Goal: Task Accomplishment & Management: Use online tool/utility

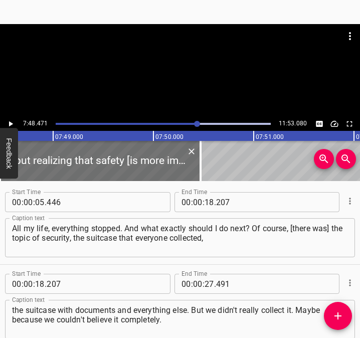
scroll to position [2911, 0]
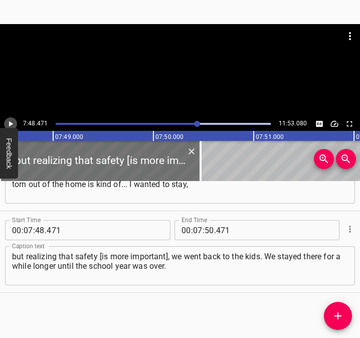
click at [14, 124] on icon "Play/Pause" at bounding box center [10, 123] width 9 height 9
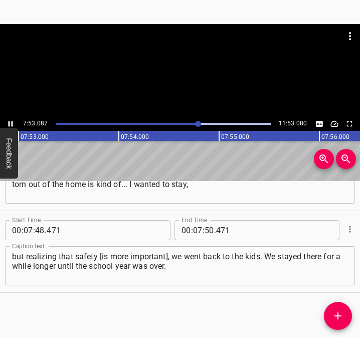
scroll to position [0, 47390]
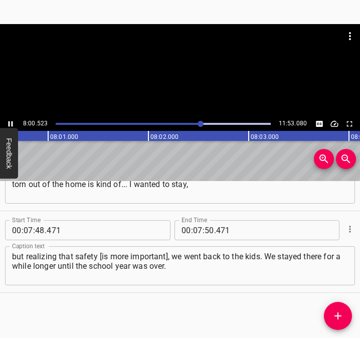
click at [9, 123] on icon "Play/Pause" at bounding box center [11, 124] width 5 height 6
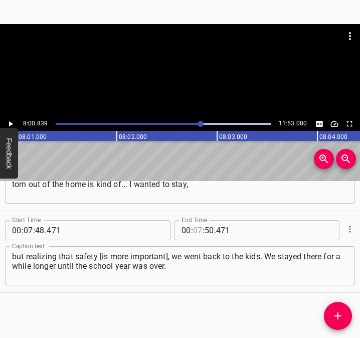
click at [194, 231] on input "number" at bounding box center [198, 230] width 10 height 20
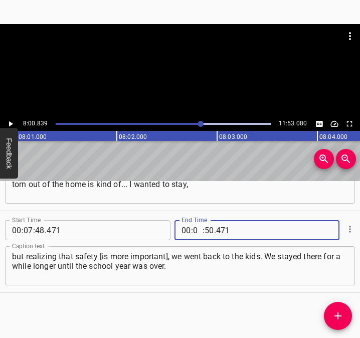
type input "08"
type input "00"
type input "839"
click at [337, 313] on icon "Add Cue" at bounding box center [337, 315] width 7 height 7
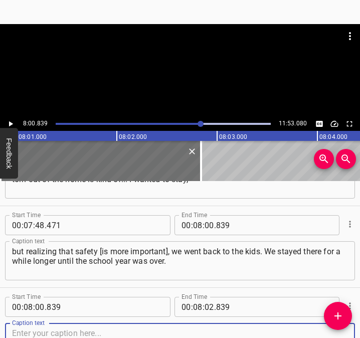
scroll to position [2993, 0]
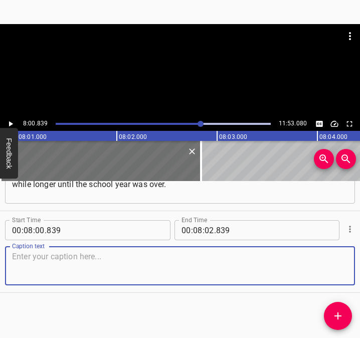
drag, startPoint x: 325, startPoint y: 270, endPoint x: 350, endPoint y: 268, distance: 25.6
click at [335, 270] on textarea at bounding box center [180, 265] width 336 height 29
click at [38, 258] on textarea at bounding box center [180, 265] width 336 height 29
paste textarea "And, apparently, we have already fully returned to [GEOGRAPHIC_DATA] in May. Si…"
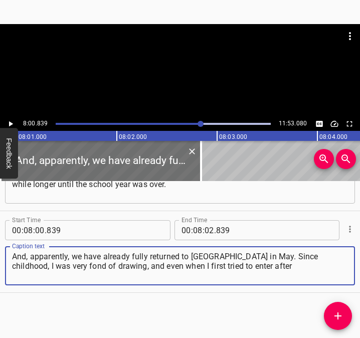
type textarea "And, apparently, we have already fully returned to [GEOGRAPHIC_DATA] in May. Si…"
click at [9, 121] on icon "Play/Pause" at bounding box center [10, 123] width 9 height 9
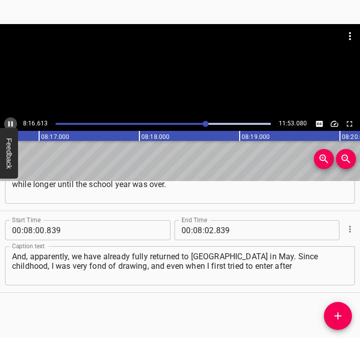
click at [11, 123] on icon "Play/Pause" at bounding box center [10, 123] width 9 height 9
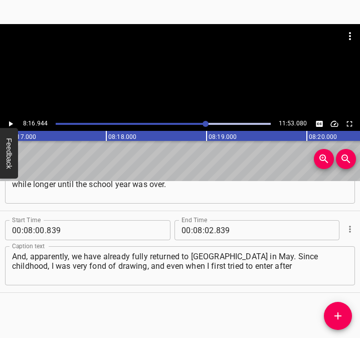
click at [205, 125] on div at bounding box center [205, 124] width 6 height 6
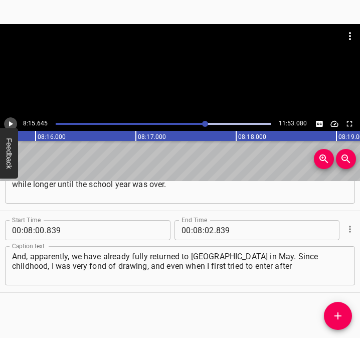
click at [9, 122] on icon "Play/Pause" at bounding box center [10, 123] width 9 height 9
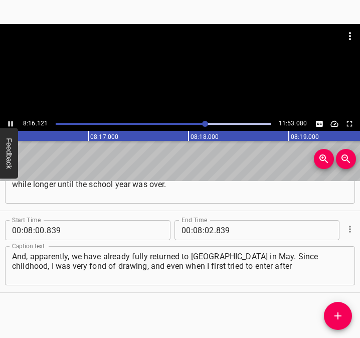
click at [10, 119] on button "Play/Pause" at bounding box center [10, 123] width 13 height 13
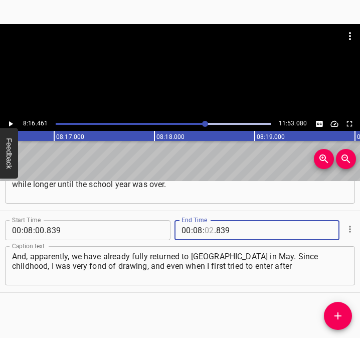
drag, startPoint x: 205, startPoint y: 228, endPoint x: 205, endPoint y: 222, distance: 6.0
click at [205, 227] on input "number" at bounding box center [209, 230] width 10 height 20
type input "16"
type input "461"
click at [333, 309] on button "Add Cue" at bounding box center [338, 316] width 28 height 28
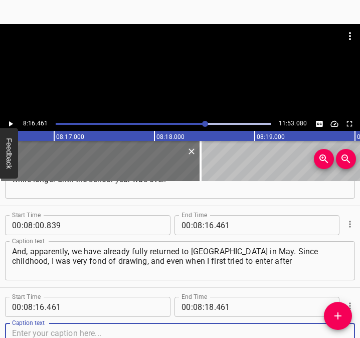
scroll to position [3074, 0]
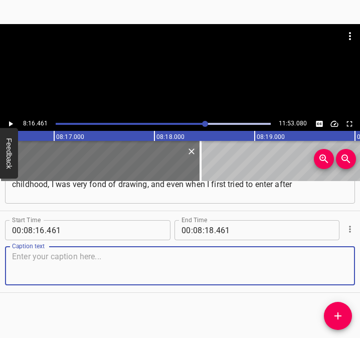
drag, startPoint x: 322, startPoint y: 264, endPoint x: 356, endPoint y: 267, distance: 33.7
click at [333, 264] on textarea at bounding box center [180, 265] width 336 height 29
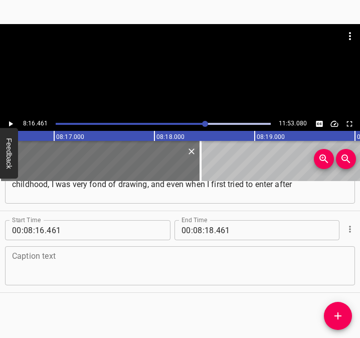
click at [76, 258] on textarea at bounding box center [180, 265] width 336 height 29
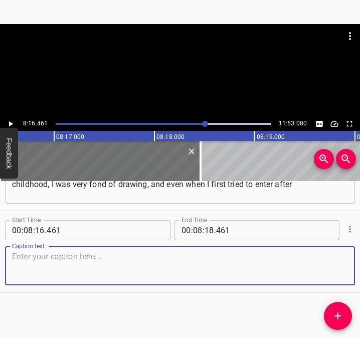
paste textarea "the 9th, 10th, 11th grade, I entered the [GEOGRAPHIC_DATA] of that time, now it…"
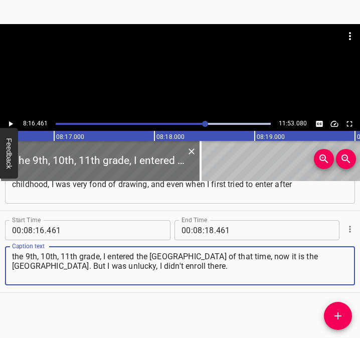
type textarea "the 9th, 10th, 11th grade, I entered the [GEOGRAPHIC_DATA] of that time, now it…"
click at [14, 120] on icon "Play/Pause" at bounding box center [10, 123] width 9 height 9
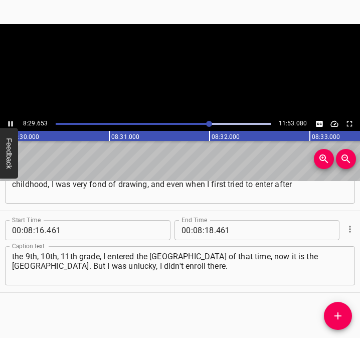
click at [14, 120] on icon "Play/Pause" at bounding box center [10, 123] width 9 height 9
click at [13, 123] on icon "Play/Pause" at bounding box center [10, 123] width 9 height 9
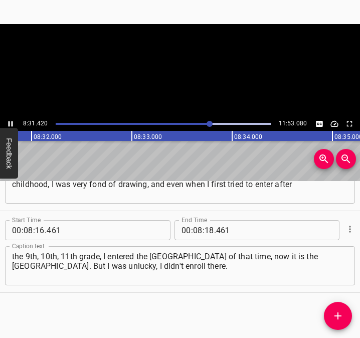
click at [13, 123] on icon "Play/Pause" at bounding box center [11, 124] width 5 height 6
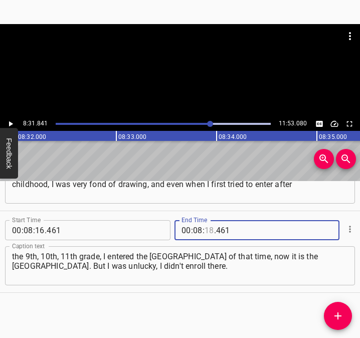
drag, startPoint x: 202, startPoint y: 227, endPoint x: 207, endPoint y: 212, distance: 15.5
click at [204, 221] on input "number" at bounding box center [209, 230] width 10 height 20
type input "31"
type input "841"
drag, startPoint x: 339, startPoint y: 312, endPoint x: 346, endPoint y: 309, distance: 7.4
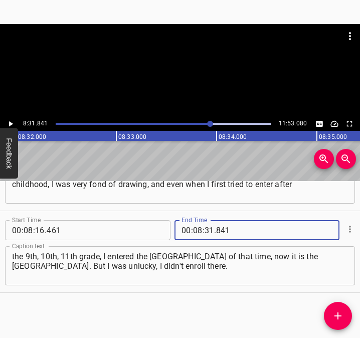
click at [339, 312] on icon "Add Cue" at bounding box center [338, 316] width 12 height 12
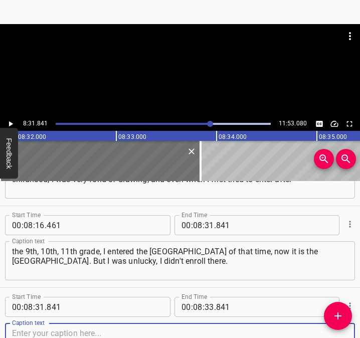
scroll to position [3156, 0]
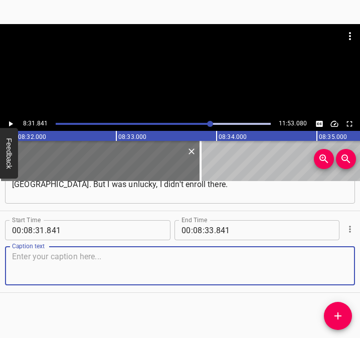
drag, startPoint x: 328, startPoint y: 265, endPoint x: 355, endPoint y: 269, distance: 27.3
click at [347, 268] on div "Start Time 00 : 08 : 31 . 841 Start Time End Time 00 : 08 : 33 . 841 End Time C…" at bounding box center [180, 251] width 360 height 81
click at [53, 270] on textarea at bounding box center [180, 265] width 336 height 29
paste textarea "I was accepted into the architecture [department], and there... Either the comp…"
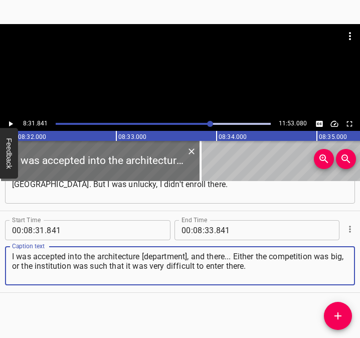
type textarea "I was accepted into the architecture [department], and there... Either the comp…"
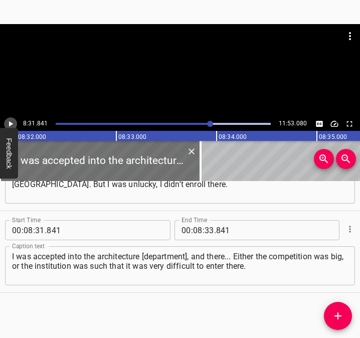
click at [11, 125] on icon "Play/Pause" at bounding box center [11, 124] width 4 height 6
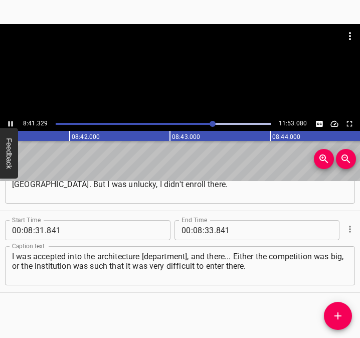
click at [11, 121] on icon "Play/Pause" at bounding box center [10, 123] width 9 height 9
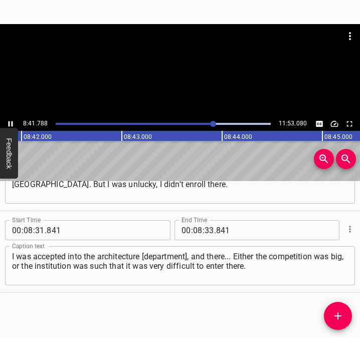
click at [11, 121] on icon "Play/Pause" at bounding box center [10, 123] width 9 height 9
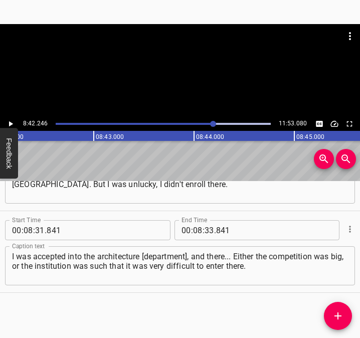
scroll to position [0, 52315]
click at [12, 119] on icon "Play/Pause" at bounding box center [10, 123] width 9 height 9
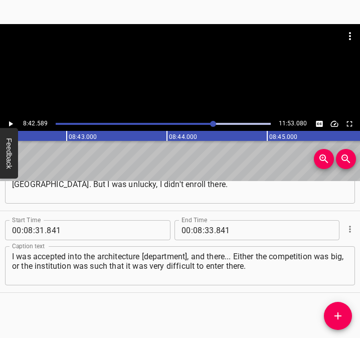
scroll to position [0, 52349]
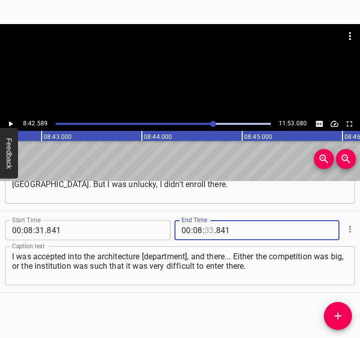
click at [205, 231] on input "number" at bounding box center [209, 230] width 10 height 20
type input "42"
type input "589"
click at [336, 313] on icon "Add Cue" at bounding box center [338, 316] width 12 height 12
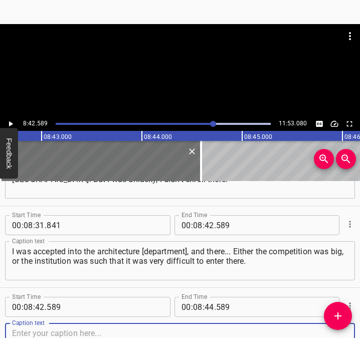
scroll to position [3238, 0]
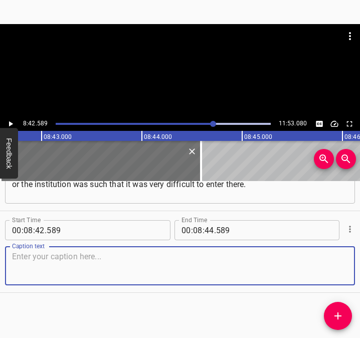
drag, startPoint x: 323, startPoint y: 267, endPoint x: 359, endPoint y: 267, distance: 36.1
click at [334, 267] on textarea at bounding box center [180, 265] width 336 height 29
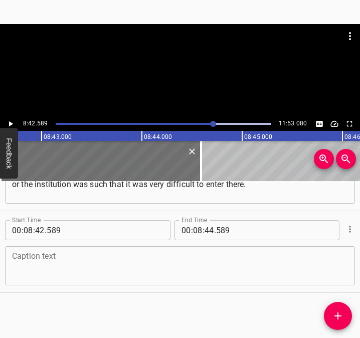
click at [48, 257] on textarea at bounding box center [180, 265] width 336 height 29
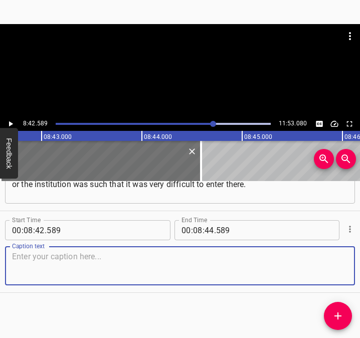
paste textarea "And the war, apparently, still played [a role]. It was faced with what it had t…"
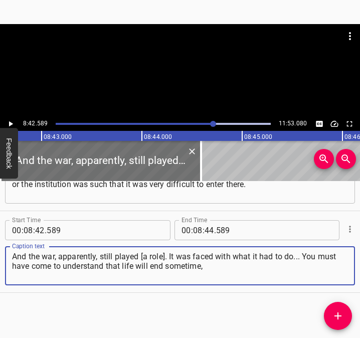
type textarea "And the war, apparently, still played [a role]. It was faced with what it had t…"
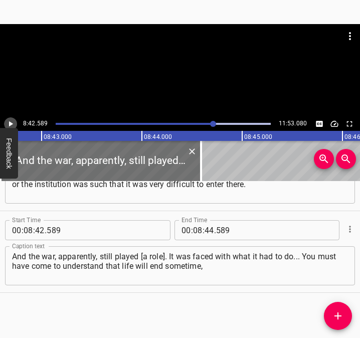
click at [11, 123] on icon "Play/Pause" at bounding box center [11, 124] width 4 height 6
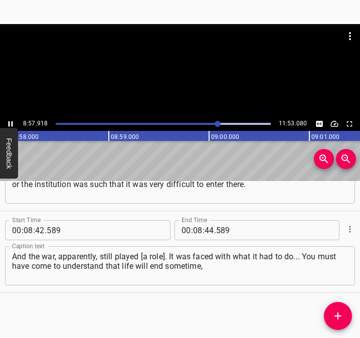
click at [10, 119] on icon "Play/Pause" at bounding box center [10, 123] width 9 height 9
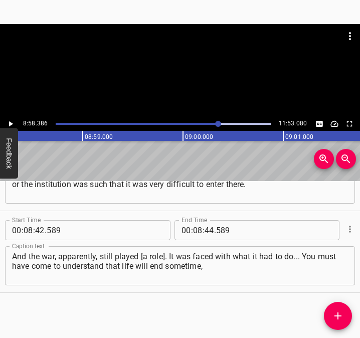
scroll to position [0, 53932]
click at [206, 229] on input "number" at bounding box center [209, 230] width 10 height 20
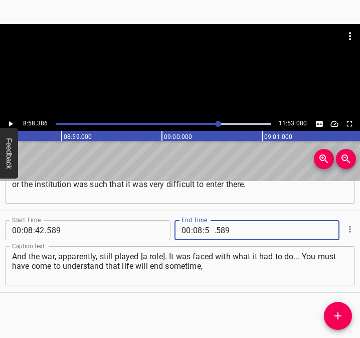
type input "58"
type input "386"
click at [331, 316] on span "Add Cue" at bounding box center [338, 316] width 28 height 12
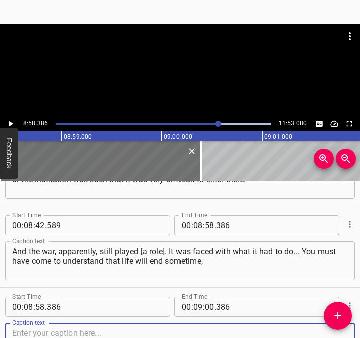
scroll to position [3319, 0]
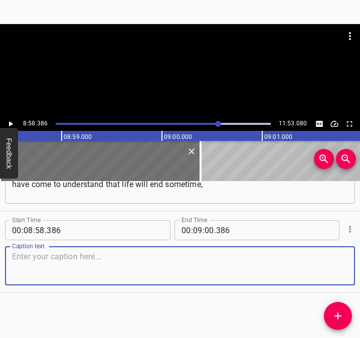
drag, startPoint x: 332, startPoint y: 266, endPoint x: 354, endPoint y: 266, distance: 22.0
click at [354, 266] on div "Start Time 00 : 00 : 05 . 446 Start Time End Time 00 : 00 : 18 . 207 End Time C…" at bounding box center [180, 259] width 360 height 157
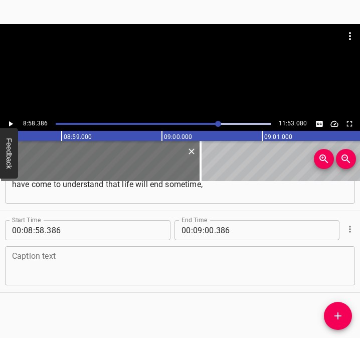
click at [31, 268] on textarea at bounding box center [180, 265] width 336 height 29
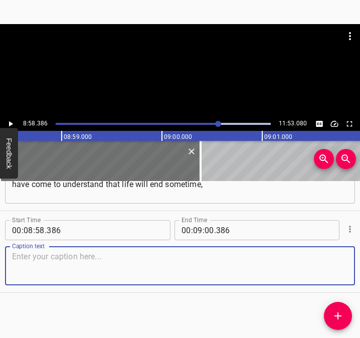
paste textarea "and it can happen now, just now. And don't put off what you've always wanted [t…"
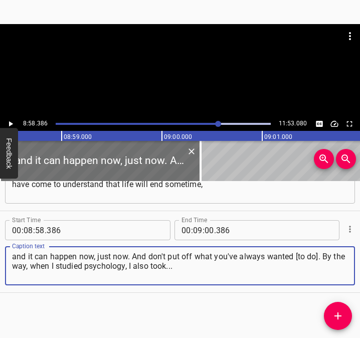
type textarea "and it can happen now, just now. And don't put off what you've always wanted [t…"
click at [11, 123] on icon "Play/Pause" at bounding box center [11, 124] width 4 height 6
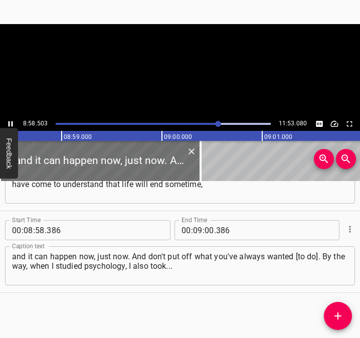
scroll to position [0, 53943]
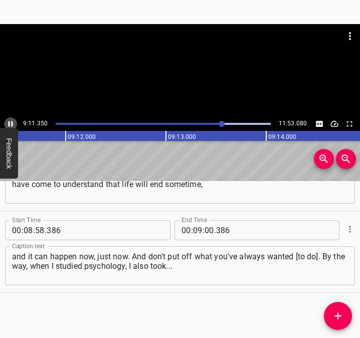
click at [12, 120] on icon "Play/Pause" at bounding box center [10, 123] width 9 height 9
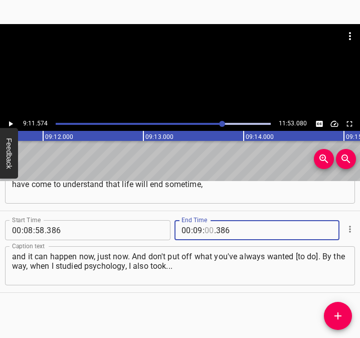
click at [204, 230] on input "number" at bounding box center [209, 230] width 10 height 20
type input "11"
type input "574"
click at [333, 311] on icon "Add Cue" at bounding box center [338, 316] width 12 height 12
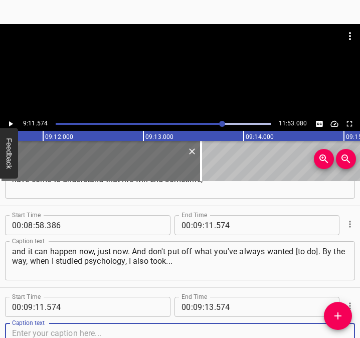
scroll to position [3401, 0]
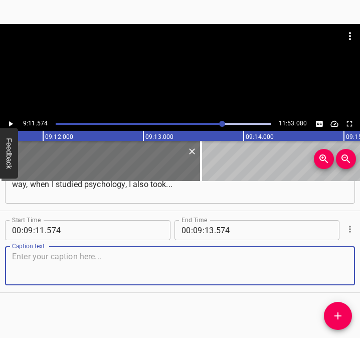
drag, startPoint x: 331, startPoint y: 269, endPoint x: 359, endPoint y: 270, distance: 28.6
click at [333, 269] on textarea at bounding box center [180, 265] width 336 height 29
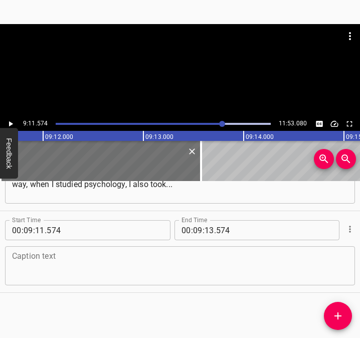
click at [53, 263] on textarea at bounding box center [180, 265] width 336 height 29
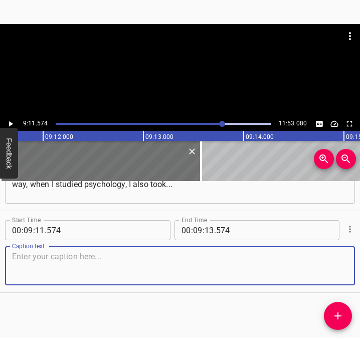
paste textarea "I have a degree in art therapist, art coach. It's all these drawing techniques …"
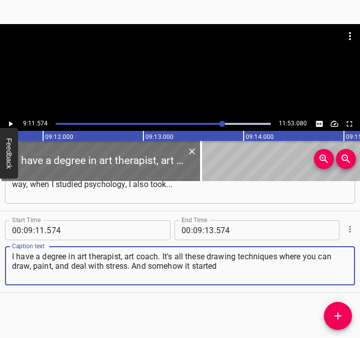
type textarea "I have a degree in art therapist, art coach. It's all these drawing techniques …"
click at [7, 124] on icon "Play/Pause" at bounding box center [10, 123] width 9 height 9
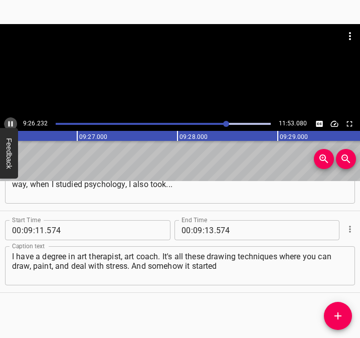
click at [13, 123] on icon "Play/Pause" at bounding box center [11, 124] width 5 height 6
click at [207, 228] on input "number" at bounding box center [209, 230] width 10 height 20
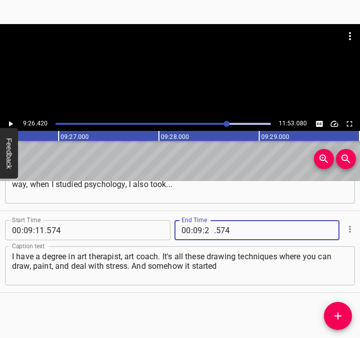
type input "26"
type input "420"
click at [337, 318] on icon "Add Cue" at bounding box center [338, 316] width 12 height 12
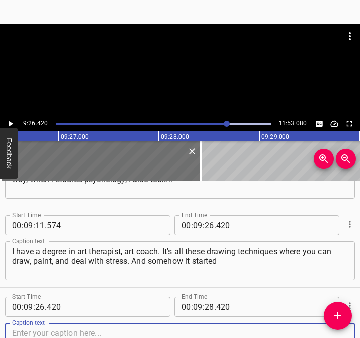
scroll to position [3483, 0]
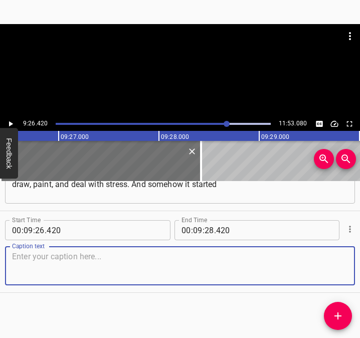
drag, startPoint x: 334, startPoint y: 267, endPoint x: 355, endPoint y: 266, distance: 21.0
click at [355, 266] on div "Start Time 00 : 00 : 05 . 446 Start Time End Time 00 : 00 : 18 . 207 End Time C…" at bounding box center [180, 259] width 360 height 157
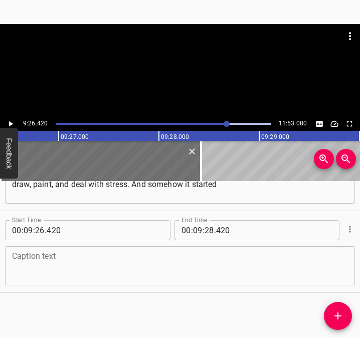
click at [54, 260] on textarea at bounding box center [180, 265] width 336 height 29
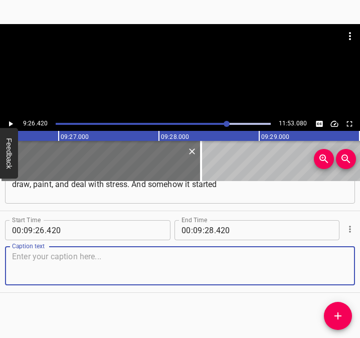
paste textarea "so that I began to actively draw and rapidly develop in this direction. Various…"
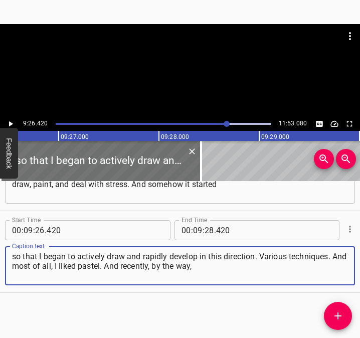
type textarea "so that I began to actively draw and rapidly develop in this direction. Various…"
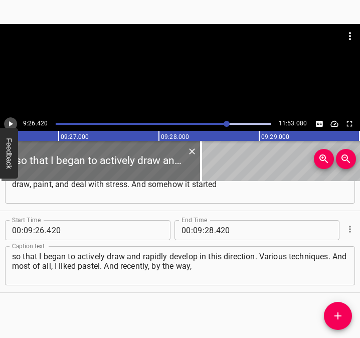
click at [12, 122] on icon "Play/Pause" at bounding box center [10, 123] width 9 height 9
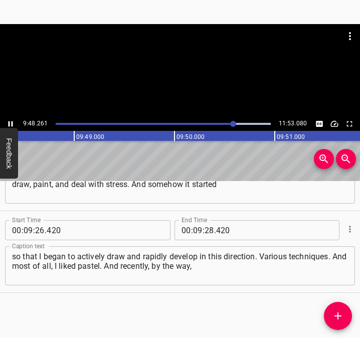
click at [12, 115] on div at bounding box center [180, 70] width 360 height 93
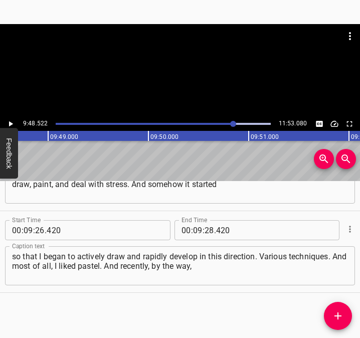
click at [12, 115] on div at bounding box center [180, 70] width 360 height 93
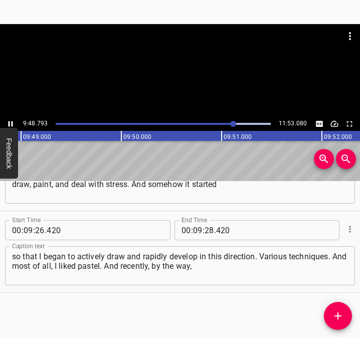
click at [12, 114] on div at bounding box center [180, 70] width 360 height 93
click at [207, 229] on input "number" at bounding box center [209, 230] width 10 height 20
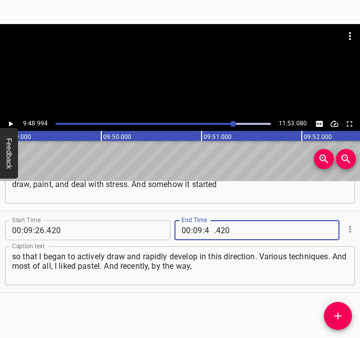
type input "48"
type input "994"
click at [339, 316] on icon "Add Cue" at bounding box center [337, 315] width 7 height 7
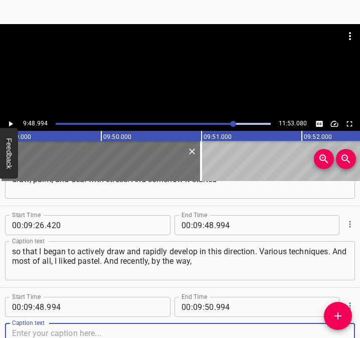
scroll to position [3564, 0]
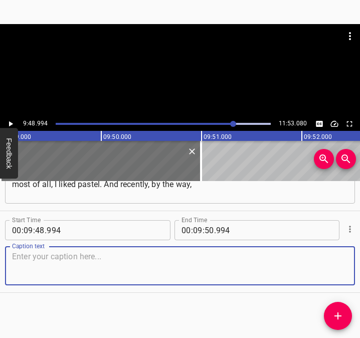
drag, startPoint x: 332, startPoint y: 270, endPoint x: 354, endPoint y: 270, distance: 22.0
click at [347, 270] on div "Start Time 00 : 09 : 48 . 994 Start Time End Time 00 : 09 : 50 . 994 End Time C…" at bounding box center [180, 251] width 360 height 81
click at [65, 258] on textarea at bounding box center [180, 265] width 336 height 29
paste textarea "we have a Pastel Society in [GEOGRAPHIC_DATA]. It wasn't there before. And now …"
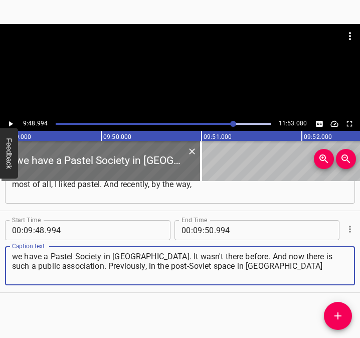
type textarea "we have a Pastel Society in [GEOGRAPHIC_DATA]. It wasn't there before. And now …"
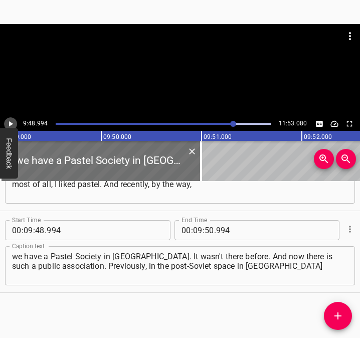
click at [10, 123] on icon "Play/Pause" at bounding box center [11, 124] width 4 height 6
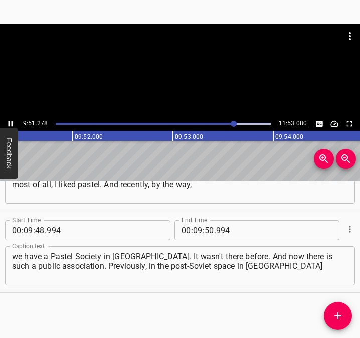
scroll to position [0, 59256]
click at [13, 117] on button "Play/Pause" at bounding box center [10, 123] width 13 height 13
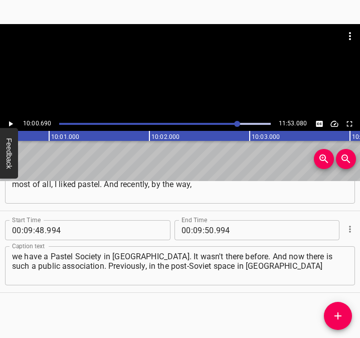
scroll to position [0, 60173]
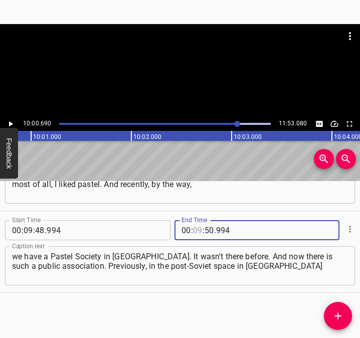
click at [195, 229] on input "number" at bounding box center [198, 230] width 10 height 20
type input "10"
type input "00"
type input "690"
click at [340, 315] on icon "Add Cue" at bounding box center [337, 315] width 7 height 7
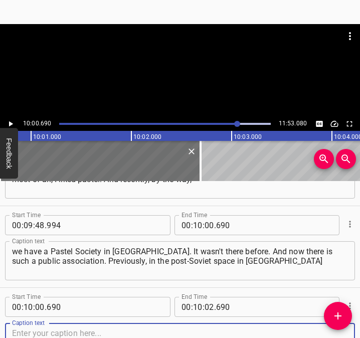
scroll to position [3646, 0]
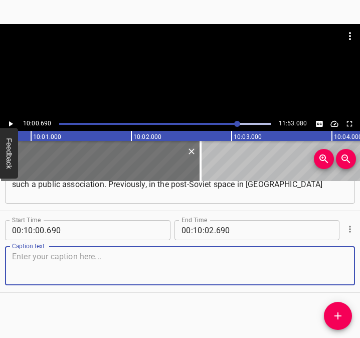
drag, startPoint x: 330, startPoint y: 271, endPoint x: 359, endPoint y: 266, distance: 29.1
click at [359, 266] on div "Start Time 00 : 00 : 05 . 446 Start Time End Time 00 : 00 : 18 . 207 End Time C…" at bounding box center [180, 259] width 360 height 157
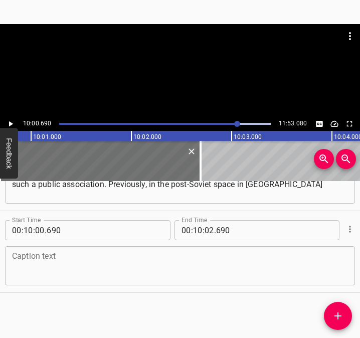
click at [26, 261] on textarea at bounding box center [180, 265] width 336 height 29
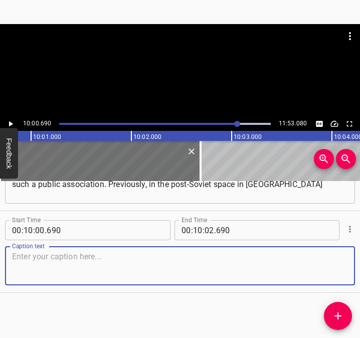
paste textarea "there was a main one, and it held artists from [GEOGRAPHIC_DATA], from [GEOGRAP…"
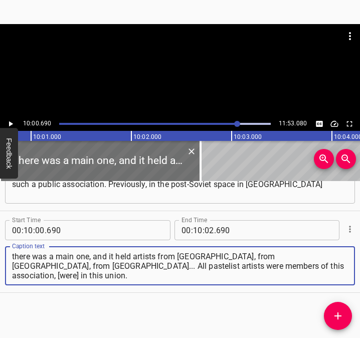
type textarea "there was a main one, and it held artists from [GEOGRAPHIC_DATA], from [GEOGRAP…"
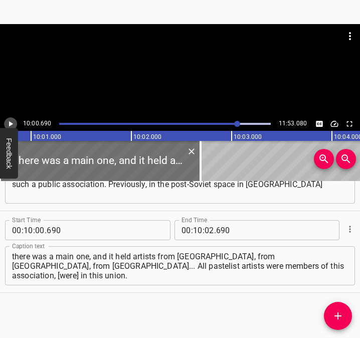
click at [12, 123] on icon "Play/Pause" at bounding box center [10, 123] width 9 height 9
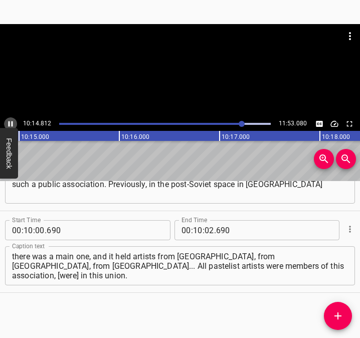
click at [11, 120] on icon "Play/Pause" at bounding box center [10, 123] width 9 height 9
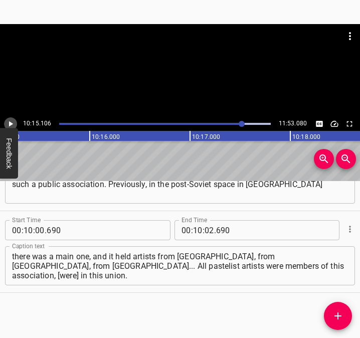
click at [11, 120] on icon "Play/Pause" at bounding box center [10, 123] width 9 height 9
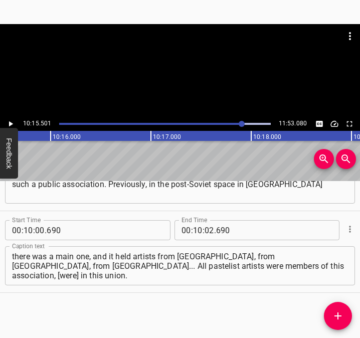
scroll to position [0, 61656]
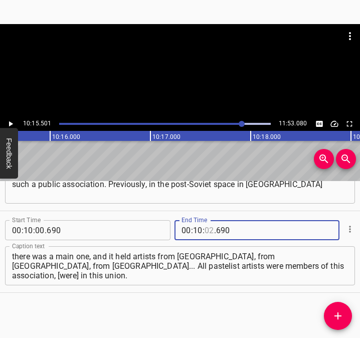
click at [204, 229] on input "number" at bounding box center [209, 230] width 10 height 20
type input "15"
type input "501"
click at [345, 316] on span "Add Cue" at bounding box center [338, 316] width 28 height 12
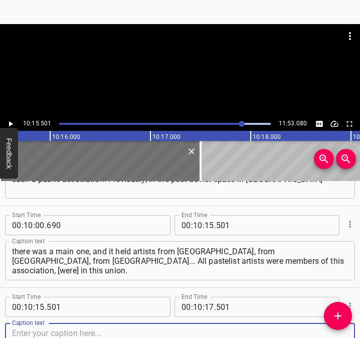
scroll to position [3727, 0]
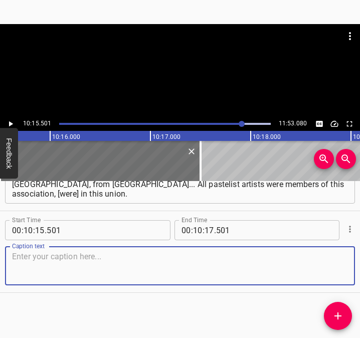
drag, startPoint x: 329, startPoint y: 264, endPoint x: 354, endPoint y: 264, distance: 25.0
click at [346, 264] on div "Start Time 00 : 10 : 15 . 501 Start Time End Time 00 : 10 : 17 . 501 End Time C…" at bounding box center [180, 251] width 360 height 81
click at [48, 254] on textarea at bounding box center [180, 265] width 336 height 29
paste textarea "But when the war started, there were a lot of [DEMOGRAPHIC_DATA]... And this is…"
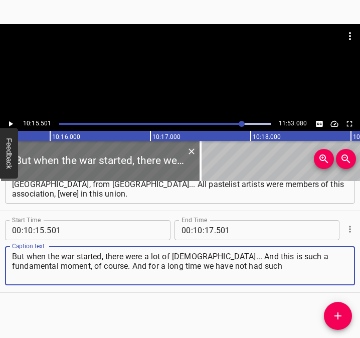
type textarea "But when the war started, there were a lot of [DEMOGRAPHIC_DATA]... And this is…"
click at [17, 123] on div "10:15.501 11:53.080" at bounding box center [180, 124] width 360 height 14
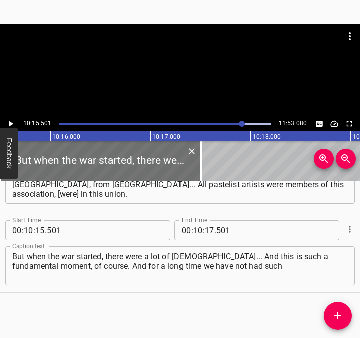
click at [11, 123] on icon "Play/Pause" at bounding box center [11, 124] width 4 height 6
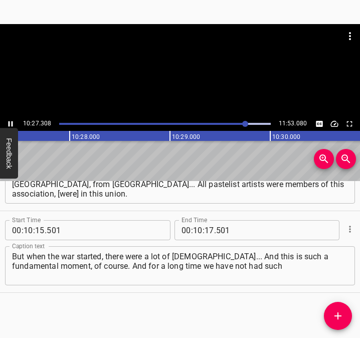
click at [8, 123] on icon "Play/Pause" at bounding box center [10, 123] width 9 height 9
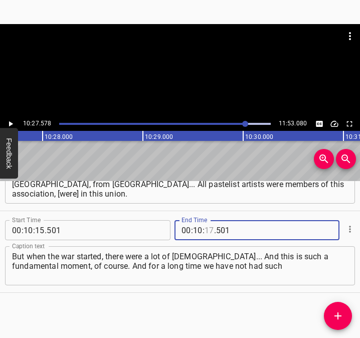
click at [204, 232] on input "number" at bounding box center [209, 230] width 10 height 20
type input "27"
type input "578"
click at [340, 315] on icon "Add Cue" at bounding box center [337, 315] width 7 height 7
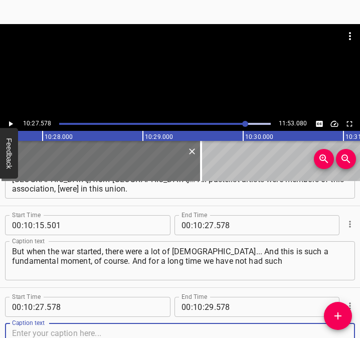
scroll to position [3809, 0]
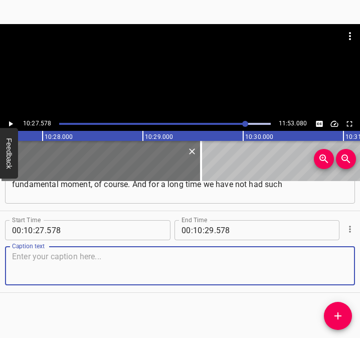
drag, startPoint x: 331, startPoint y: 268, endPoint x: 354, endPoint y: 267, distance: 23.0
click at [341, 267] on div "Caption text" at bounding box center [180, 265] width 350 height 39
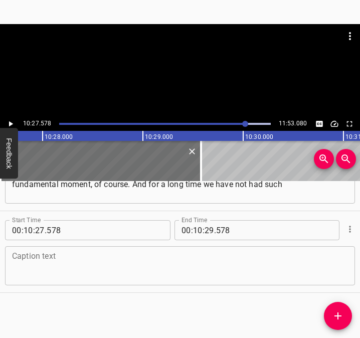
click at [74, 267] on textarea at bounding box center [180, 265] width 336 height 29
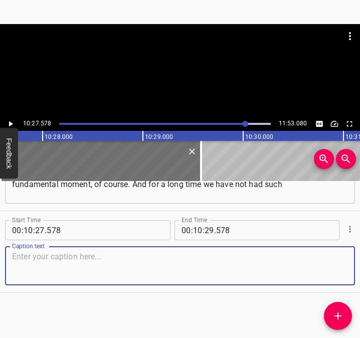
paste textarea "a thing in [GEOGRAPHIC_DATA]. And about a year ago it appeared, and now we have…"
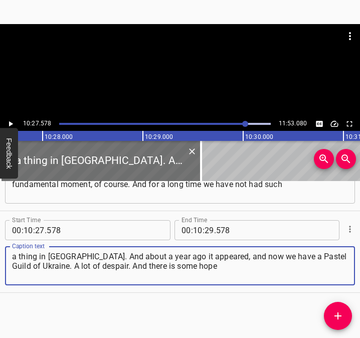
type textarea "a thing in [GEOGRAPHIC_DATA]. And about a year ago it appeared, and now we have…"
click at [9, 123] on icon "Play/Pause" at bounding box center [11, 124] width 4 height 6
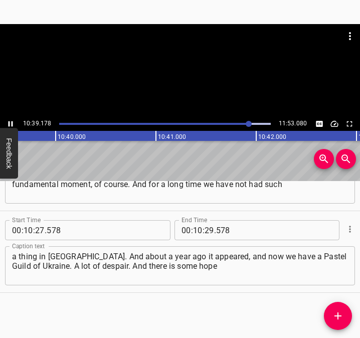
click at [13, 123] on icon "Play/Pause" at bounding box center [11, 124] width 5 height 6
click at [204, 228] on input "number" at bounding box center [209, 230] width 10 height 20
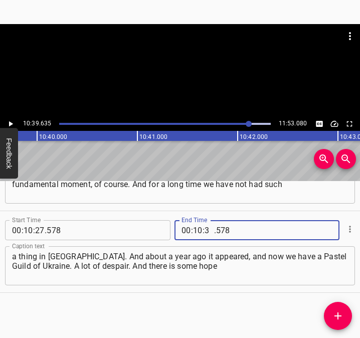
type input "39"
type input "635"
click at [340, 313] on icon "Add Cue" at bounding box center [338, 316] width 12 height 12
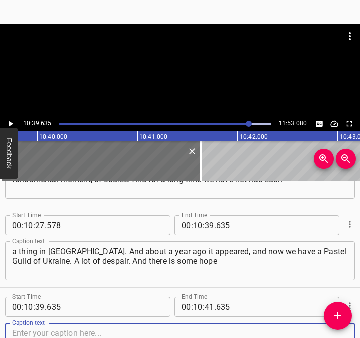
scroll to position [3891, 0]
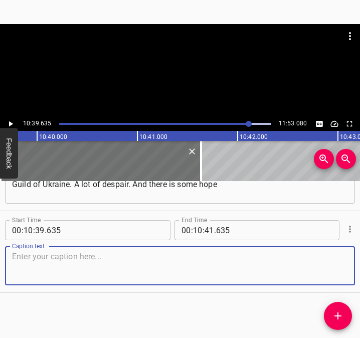
drag, startPoint x: 326, startPoint y: 266, endPoint x: 360, endPoint y: 264, distance: 34.6
click at [359, 264] on html "Caption Editor Batch Transcribe Login Sign Up Privacy Contact 10:39.635 11:53.0…" at bounding box center [180, 169] width 360 height 338
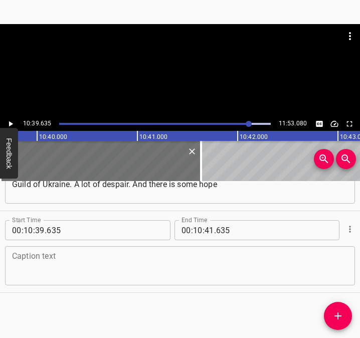
click at [55, 265] on textarea at bounding box center [180, 265] width 336 height 29
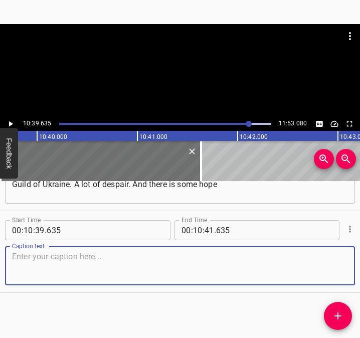
paste textarea "that the world will finally come to its senses and people will understand that …"
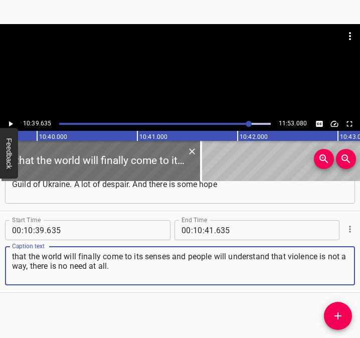
type textarea "that the world will finally come to its senses and people will understand that …"
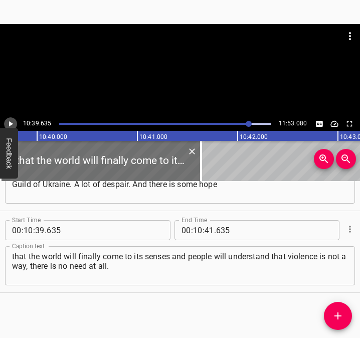
click at [13, 121] on icon "Play/Pause" at bounding box center [10, 123] width 9 height 9
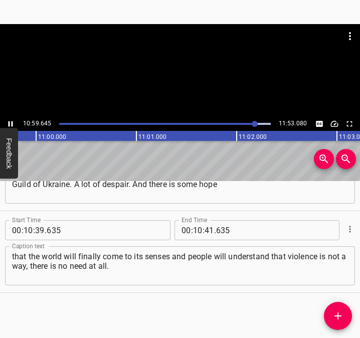
click at [250, 122] on div at bounding box center [164, 124] width 223 height 14
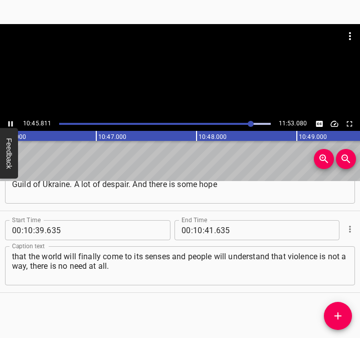
scroll to position [0, 64693]
click at [11, 124] on icon "Play/Pause" at bounding box center [10, 123] width 9 height 9
click at [11, 124] on icon "Play/Pause" at bounding box center [11, 124] width 4 height 6
click at [11, 124] on icon "Play/Pause" at bounding box center [10, 123] width 9 height 9
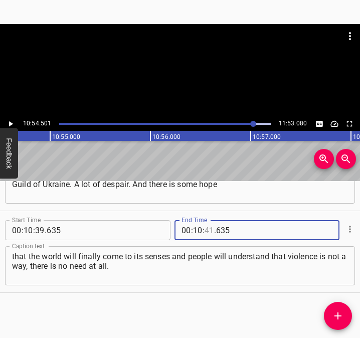
click at [205, 230] on input "number" at bounding box center [209, 230] width 10 height 20
type input "54"
type input "501"
click at [337, 312] on icon "Add Cue" at bounding box center [338, 316] width 12 height 12
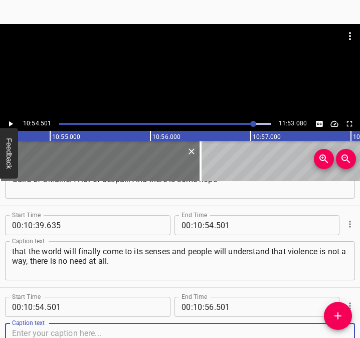
scroll to position [3972, 0]
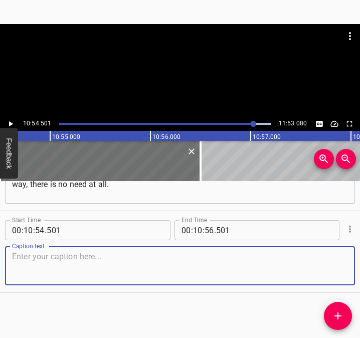
drag, startPoint x: 319, startPoint y: 263, endPoint x: 356, endPoint y: 263, distance: 37.1
click at [327, 263] on textarea at bounding box center [180, 265] width 336 height 29
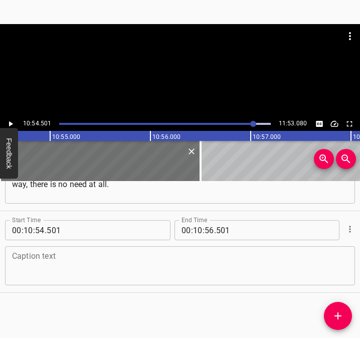
click at [33, 255] on textarea at bounding box center [180, 265] width 336 height 29
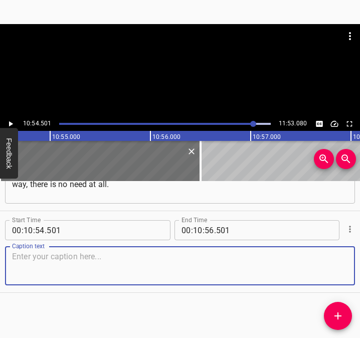
paste textarea "Apparently, the value of life. And when you draw, contemplate this beauty, you …"
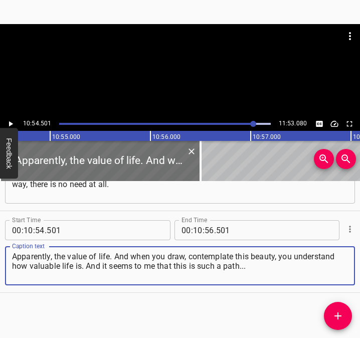
type textarea "Apparently, the value of life. And when you draw, contemplate this beauty, you …"
click at [11, 119] on icon "Play/Pause" at bounding box center [10, 123] width 9 height 9
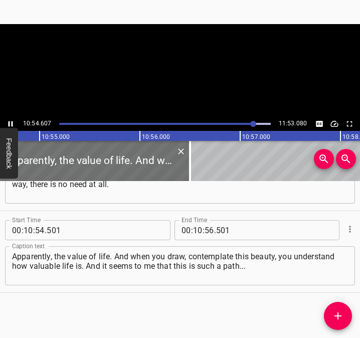
scroll to position [0, 65601]
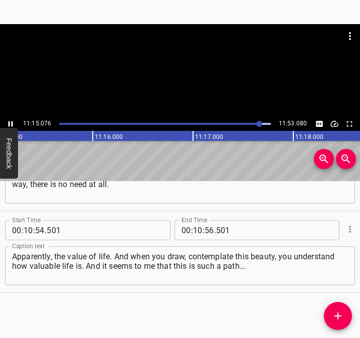
click at [11, 123] on icon "Play/Pause" at bounding box center [10, 123] width 9 height 9
click at [193, 230] on input "number" at bounding box center [198, 230] width 10 height 20
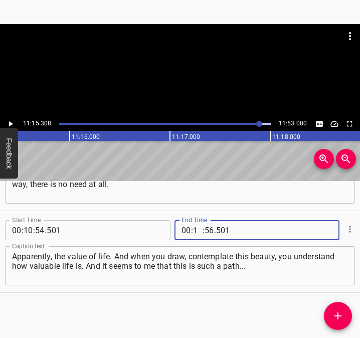
type input "11"
type input "15"
type input "308"
click at [340, 317] on icon "Add Cue" at bounding box center [338, 316] width 12 height 12
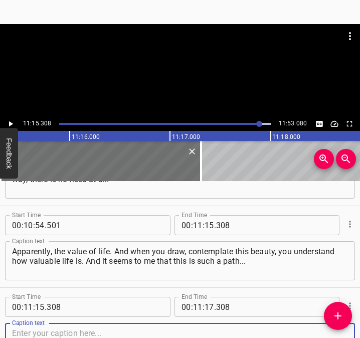
scroll to position [4054, 0]
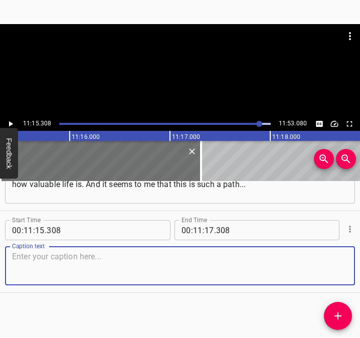
drag, startPoint x: 336, startPoint y: 268, endPoint x: 359, endPoint y: 265, distance: 22.7
click at [359, 265] on div "Start Time 00 : 00 : 05 . 446 Start Time End Time 00 : 00 : 18 . 207 End Time C…" at bounding box center [180, 259] width 360 height 157
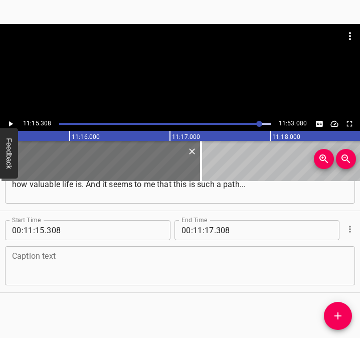
drag, startPoint x: 57, startPoint y: 261, endPoint x: 59, endPoint y: 256, distance: 5.6
click at [57, 260] on textarea at bounding box center [180, 265] width 336 height 29
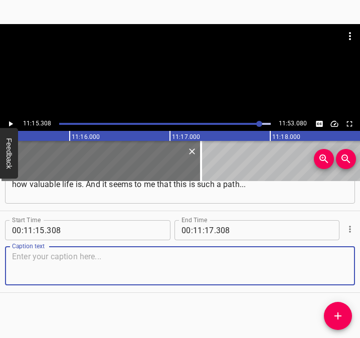
paste textarea "[It is necessary] only come through some spirituality to pass. Because people a…"
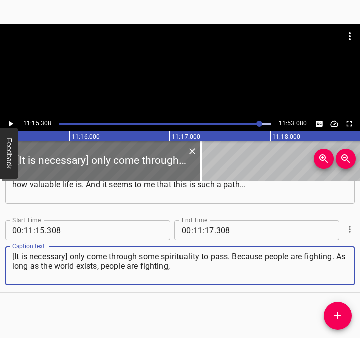
type textarea "[It is necessary] only come through some spirituality to pass. Because people a…"
click at [12, 125] on icon "Play/Pause" at bounding box center [11, 124] width 4 height 6
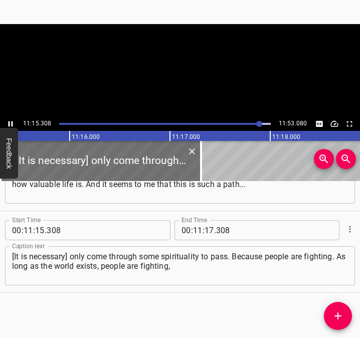
scroll to position [0, 67662]
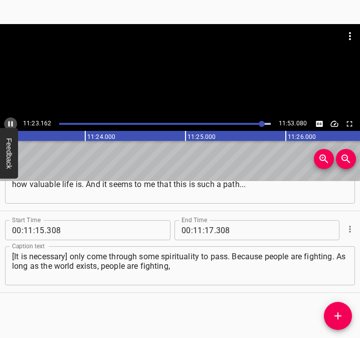
click at [10, 120] on icon "Play/Pause" at bounding box center [10, 123] width 9 height 9
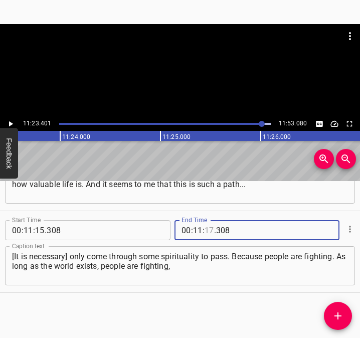
click at [209, 232] on input "number" at bounding box center [209, 230] width 10 height 20
type input "23"
type input "401"
click at [340, 314] on icon "Add Cue" at bounding box center [338, 316] width 12 height 12
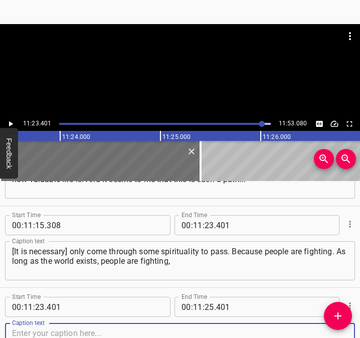
scroll to position [4136, 0]
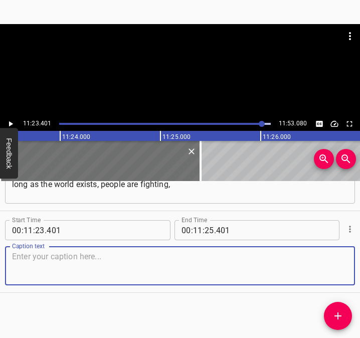
drag, startPoint x: 326, startPoint y: 264, endPoint x: 354, endPoint y: 265, distance: 28.1
click at [338, 264] on textarea at bounding box center [180, 265] width 336 height 29
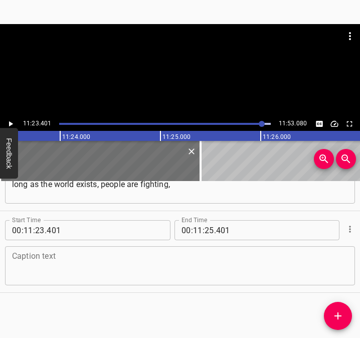
click at [41, 267] on textarea at bounding box center [180, 265] width 336 height 29
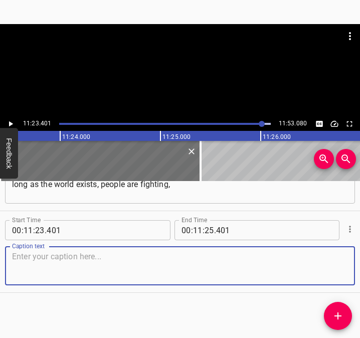
paste textarea "and there will always be those who are fighting. This may be stopped, perhaps, …"
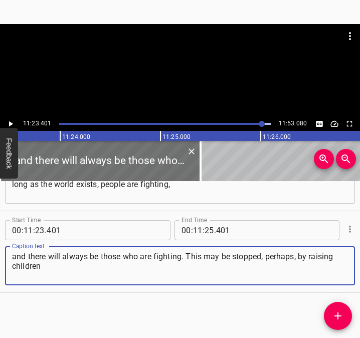
type textarea "and there will always be those who are fighting. This may be stopped, perhaps, …"
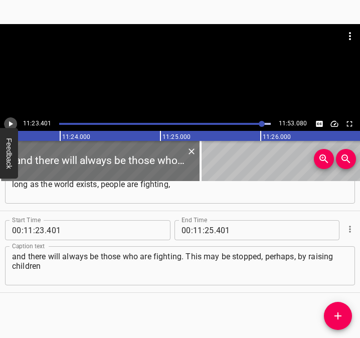
click at [13, 121] on icon "Play/Pause" at bounding box center [10, 123] width 9 height 9
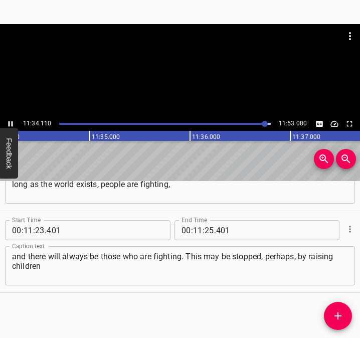
click at [261, 123] on div "Play progress" at bounding box center [159, 124] width 211 height 2
click at [11, 124] on icon "Play/Pause" at bounding box center [10, 123] width 9 height 9
click at [205, 231] on input "number" at bounding box center [209, 230] width 10 height 20
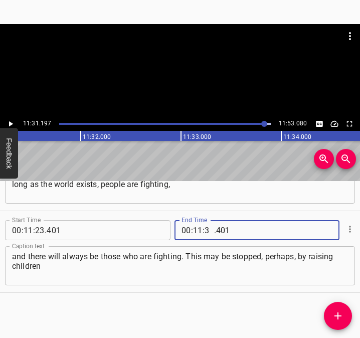
type input "31"
type input "197"
click at [349, 313] on span "Add Cue" at bounding box center [338, 316] width 28 height 12
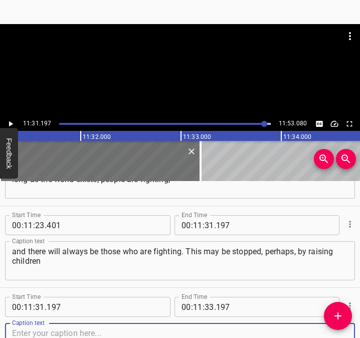
scroll to position [4217, 0]
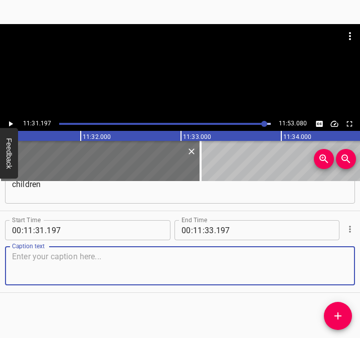
drag, startPoint x: 329, startPoint y: 268, endPoint x: 354, endPoint y: 272, distance: 25.8
click at [354, 272] on div "Start Time 00 : 00 : 05 . 446 Start Time End Time 00 : 00 : 18 . 207 End Time C…" at bounding box center [180, 259] width 360 height 157
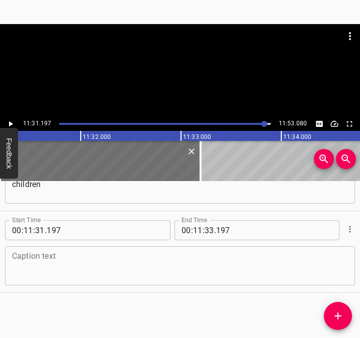
click at [22, 270] on textarea at bounding box center [180, 265] width 336 height 29
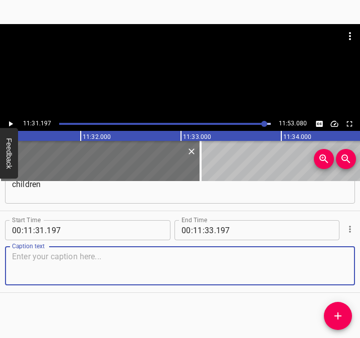
paste textarea "and putting into them an understanding of spirituality, the value of life, and …"
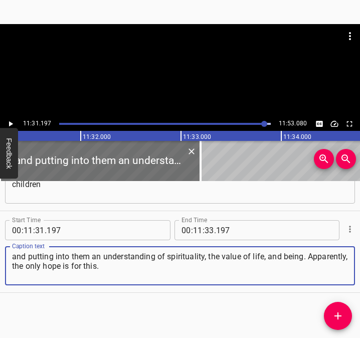
type textarea "and putting into them an understanding of spirituality, the value of life, and …"
click at [207, 231] on input "number" at bounding box center [209, 230] width 10 height 20
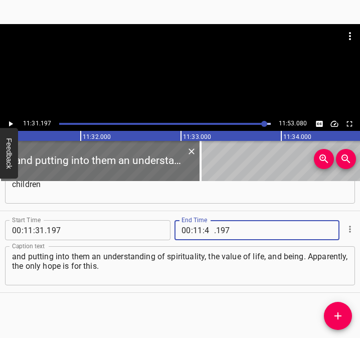
type input "43"
type input "080"
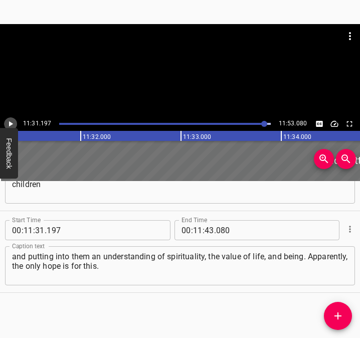
click at [8, 122] on icon "Play/Pause" at bounding box center [10, 123] width 9 height 9
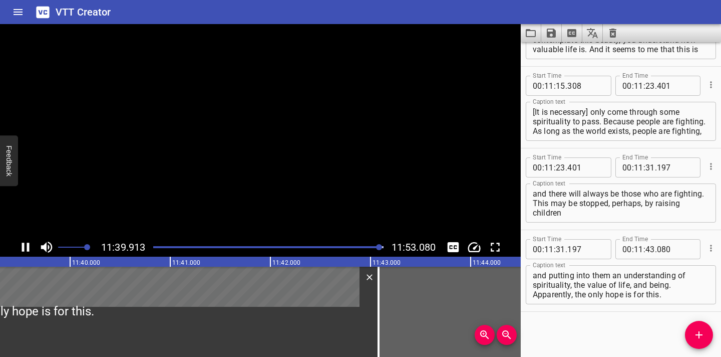
scroll to position [4060, 0]
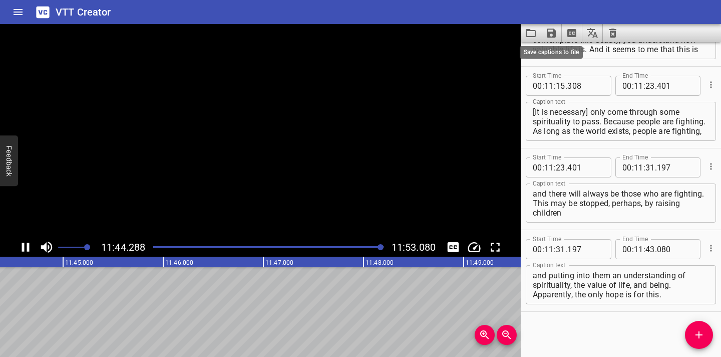
click at [359, 32] on icon "Save captions to file" at bounding box center [551, 33] width 9 height 9
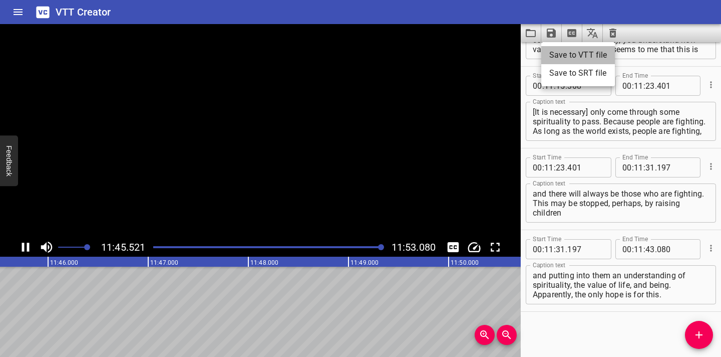
click at [359, 54] on li "Save to VTT file" at bounding box center [578, 55] width 74 height 18
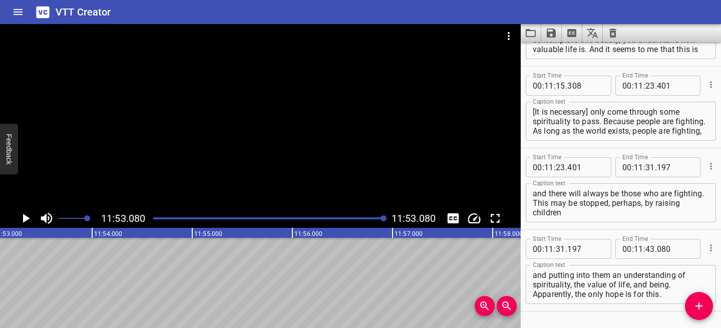
scroll to position [4088, 0]
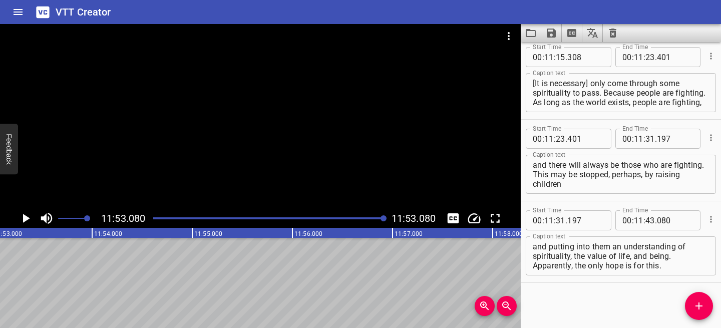
click at [359, 32] on icon "Clear captions" at bounding box center [613, 33] width 7 height 9
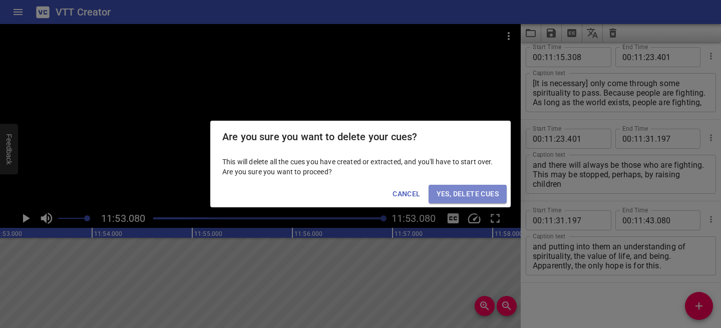
drag, startPoint x: 492, startPoint y: 195, endPoint x: 494, endPoint y: 187, distance: 8.6
click at [359, 195] on span "Yes, Delete Cues" at bounding box center [468, 194] width 62 height 13
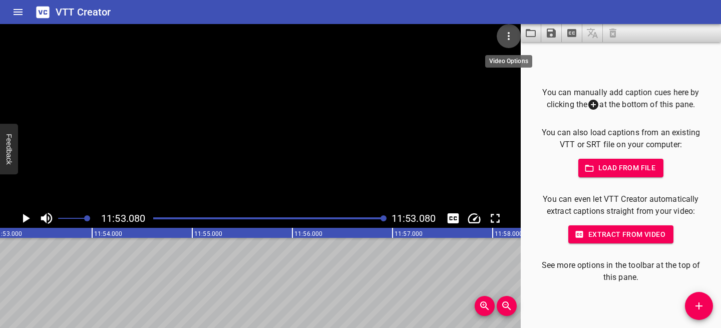
click at [359, 38] on icon "Video Options" at bounding box center [509, 36] width 12 height 12
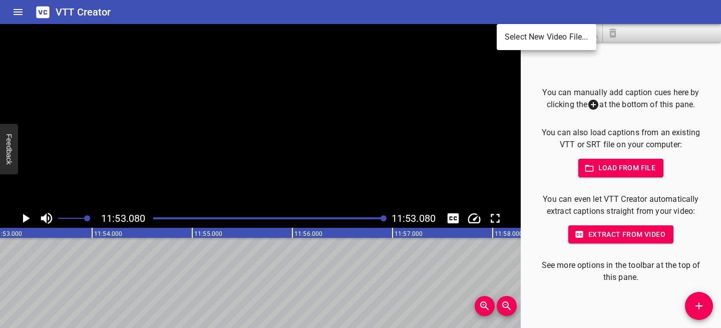
click at [359, 38] on li "Select New Video File..." at bounding box center [547, 37] width 100 height 18
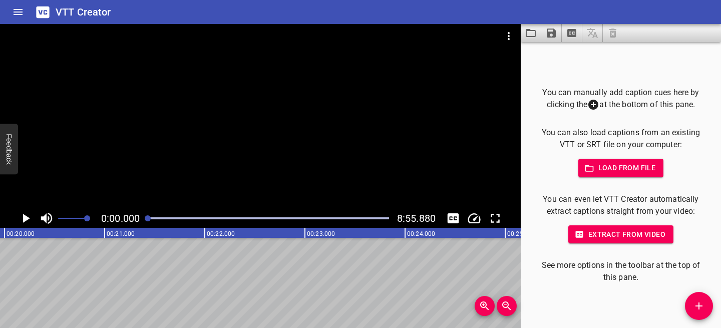
scroll to position [0, 0]
click at [15, 218] on div "0:00.000 8:55.880" at bounding box center [260, 218] width 521 height 19
click at [20, 219] on icon "Play/Pause" at bounding box center [25, 218] width 15 height 15
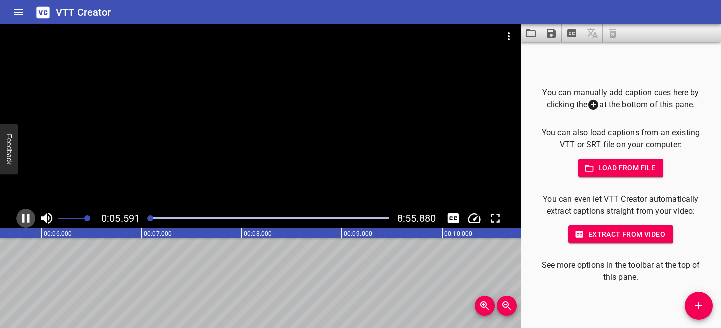
click at [23, 218] on icon "Play/Pause" at bounding box center [26, 218] width 8 height 9
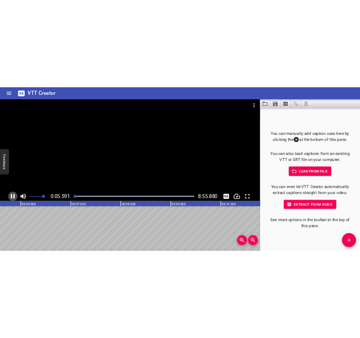
scroll to position [0, 583]
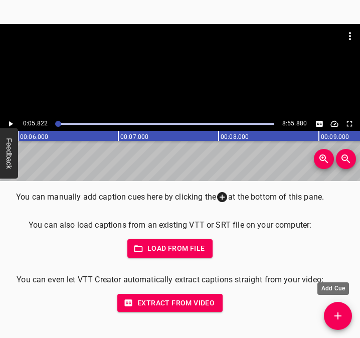
click at [343, 318] on span "Add Cue" at bounding box center [338, 316] width 28 height 12
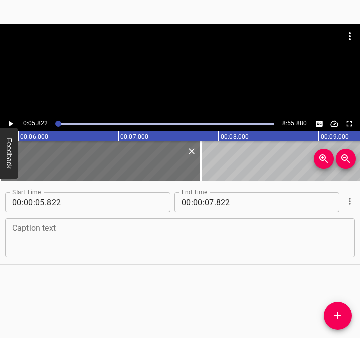
click at [145, 238] on textarea at bounding box center [180, 237] width 336 height 29
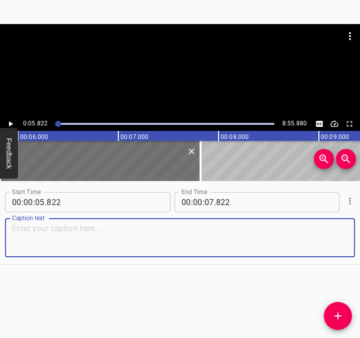
paste textarea "I knew there a war was going to begin. I had this feeling. But I'm a patriot, I…"
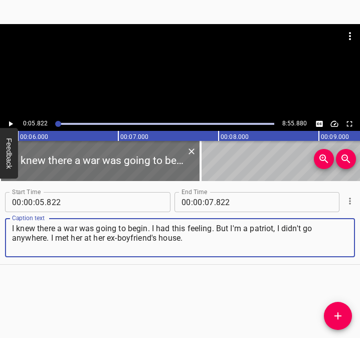
type textarea "I knew there a war was going to begin. I had this feeling. But I'm a patriot, I…"
click at [8, 123] on icon "Play/Pause" at bounding box center [10, 123] width 9 height 9
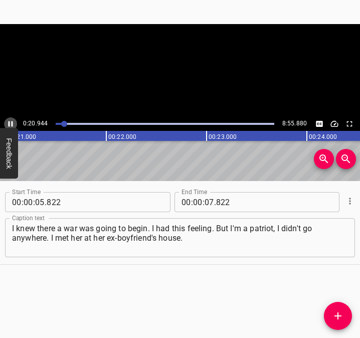
click at [8, 123] on icon "Play/Pause" at bounding box center [10, 123] width 9 height 9
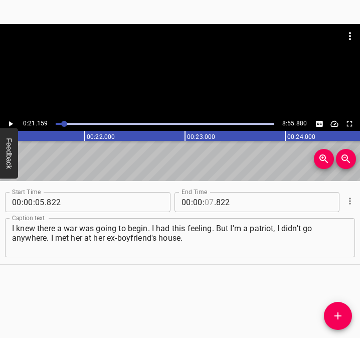
click at [204, 202] on input "number" at bounding box center [209, 202] width 10 height 20
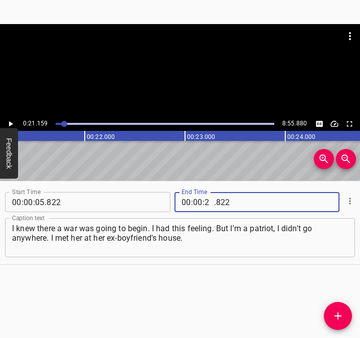
type input "21"
type input "159"
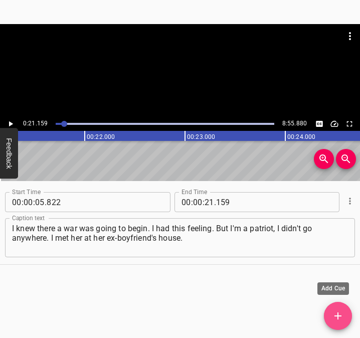
click at [340, 309] on button "Add Cue" at bounding box center [338, 316] width 28 height 28
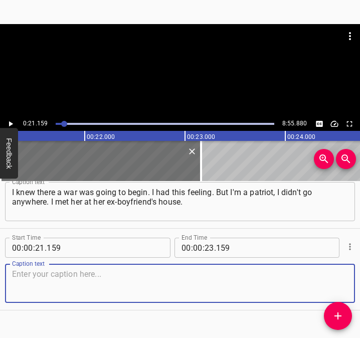
scroll to position [54, 0]
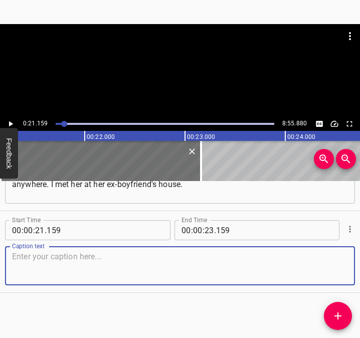
drag, startPoint x: 319, startPoint y: 269, endPoint x: 336, endPoint y: 264, distance: 17.3
click at [336, 264] on textarea at bounding box center [180, 265] width 336 height 29
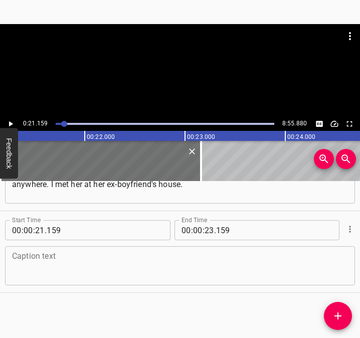
click at [44, 257] on textarea at bounding box center [180, 265] width 336 height 29
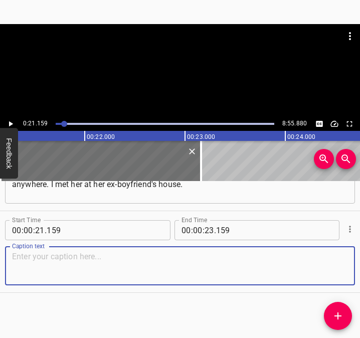
paste textarea "My dad took me, but he didn't take me for long, because he volunteered to fight…"
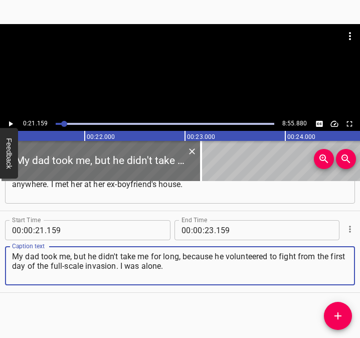
type textarea "My dad took me, but he didn't take me for long, because he volunteered to fight…"
click at [8, 121] on button "Play/Pause" at bounding box center [10, 123] width 13 height 13
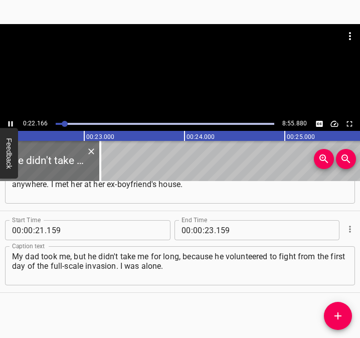
scroll to position [0, 2246]
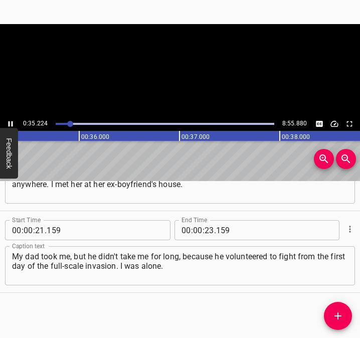
click at [13, 121] on icon "Play/Pause" at bounding box center [11, 124] width 5 height 6
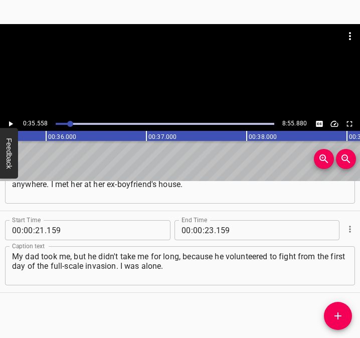
scroll to position [0, 3562]
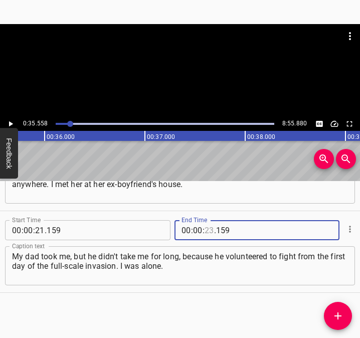
click at [204, 228] on input "number" at bounding box center [209, 230] width 10 height 20
type input "35"
type input "558"
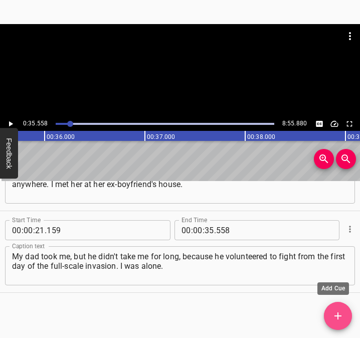
drag, startPoint x: 332, startPoint y: 319, endPoint x: 343, endPoint y: 310, distance: 14.6
click at [334, 318] on icon "Add Cue" at bounding box center [338, 316] width 12 height 12
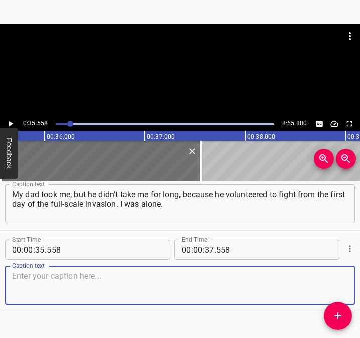
scroll to position [132, 0]
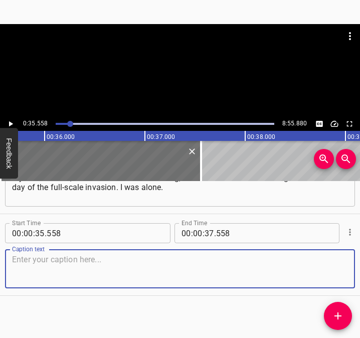
drag, startPoint x: 332, startPoint y: 261, endPoint x: 353, endPoint y: 257, distance: 21.4
click at [340, 260] on div "Caption text" at bounding box center [180, 268] width 350 height 39
click at [86, 262] on textarea at bounding box center [180, 268] width 336 height 29
paste textarea "I was still graduating from university at that time, [studying] to become a [ME…"
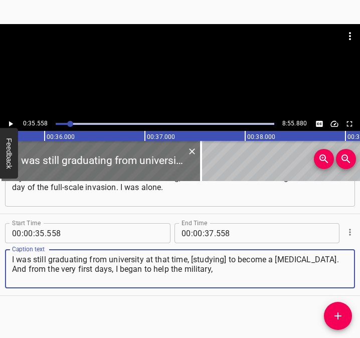
type textarea "I was still graduating from university at that time, [studying] to become a [ME…"
click at [11, 122] on icon "Play/Pause" at bounding box center [11, 124] width 4 height 6
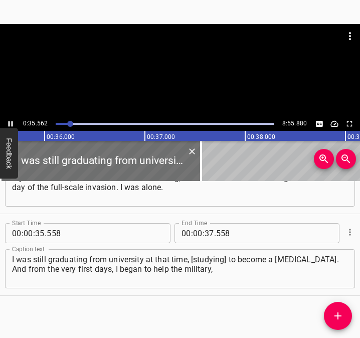
scroll to position [135, 0]
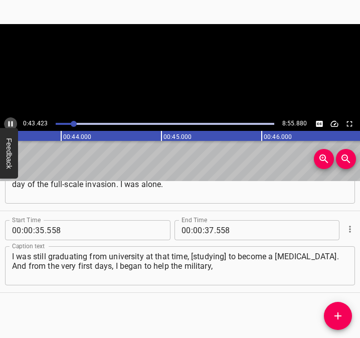
click at [10, 122] on icon "Play/Pause" at bounding box center [11, 124] width 5 height 6
click at [204, 231] on input "number" at bounding box center [209, 230] width 10 height 20
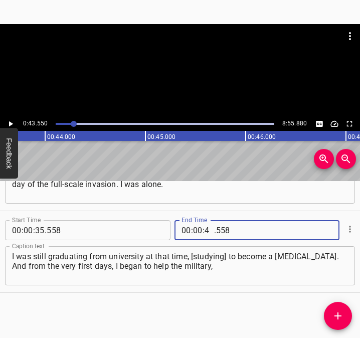
type input "43"
type input "550"
click at [339, 316] on icon "Add Cue" at bounding box center [337, 315] width 7 height 7
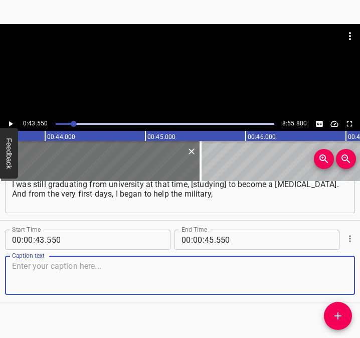
scroll to position [217, 0]
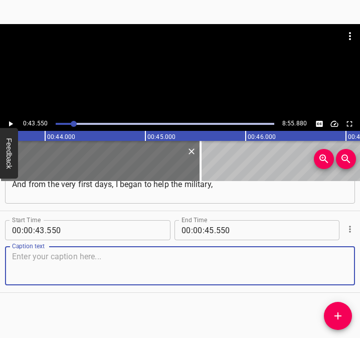
drag, startPoint x: 326, startPoint y: 262, endPoint x: 379, endPoint y: 257, distance: 53.3
click at [359, 257] on html "Caption Editor Batch Transcribe Login Sign Up Privacy Contact 0:43.550 8:55.880…" at bounding box center [180, 169] width 360 height 338
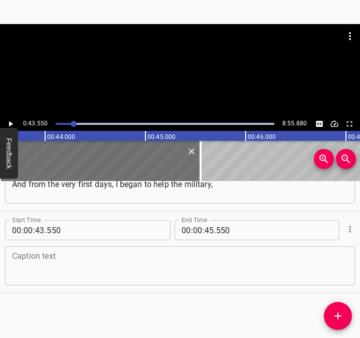
click at [36, 264] on textarea at bounding box center [180, 265] width 336 height 29
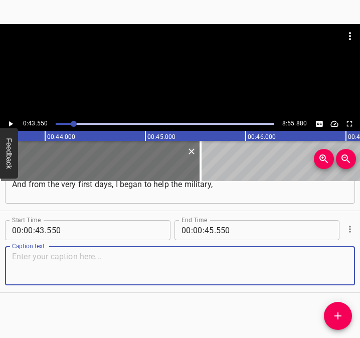
paste textarea "work with [MEDICAL_DATA], and also with civilians. You had to meet this to feel…"
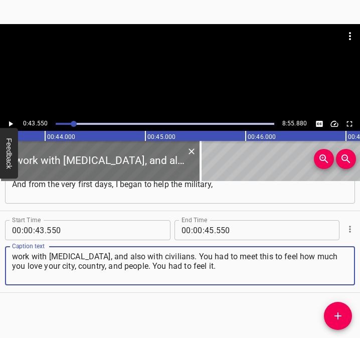
type textarea "work with [MEDICAL_DATA], and also with civilians. You had to meet this to feel…"
click at [11, 123] on icon "Play/Pause" at bounding box center [11, 124] width 4 height 6
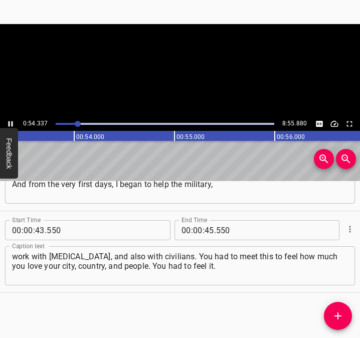
scroll to position [0, 5406]
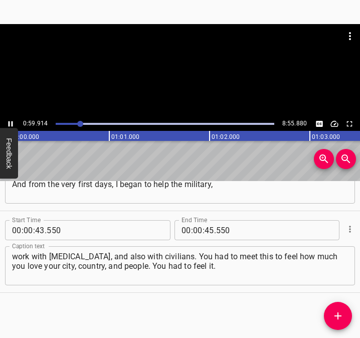
click at [14, 120] on icon "Play/Pause" at bounding box center [10, 123] width 9 height 9
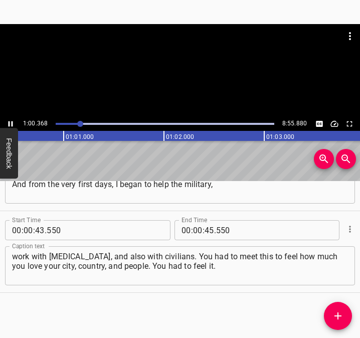
click at [14, 120] on icon "Play/Pause" at bounding box center [10, 123] width 9 height 9
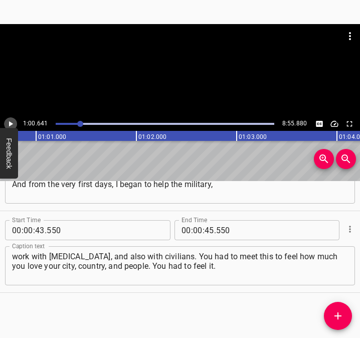
click at [15, 120] on icon "Play/Pause" at bounding box center [10, 123] width 9 height 9
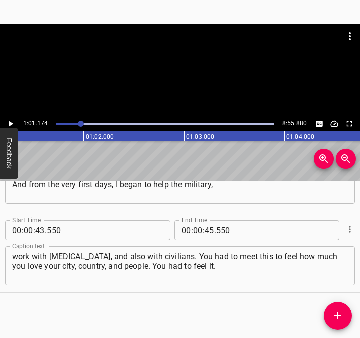
scroll to position [0, 6128]
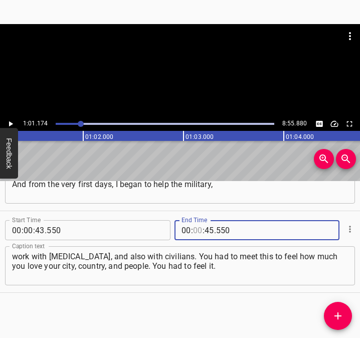
click at [193, 228] on input "number" at bounding box center [198, 230] width 10 height 20
type input "01"
type input "174"
click at [335, 313] on icon "Add Cue" at bounding box center [338, 316] width 12 height 12
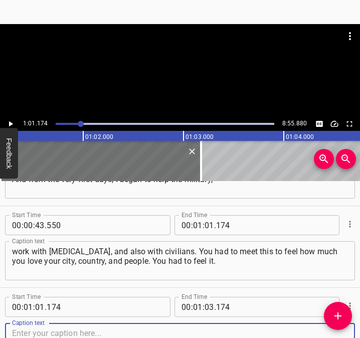
scroll to position [299, 0]
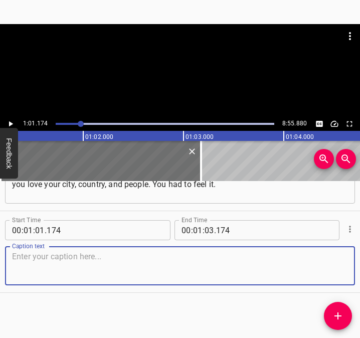
drag, startPoint x: 333, startPoint y: 263, endPoint x: 358, endPoint y: 260, distance: 25.3
click at [334, 263] on textarea at bounding box center [180, 265] width 336 height 29
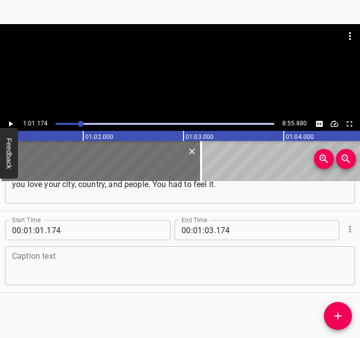
click at [79, 268] on textarea at bounding box center [180, 265] width 336 height 29
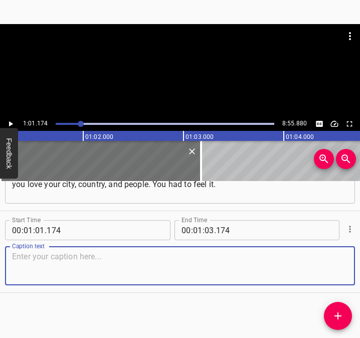
paste textarea "It's, you know, like such a force. You can't pass it on, you should have stayed…"
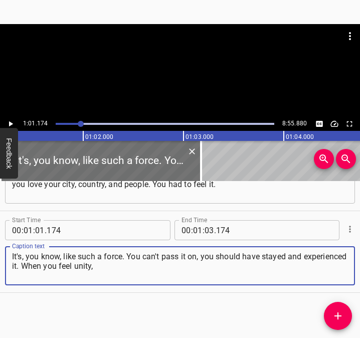
type textarea "It's, you know, like such a force. You can't pass it on, you should have stayed…"
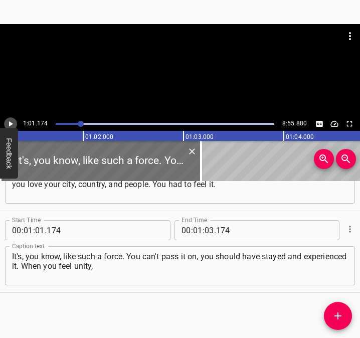
click at [13, 123] on icon "Play/Pause" at bounding box center [10, 123] width 9 height 9
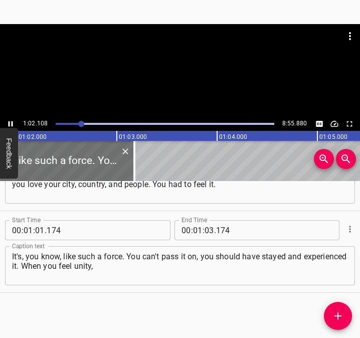
scroll to position [0, 6221]
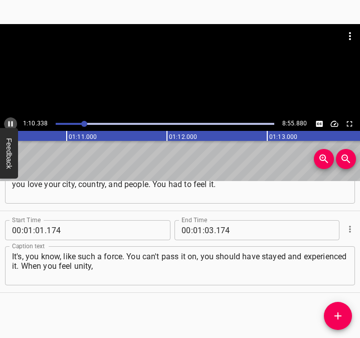
drag, startPoint x: 11, startPoint y: 121, endPoint x: 126, endPoint y: 200, distance: 140.2
click at [13, 122] on icon "Play/Pause" at bounding box center [10, 123] width 9 height 9
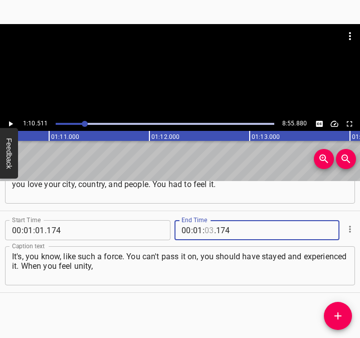
click at [206, 234] on input "number" at bounding box center [209, 230] width 10 height 20
type input "10"
type input "511"
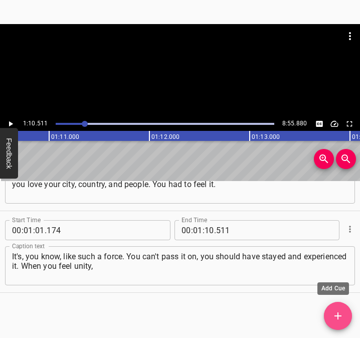
click at [341, 316] on icon "Add Cue" at bounding box center [337, 315] width 7 height 7
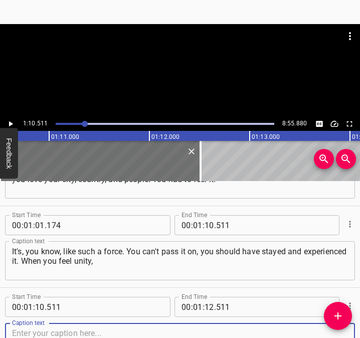
scroll to position [380, 0]
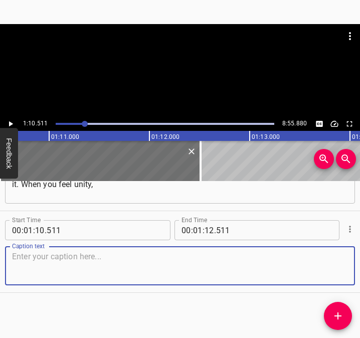
drag, startPoint x: 327, startPoint y: 262, endPoint x: 350, endPoint y: 260, distance: 23.1
click at [350, 260] on div "Start Time 00 : 01 : 10 . 511 Start Time End Time 00 : 01 : 12 . 511 End Time C…" at bounding box center [180, 251] width 360 height 81
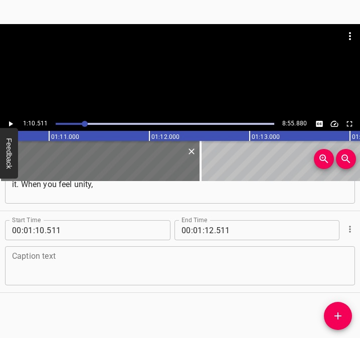
drag, startPoint x: 51, startPoint y: 261, endPoint x: 50, endPoint y: 252, distance: 8.6
click at [50, 254] on textarea at bounding box center [180, 265] width 336 height 29
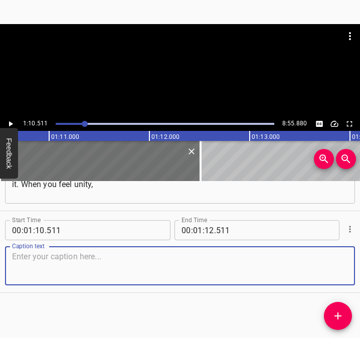
paste textarea "when everyone helps each other... Unfortunately, this is very little now. But e…"
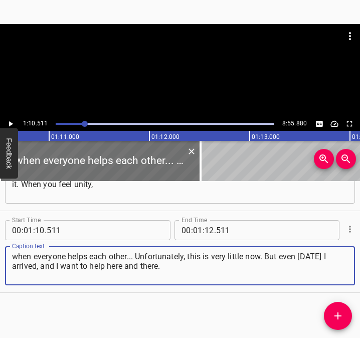
type textarea "when everyone helps each other... Unfortunately, this is very little now. But e…"
click at [15, 125] on icon "Play/Pause" at bounding box center [10, 123] width 9 height 9
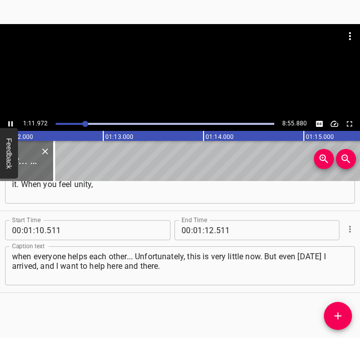
scroll to position [0, 7235]
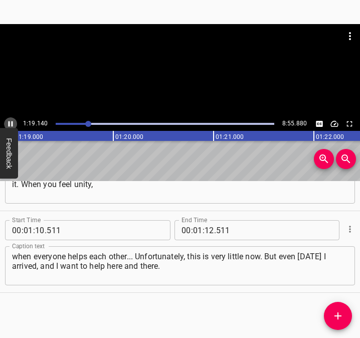
click at [10, 123] on icon "Play/Pause" at bounding box center [10, 123] width 9 height 9
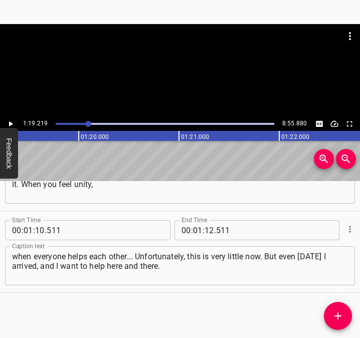
click at [214, 229] on span "." at bounding box center [215, 230] width 2 height 20
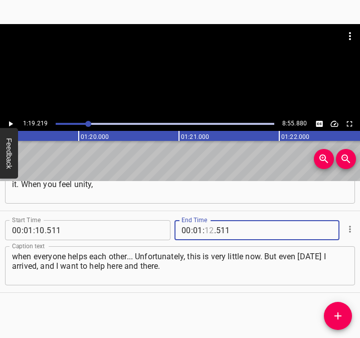
click at [207, 230] on input "number" at bounding box center [209, 230] width 10 height 20
type input "19"
type input "219"
click at [343, 320] on icon "Add Cue" at bounding box center [338, 316] width 12 height 12
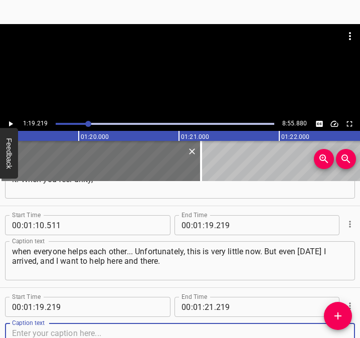
scroll to position [462, 0]
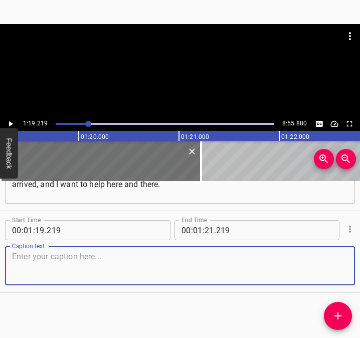
drag, startPoint x: 327, startPoint y: 258, endPoint x: 350, endPoint y: 259, distance: 23.1
click at [350, 259] on div "Start Time 00 : 01 : 19 . 219 Start Time End Time 00 : 01 : 21 . 219 End Time C…" at bounding box center [180, 251] width 360 height 81
click at [85, 272] on textarea at bounding box center [180, 265] width 336 height 29
paste textarea "And there everything is already taped up, I only taped up one window for people…"
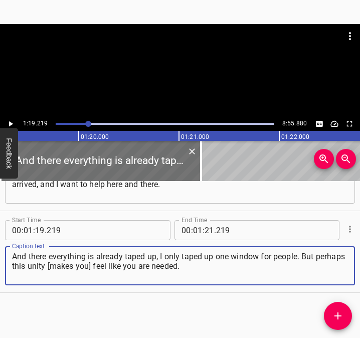
type textarea "And there everything is already taped up, I only taped up one window for people…"
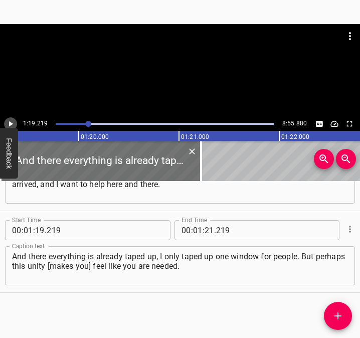
click at [13, 119] on button "Play/Pause" at bounding box center [10, 123] width 13 height 13
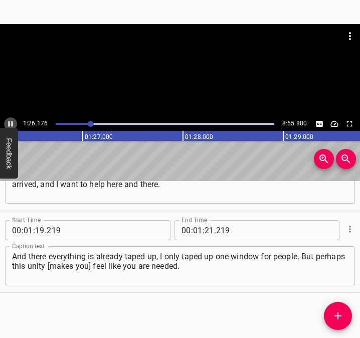
click at [13, 118] on button "Play/Pause" at bounding box center [10, 123] width 13 height 13
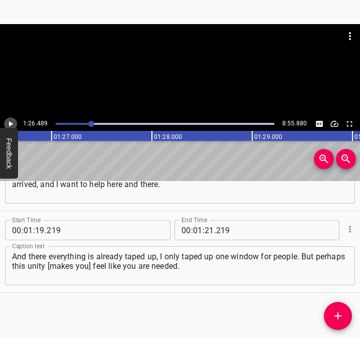
click at [8, 118] on button "Play/Pause" at bounding box center [10, 123] width 13 height 13
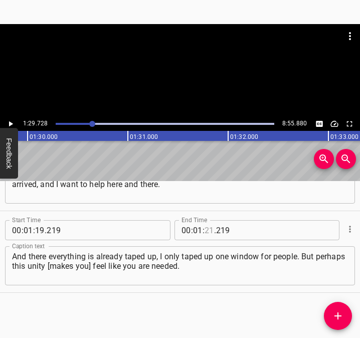
click at [204, 233] on input "number" at bounding box center [209, 230] width 10 height 20
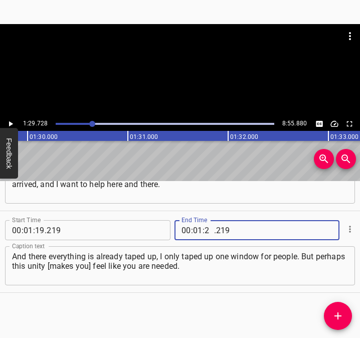
type input "29"
type input "728"
click at [341, 311] on icon "Add Cue" at bounding box center [338, 316] width 12 height 12
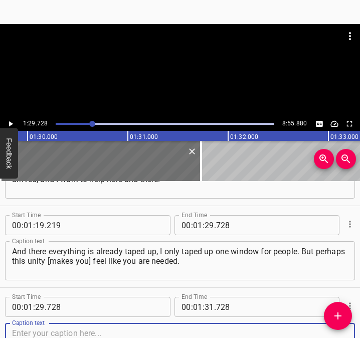
scroll to position [543, 0]
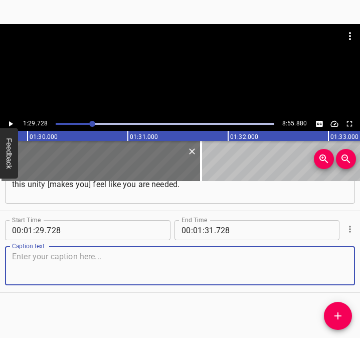
drag, startPoint x: 329, startPoint y: 271, endPoint x: 352, endPoint y: 270, distance: 22.6
click at [352, 270] on div "Start Time 00 : 00 : 05 . 822 Start Time End Time 00 : 00 : 21 . 159 End Time C…" at bounding box center [180, 259] width 360 height 157
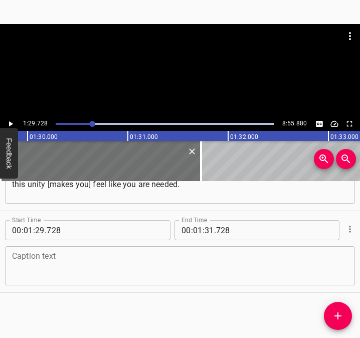
click at [89, 268] on textarea at bounding box center [180, 265] width 336 height 29
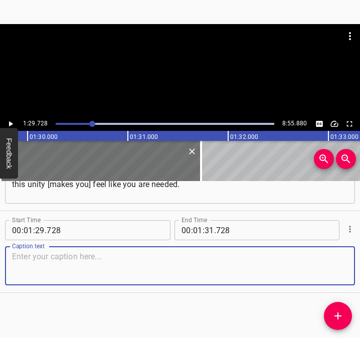
paste textarea "Everyone needs a person. It was very hard emotionally – because of my parents. …"
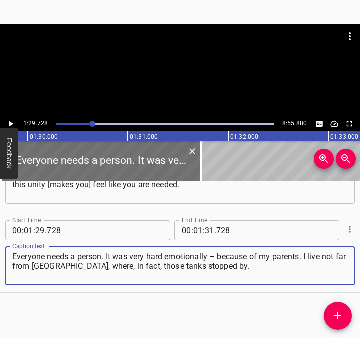
type textarea "Everyone needs a person. It was very hard emotionally – because of my parents. …"
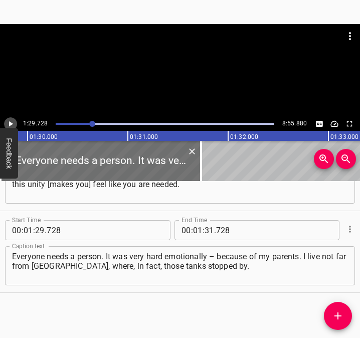
click at [9, 122] on icon "Play/Pause" at bounding box center [10, 123] width 9 height 9
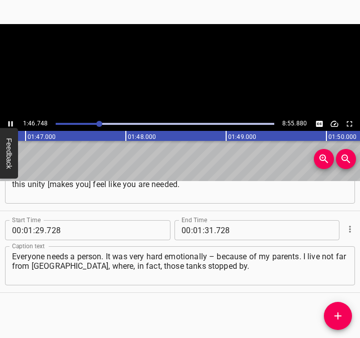
click at [12, 122] on icon "Play/Pause" at bounding box center [11, 124] width 5 height 6
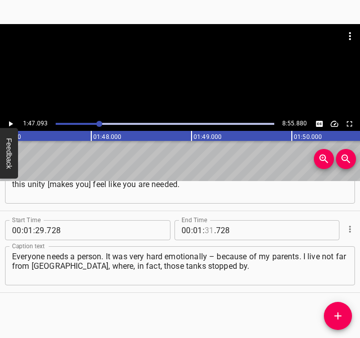
click at [205, 230] on input "number" at bounding box center [209, 230] width 10 height 20
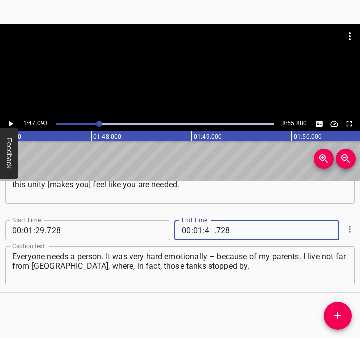
type input "47"
type input "093"
drag, startPoint x: 345, startPoint y: 317, endPoint x: 354, endPoint y: 313, distance: 9.9
click at [345, 317] on span "Add Cue" at bounding box center [338, 316] width 28 height 12
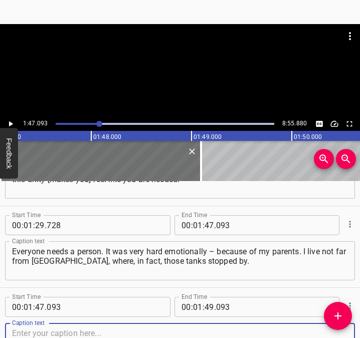
scroll to position [625, 0]
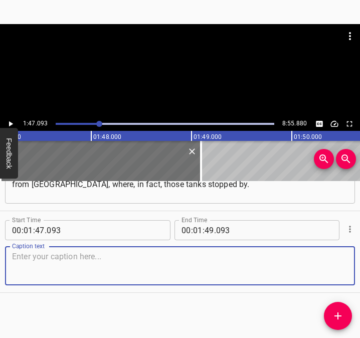
drag, startPoint x: 337, startPoint y: 268, endPoint x: 372, endPoint y: 261, distance: 35.3
click at [359, 261] on html "Caption Editor Batch Transcribe Login Sign Up Privacy Contact 1:47.093 8:55.880…" at bounding box center [180, 169] width 360 height 338
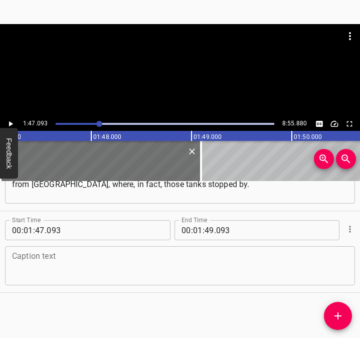
click at [145, 264] on textarea at bounding box center [180, 265] width 336 height 29
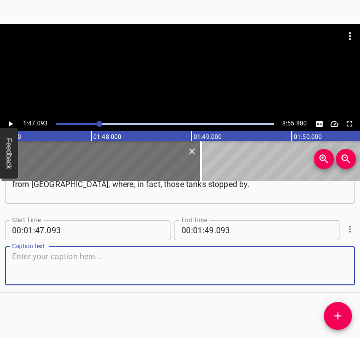
paste textarea "And I was emotionally preparing myself for rape and everything... Because I hav…"
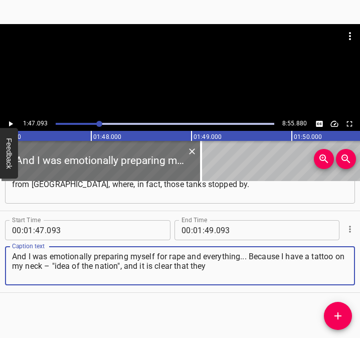
type textarea "And I was emotionally preparing myself for rape and everything... Because I hav…"
click at [8, 122] on icon "Play/Pause" at bounding box center [10, 123] width 9 height 9
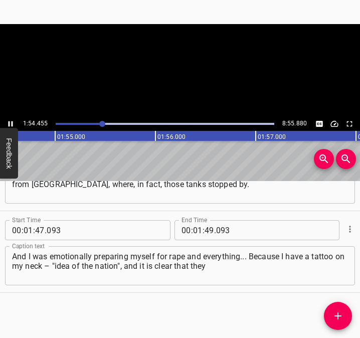
click at [8, 122] on icon "Play/Pause" at bounding box center [10, 123] width 9 height 9
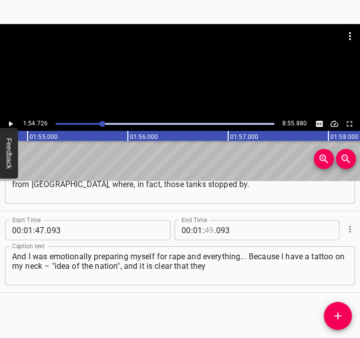
click at [204, 229] on input "number" at bounding box center [209, 230] width 10 height 20
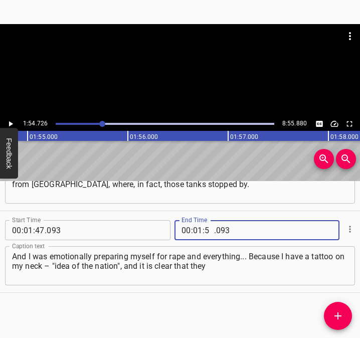
type input "54"
type input "726"
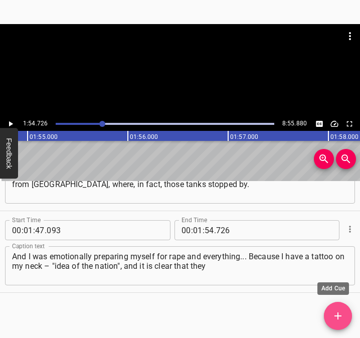
click at [338, 316] on icon "Add Cue" at bounding box center [337, 315] width 7 height 7
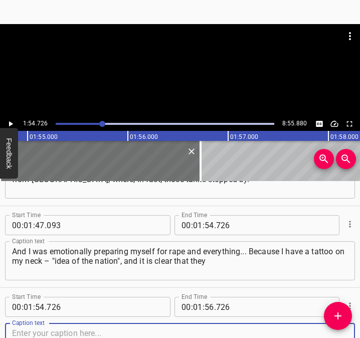
scroll to position [707, 0]
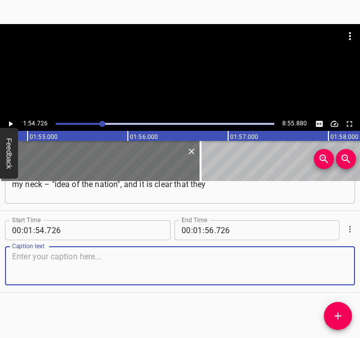
drag, startPoint x: 334, startPoint y: 267, endPoint x: 361, endPoint y: 264, distance: 27.7
click at [359, 264] on html "Caption Editor Batch Transcribe Login Sign Up Privacy Contact 1:54.726 8:55.880…" at bounding box center [180, 169] width 360 height 338
click at [29, 260] on textarea at bounding box center [180, 265] width 336 height 29
paste textarea "could do a little bad to me. My mother in general... I lived with my grandmothe…"
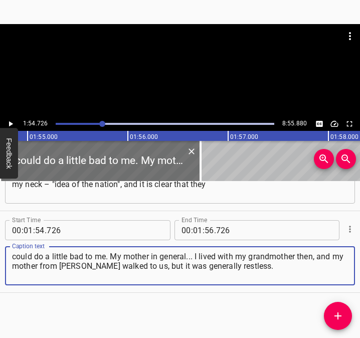
type textarea "could do a little bad to me. My mother in general... I lived with my grandmothe…"
click at [10, 118] on button "Play/Pause" at bounding box center [10, 123] width 13 height 13
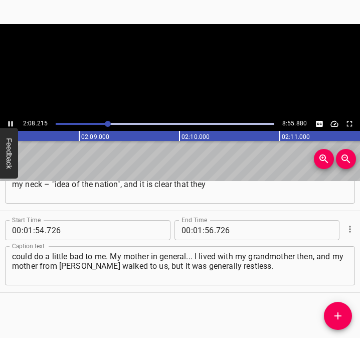
click at [10, 118] on button "Play/Pause" at bounding box center [10, 123] width 13 height 13
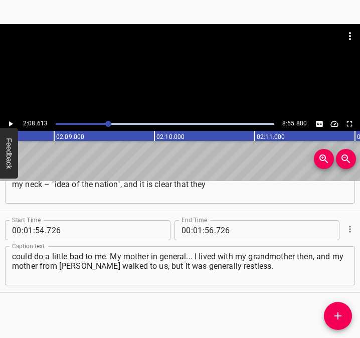
scroll to position [0, 12883]
click at [193, 228] on input "number" at bounding box center [198, 230] width 10 height 20
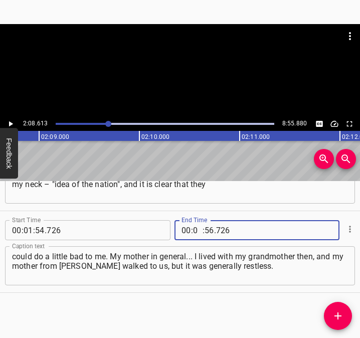
type input "02"
type input "08"
type input "613"
click at [340, 313] on icon "Add Cue" at bounding box center [338, 316] width 12 height 12
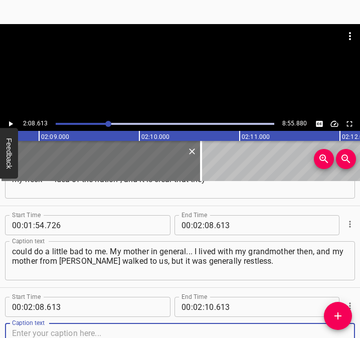
scroll to position [788, 0]
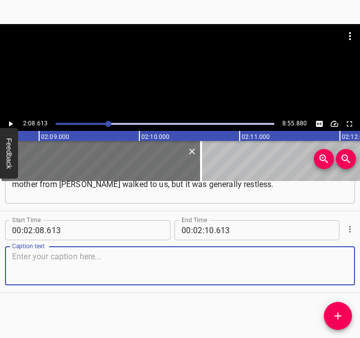
drag, startPoint x: 333, startPoint y: 267, endPoint x: 358, endPoint y: 264, distance: 25.7
click at [344, 265] on div "Caption text" at bounding box center [180, 265] width 350 height 39
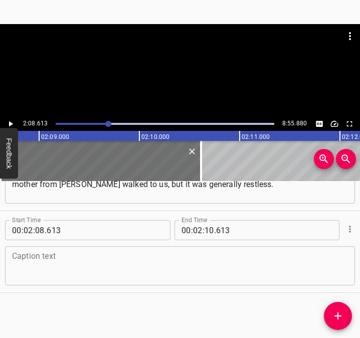
click at [24, 266] on textarea at bounding box center [180, 265] width 336 height 29
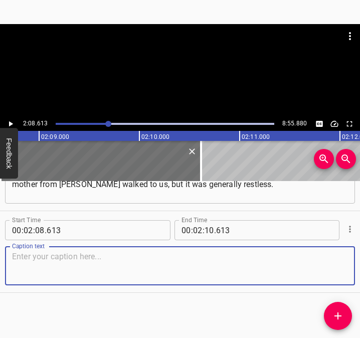
paste textarea "I already know how to distinguish well where "Hrads" are, where cluster missile…"
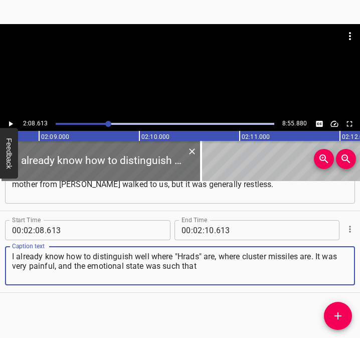
type textarea "I already know how to distinguish well where "Hrads" are, where cluster missile…"
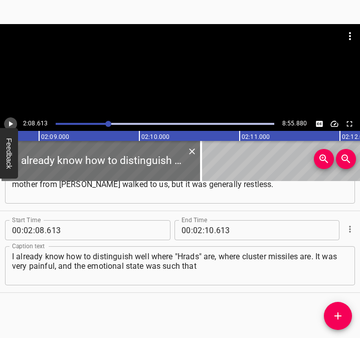
click at [11, 121] on icon "Play/Pause" at bounding box center [10, 123] width 9 height 9
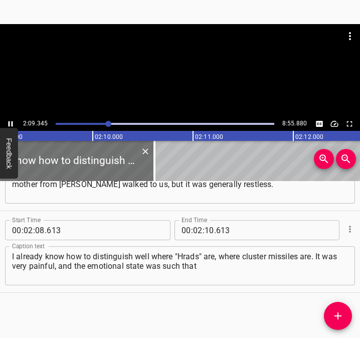
scroll to position [0, 12956]
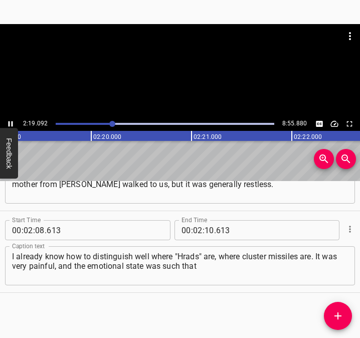
click at [12, 121] on icon "Play/Pause" at bounding box center [10, 123] width 9 height 9
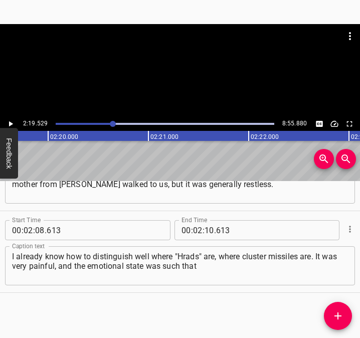
scroll to position [0, 13977]
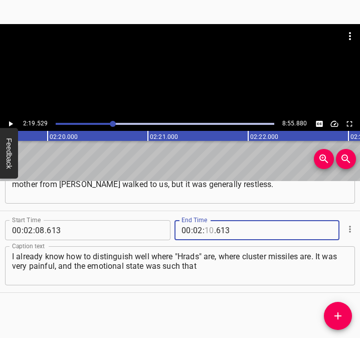
click at [207, 231] on input "number" at bounding box center [209, 230] width 10 height 20
type input "19"
type input "529"
click at [339, 314] on icon "Add Cue" at bounding box center [338, 316] width 12 height 12
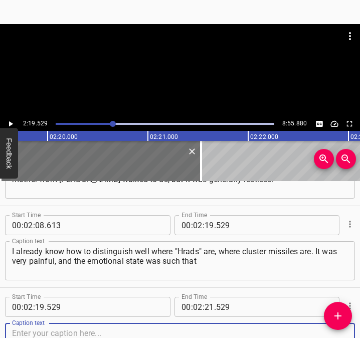
scroll to position [870, 0]
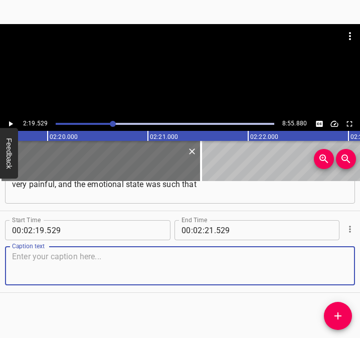
drag, startPoint x: 331, startPoint y: 268, endPoint x: 357, endPoint y: 264, distance: 25.8
click at [350, 265] on div "Start Time 00 : 02 : 19 . 529 Start Time End Time 00 : 02 : 21 . 529 End Time C…" at bounding box center [180, 251] width 360 height 81
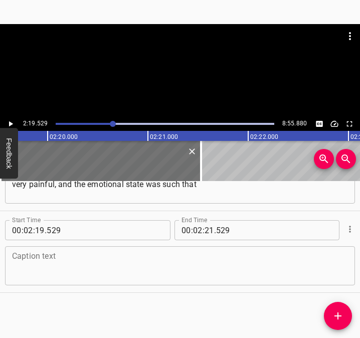
click at [86, 250] on div "Caption text" at bounding box center [180, 265] width 350 height 39
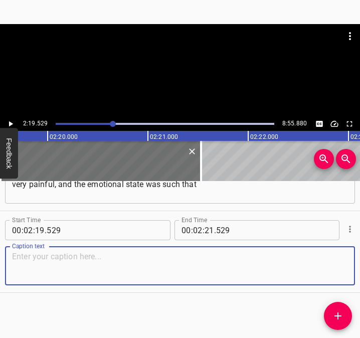
paste textarea "you slept 16 hours a day, just so as not to hear. That was the defensive reacti…"
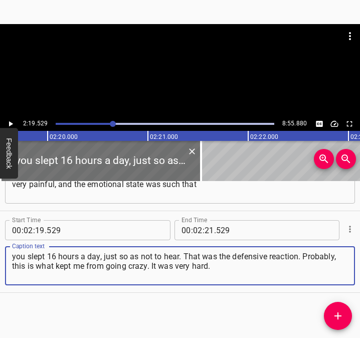
type textarea "you slept 16 hours a day, just so as not to hear. That was the defensive reacti…"
click at [7, 123] on icon "Play/Pause" at bounding box center [10, 123] width 9 height 9
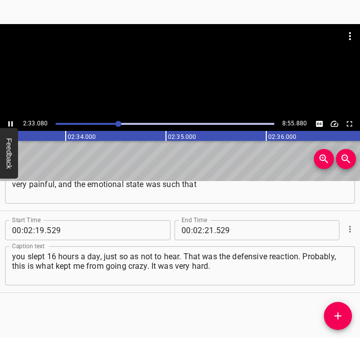
click at [10, 122] on icon "Play/Pause" at bounding box center [10, 123] width 9 height 9
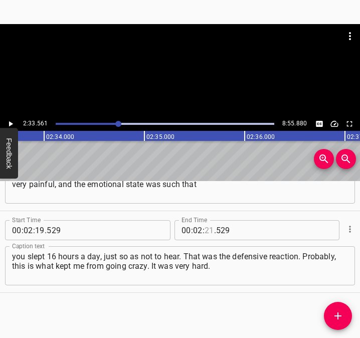
click at [204, 231] on input "number" at bounding box center [209, 230] width 10 height 20
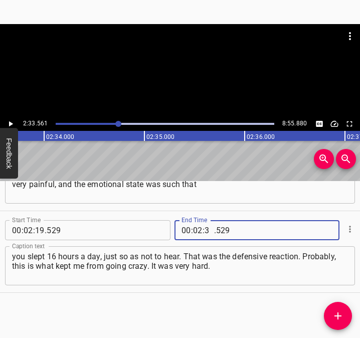
type input "33"
type input "561"
click at [338, 317] on icon "Add Cue" at bounding box center [337, 315] width 7 height 7
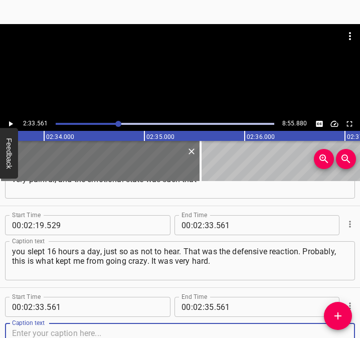
scroll to position [952, 0]
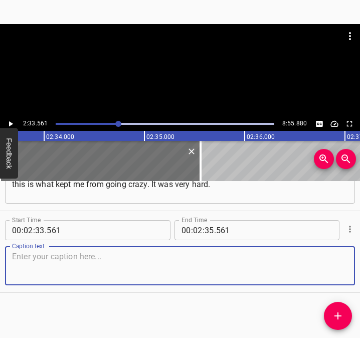
drag, startPoint x: 322, startPoint y: 271, endPoint x: 352, endPoint y: 269, distance: 29.7
click at [352, 269] on div "Start Time 00 : 00 : 05 . 822 Start Time End Time 00 : 00 : 21 . 159 End Time C…" at bounding box center [180, 259] width 360 height 157
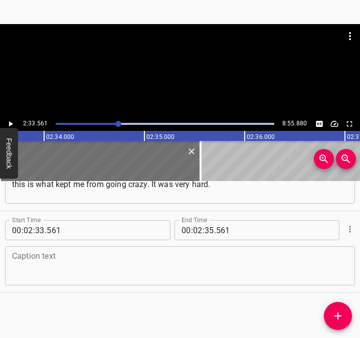
click at [62, 251] on textarea at bounding box center [180, 265] width 336 height 29
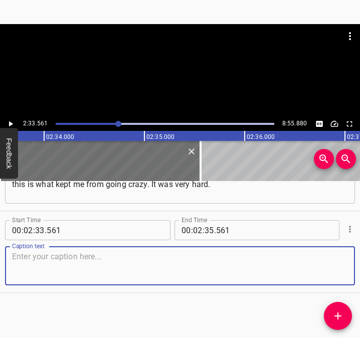
paste textarea "Especially the moment when I asked my dad to check on our house... Then they pu…"
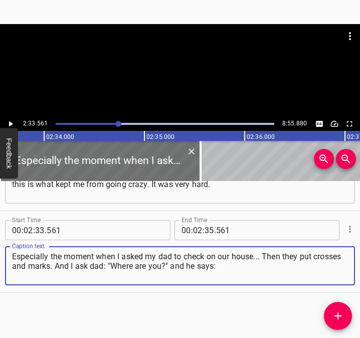
type textarea "Especially the moment when I asked my dad to check on our house... Then they pu…"
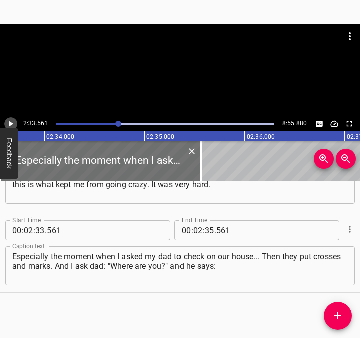
click at [12, 122] on icon "Play/Pause" at bounding box center [10, 123] width 9 height 9
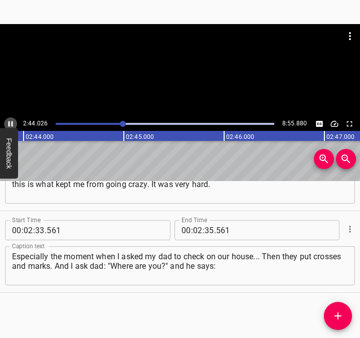
click at [12, 122] on icon "Play/Pause" at bounding box center [11, 124] width 5 height 6
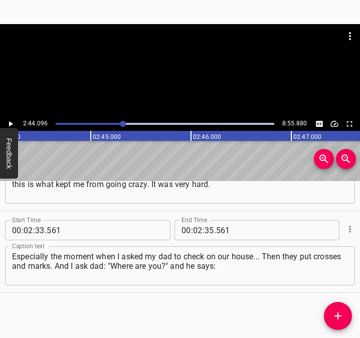
click at [12, 122] on icon "Play/Pause" at bounding box center [10, 123] width 9 height 9
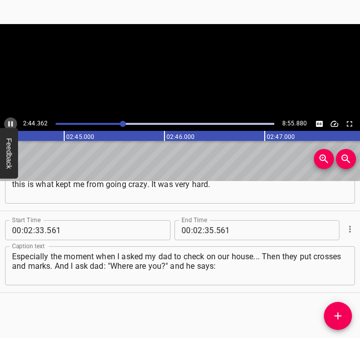
click at [12, 122] on icon "Play/Pause" at bounding box center [11, 124] width 5 height 6
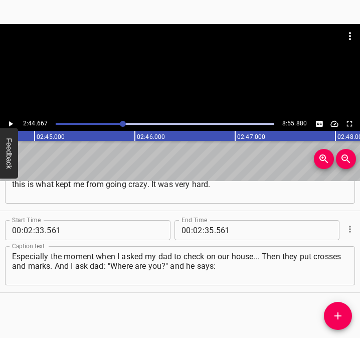
scroll to position [0, 16495]
drag, startPoint x: 207, startPoint y: 228, endPoint x: 207, endPoint y: 222, distance: 6.0
click at [207, 227] on input "number" at bounding box center [209, 230] width 10 height 20
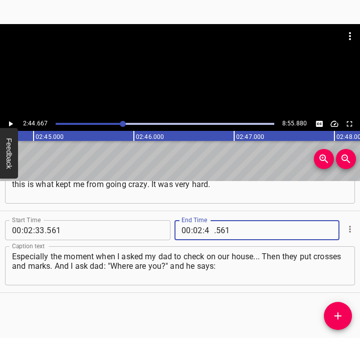
type input "44"
type input "667"
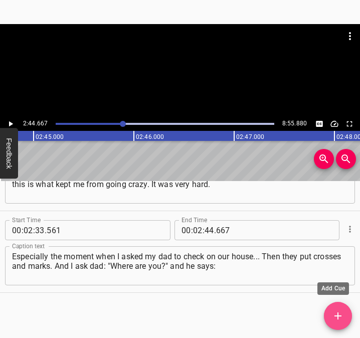
click at [340, 314] on icon "Add Cue" at bounding box center [338, 316] width 12 height 12
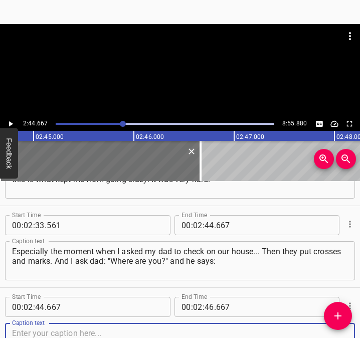
scroll to position [1033, 0]
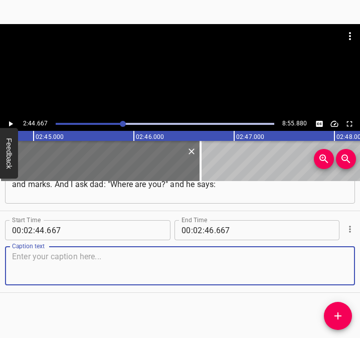
drag, startPoint x: 331, startPoint y: 262, endPoint x: 358, endPoint y: 264, distance: 26.6
click at [341, 264] on div "Caption text" at bounding box center [180, 265] width 350 height 39
click at [30, 271] on textarea at bounding box center [180, 265] width 336 height 29
paste textarea ""I'm not here anymore, I'm already in the direction...", then [GEOGRAPHIC_DATA]…"
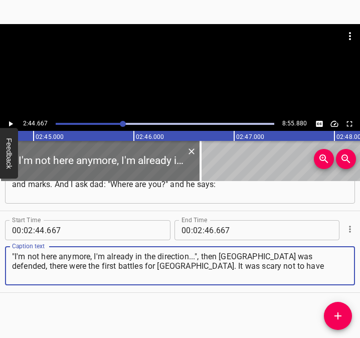
type textarea ""I'm not here anymore, I'm already in the direction...", then [GEOGRAPHIC_DATA]…"
click at [13, 123] on icon "Play/Pause" at bounding box center [10, 123] width 9 height 9
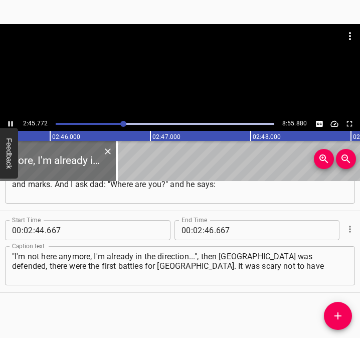
scroll to position [0, 16606]
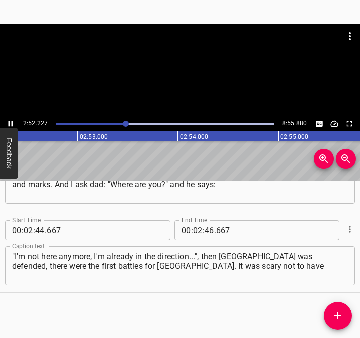
click at [12, 123] on icon "Play/Pause" at bounding box center [11, 124] width 5 height 6
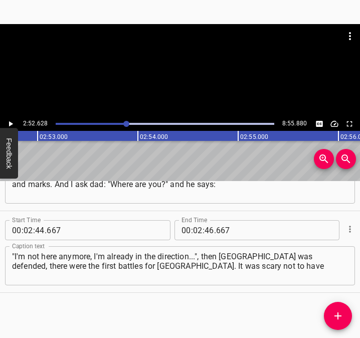
click at [12, 123] on icon "Play/Pause" at bounding box center [10, 123] width 9 height 9
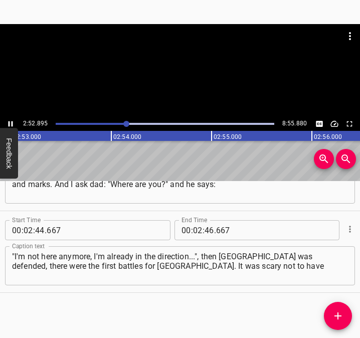
click at [12, 123] on icon "Play/Pause" at bounding box center [11, 124] width 5 height 6
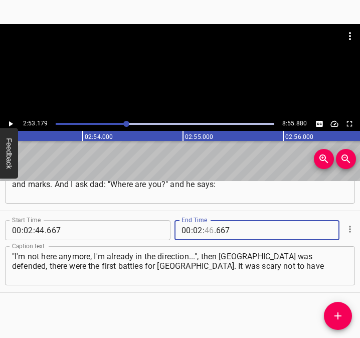
click at [207, 233] on input "number" at bounding box center [209, 230] width 10 height 20
type input "53"
type input "179"
click at [337, 318] on icon "Add Cue" at bounding box center [338, 316] width 12 height 12
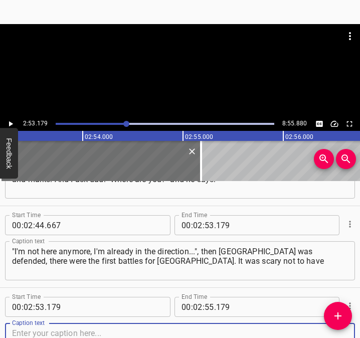
scroll to position [1115, 0]
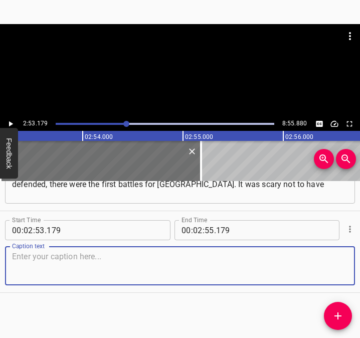
drag, startPoint x: 336, startPoint y: 275, endPoint x: 355, endPoint y: 272, distance: 19.3
click at [337, 274] on textarea at bounding box center [180, 265] width 336 height 29
click at [48, 271] on textarea at bounding box center [180, 265] width 336 height 29
paste textarea "a weapon. I really had this craving for... Being where there are guns, where th…"
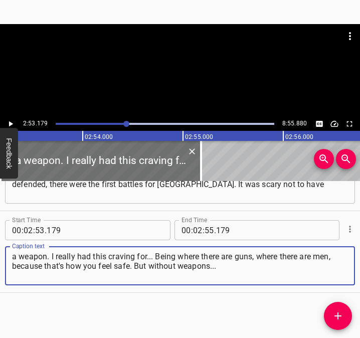
type textarea "a weapon. I really had this craving for... Being where there are guns, where th…"
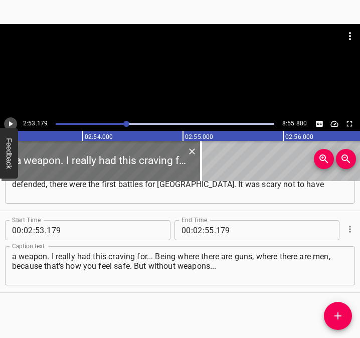
click at [10, 120] on icon "Play/Pause" at bounding box center [10, 123] width 9 height 9
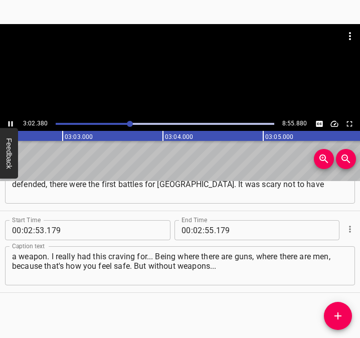
click at [12, 122] on icon "Play/Pause" at bounding box center [11, 124] width 5 height 6
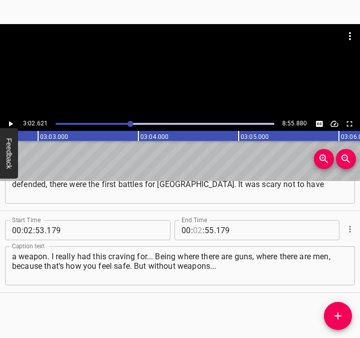
drag, startPoint x: 194, startPoint y: 229, endPoint x: 200, endPoint y: 223, distance: 8.5
click at [196, 226] on input "number" at bounding box center [198, 230] width 10 height 20
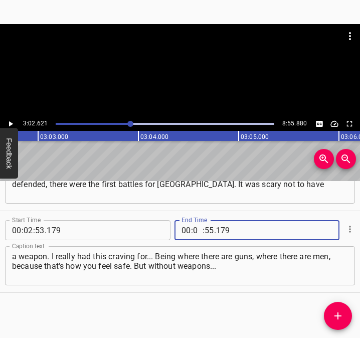
type input "03"
type input "02"
type input "621"
click at [340, 314] on icon "Add Cue" at bounding box center [338, 316] width 12 height 12
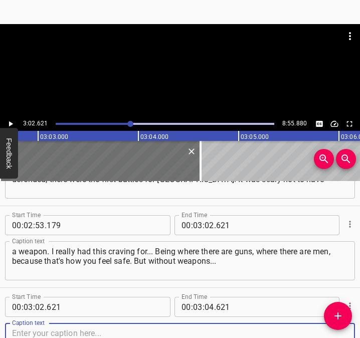
scroll to position [1197, 0]
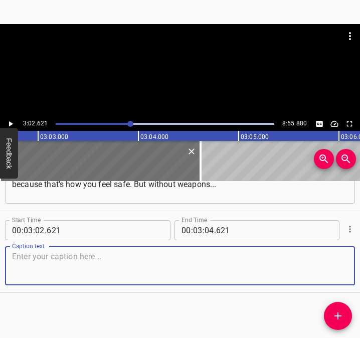
drag, startPoint x: 324, startPoint y: 273, endPoint x: 357, endPoint y: 270, distance: 33.2
click at [357, 270] on div "Start Time 00 : 00 : 05 . 822 Start Time End Time 00 : 00 : 21 . 159 End Time C…" at bounding box center [180, 259] width 360 height 157
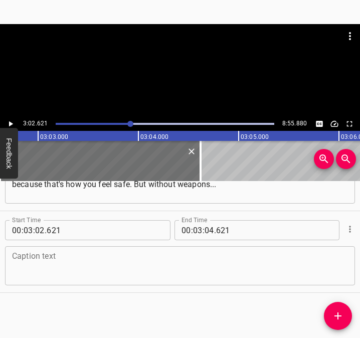
click at [156, 261] on textarea at bounding box center [180, 265] width 336 height 29
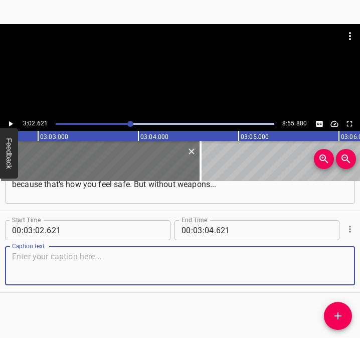
paste textarea "My dad gave me a knife, and I only sat in the dispensary for the first 2 days, …"
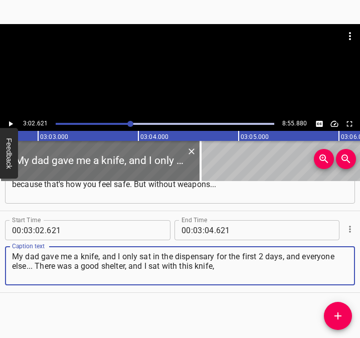
type textarea "My dad gave me a knife, and I only sat in the dispensary for the first 2 days, …"
click at [13, 120] on icon "Play/Pause" at bounding box center [10, 123] width 9 height 9
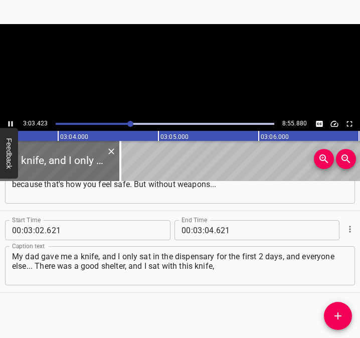
scroll to position [0, 18400]
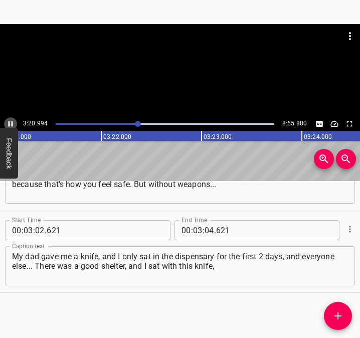
click at [8, 122] on icon "Play/Pause" at bounding box center [10, 123] width 9 height 9
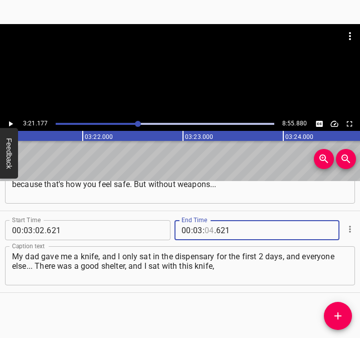
click at [207, 227] on input "number" at bounding box center [209, 230] width 10 height 20
type input "21"
type input "177"
click at [337, 315] on icon "Add Cue" at bounding box center [337, 315] width 7 height 7
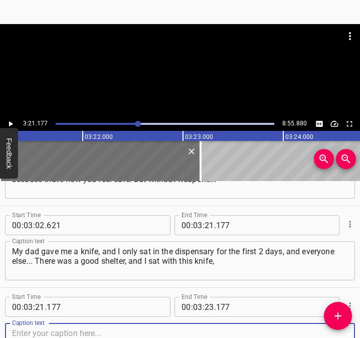
scroll to position [1278, 0]
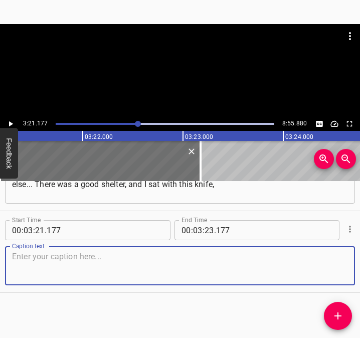
drag, startPoint x: 335, startPoint y: 264, endPoint x: 357, endPoint y: 264, distance: 21.5
click at [349, 264] on div "Start Time 00 : 03 : 21 . 177 Start Time End Time 00 : 03 : 23 . 177 End Time C…" at bounding box center [180, 251] width 360 height 81
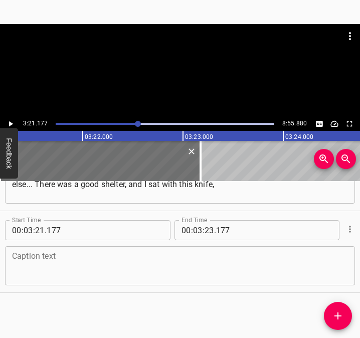
click at [39, 269] on textarea at bounding box center [180, 265] width 336 height 29
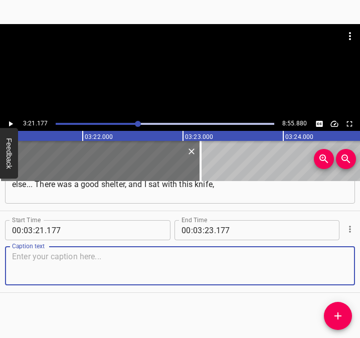
paste textarea "because I thought that [PERSON_NAME] men would come in. You know, it's already …"
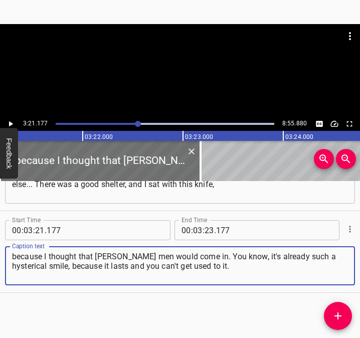
type textarea "because I thought that [PERSON_NAME] men would come in. You know, it's already …"
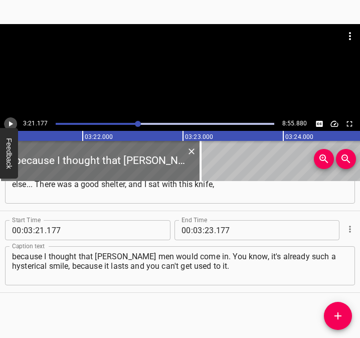
click at [12, 122] on icon "Play/Pause" at bounding box center [10, 123] width 9 height 9
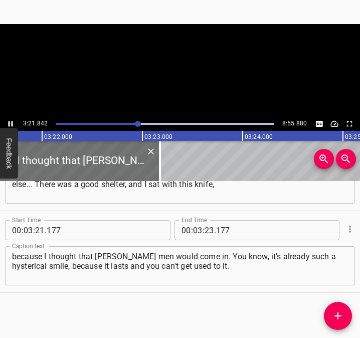
scroll to position [0, 20219]
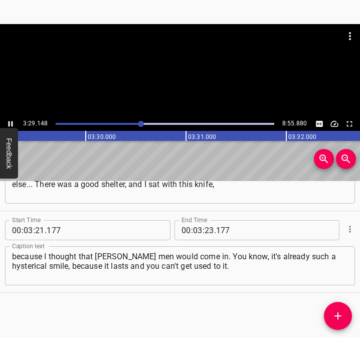
click at [12, 122] on icon "Play/Pause" at bounding box center [11, 124] width 5 height 6
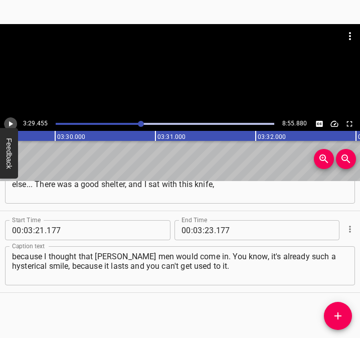
click at [9, 122] on icon "Play/Pause" at bounding box center [10, 123] width 9 height 9
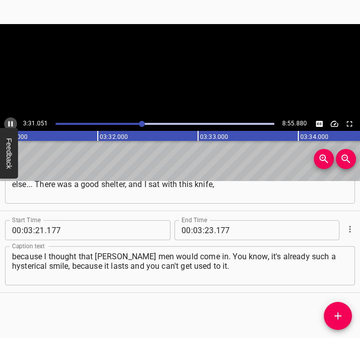
drag, startPoint x: 9, startPoint y: 122, endPoint x: 76, endPoint y: 20, distance: 121.6
click at [10, 121] on icon "Play/Pause" at bounding box center [10, 123] width 9 height 9
click at [8, 124] on icon "Play/Pause" at bounding box center [10, 123] width 9 height 9
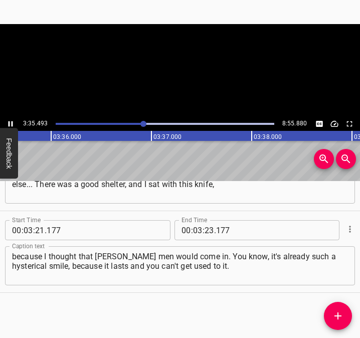
click at [8, 124] on icon "Play/Pause" at bounding box center [10, 123] width 9 height 9
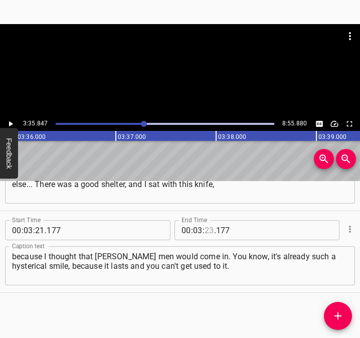
click at [204, 233] on input "number" at bounding box center [209, 230] width 10 height 20
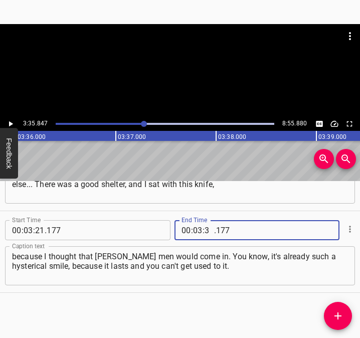
type input "35"
type input "847"
click at [339, 318] on icon "Add Cue" at bounding box center [338, 316] width 12 height 12
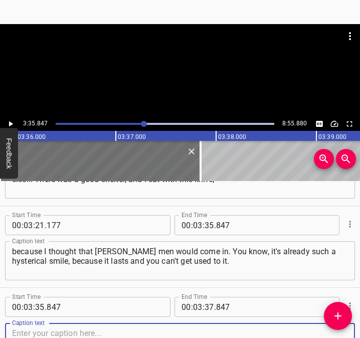
scroll to position [1360, 0]
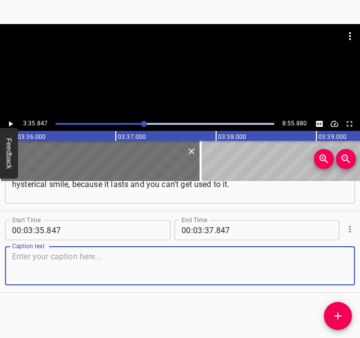
drag, startPoint x: 336, startPoint y: 270, endPoint x: 356, endPoint y: 269, distance: 20.0
click at [356, 269] on div "Start Time 00 : 00 : 05 . 822 Start Time End Time 00 : 00 : 21 . 159 End Time C…" at bounding box center [180, 259] width 360 height 157
click at [52, 262] on textarea at bounding box center [180, 265] width 336 height 29
paste textarea "Next to the 34th school, we had an explosion, and we also sorted out [the rubbl…"
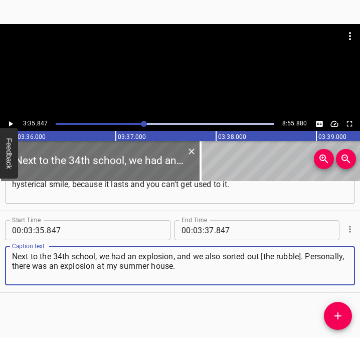
type textarea "Next to the 34th school, we had an explosion, and we also sorted out [the rubbl…"
click at [11, 121] on icon "Play/Pause" at bounding box center [10, 123] width 9 height 9
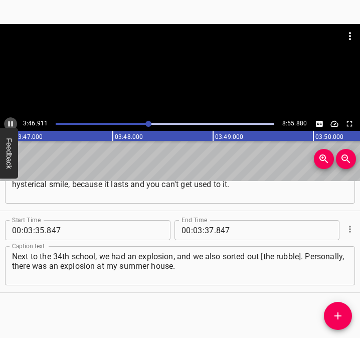
click at [12, 120] on icon "Play/Pause" at bounding box center [10, 123] width 9 height 9
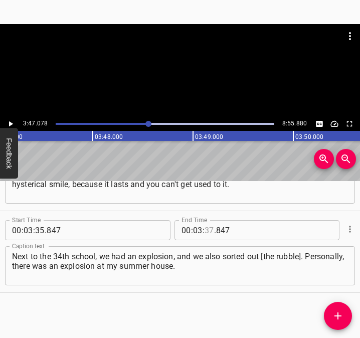
click at [204, 227] on input "number" at bounding box center [209, 230] width 10 height 20
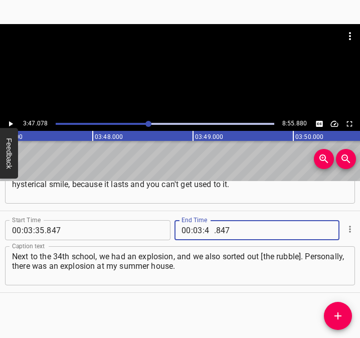
type input "47"
type input "078"
click at [340, 313] on icon "Add Cue" at bounding box center [338, 316] width 12 height 12
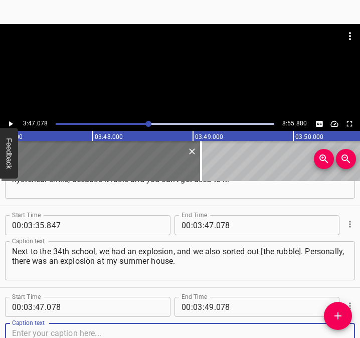
scroll to position [1441, 0]
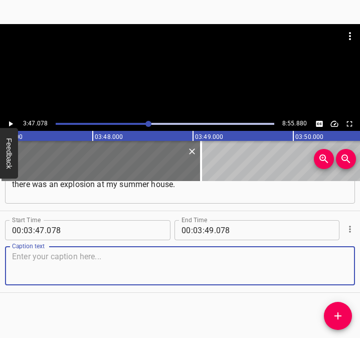
drag, startPoint x: 327, startPoint y: 267, endPoint x: 358, endPoint y: 269, distance: 30.6
click at [349, 268] on div "Start Time 00 : 03 : 47 . 078 Start Time End Time 00 : 03 : 49 . 078 End Time C…" at bounding box center [180, 251] width 360 height 81
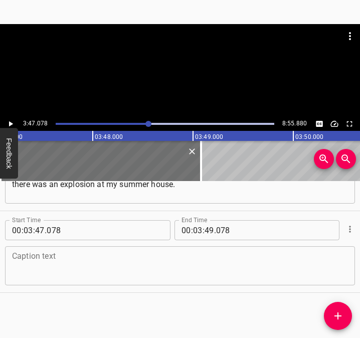
click at [134, 261] on textarea at bounding box center [180, 265] width 336 height 29
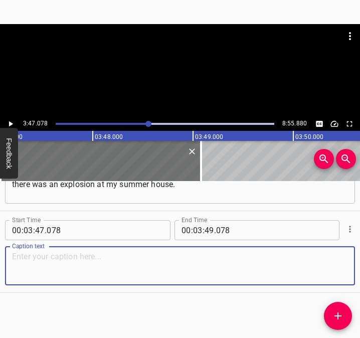
paste textarea "This is the Obukhivskyi district, and it was at the beginning of the war, in th…"
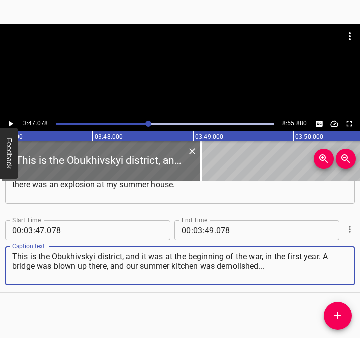
type textarea "This is the Obukhivskyi district, and it was at the beginning of the war, in th…"
click at [16, 122] on button "Play/Pause" at bounding box center [10, 123] width 13 height 13
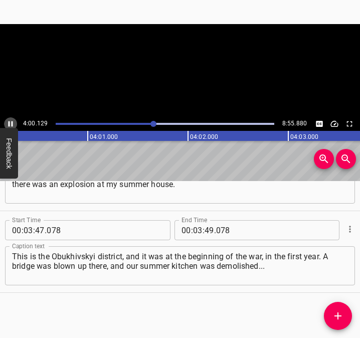
click at [13, 122] on icon "Play/Pause" at bounding box center [10, 123] width 9 height 9
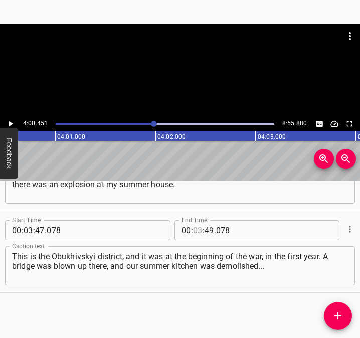
click at [195, 229] on input "number" at bounding box center [198, 230] width 10 height 20
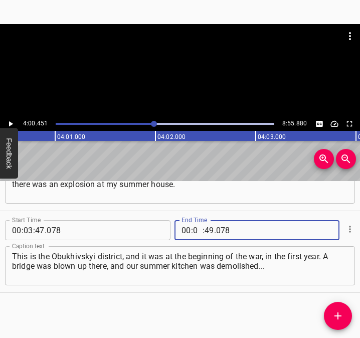
type input "04"
type input "00"
type input "451"
click at [334, 308] on button "Add Cue" at bounding box center [338, 316] width 28 height 28
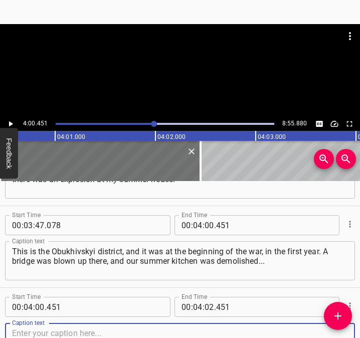
scroll to position [1523, 0]
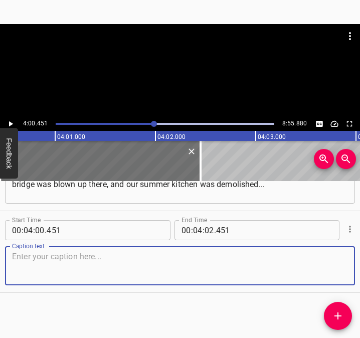
drag, startPoint x: 338, startPoint y: 273, endPoint x: 397, endPoint y: 273, distance: 59.6
click at [359, 273] on html "Caption Editor Batch Transcribe Login Sign Up Privacy Contact 4:00.451 8:55.880…" at bounding box center [180, 169] width 360 height 338
click at [33, 269] on textarea at bounding box center [180, 265] width 336 height 29
paste textarea "Dad couldn't do it because he was in [GEOGRAPHIC_DATA] at the time. And I have …"
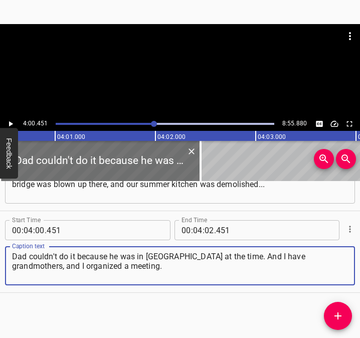
type textarea "Dad couldn't do it because he was in [GEOGRAPHIC_DATA] at the time. And I have …"
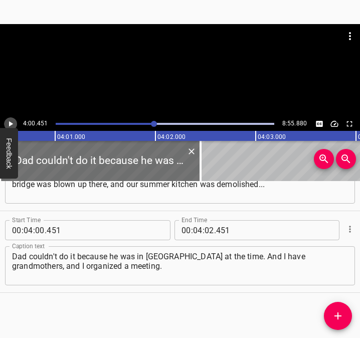
click at [8, 124] on icon "Play/Pause" at bounding box center [10, 123] width 9 height 9
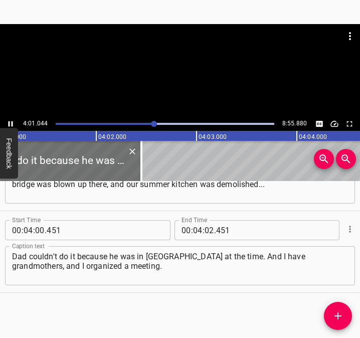
scroll to position [0, 24172]
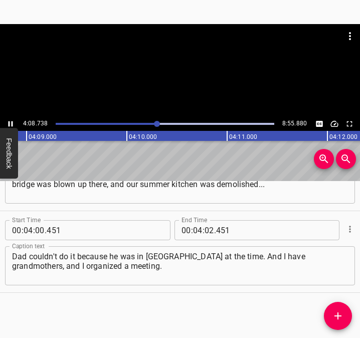
click at [12, 121] on icon "Play/Pause" at bounding box center [11, 124] width 5 height 6
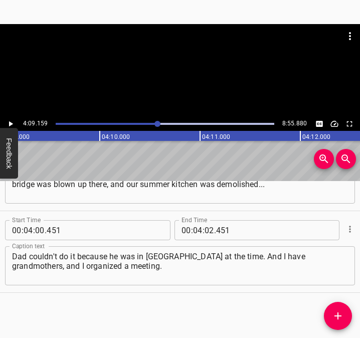
scroll to position [0, 24959]
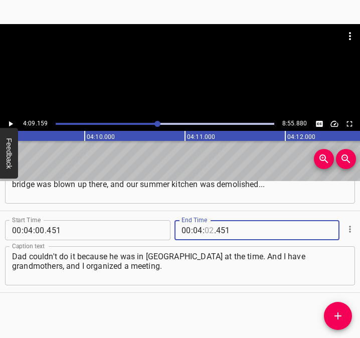
click at [207, 224] on input "number" at bounding box center [209, 230] width 10 height 20
type input "09"
type input "159"
click at [339, 314] on icon "Add Cue" at bounding box center [338, 316] width 12 height 12
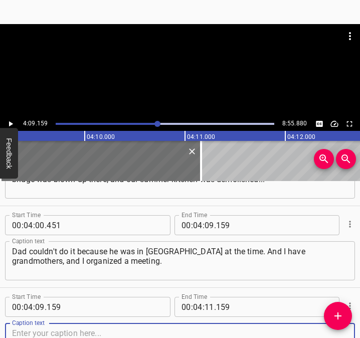
scroll to position [1605, 0]
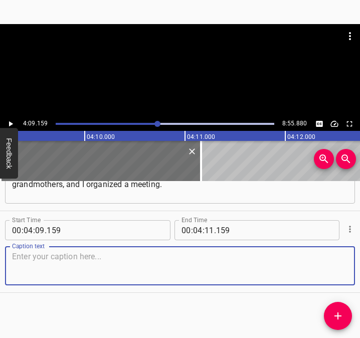
drag, startPoint x: 322, startPoint y: 259, endPoint x: 370, endPoint y: 262, distance: 48.1
click at [359, 262] on html "Caption Editor Batch Transcribe Login Sign Up Privacy Contact 4:09.159 8:55.880…" at bounding box center [180, 169] width 360 height 338
click at [46, 274] on textarea at bounding box center [180, 265] width 336 height 29
paste textarea "I was more concerned with helping with buying drones. And now the collection co…"
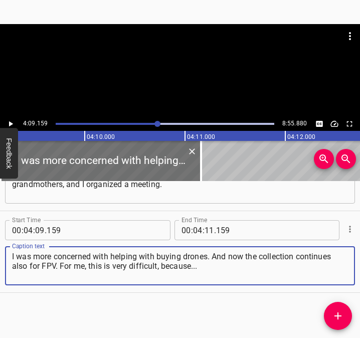
type textarea "I was more concerned with helping with buying drones. And now the collection co…"
click at [10, 121] on icon "Play/Pause" at bounding box center [10, 123] width 9 height 9
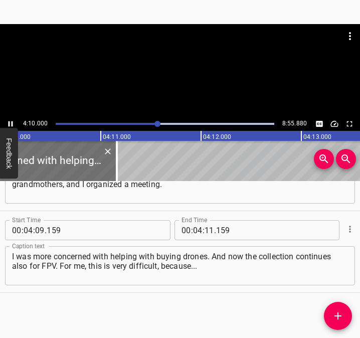
scroll to position [0, 25070]
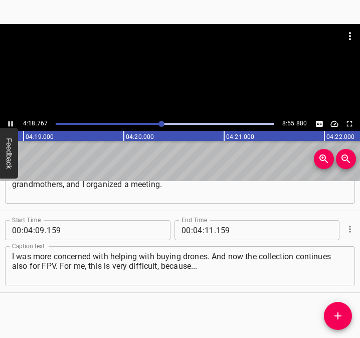
click at [7, 123] on icon "Play/Pause" at bounding box center [10, 123] width 9 height 9
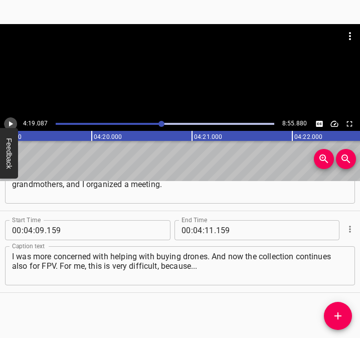
click at [7, 123] on icon "Play/Pause" at bounding box center [10, 123] width 9 height 9
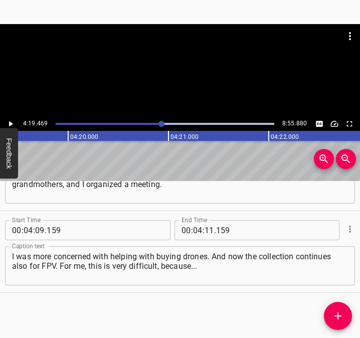
scroll to position [0, 25991]
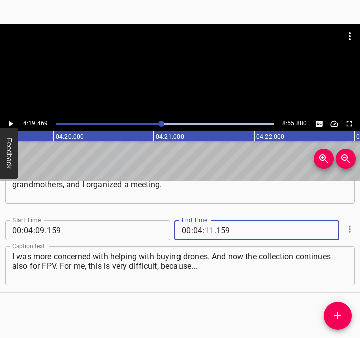
click at [204, 229] on input "number" at bounding box center [209, 230] width 10 height 20
type input "19"
type input "469"
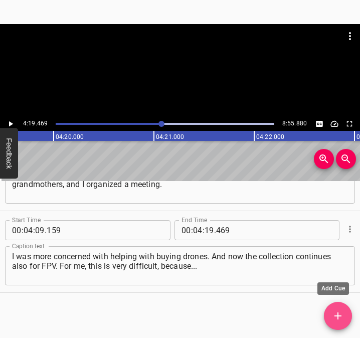
click at [333, 315] on icon "Add Cue" at bounding box center [338, 316] width 12 height 12
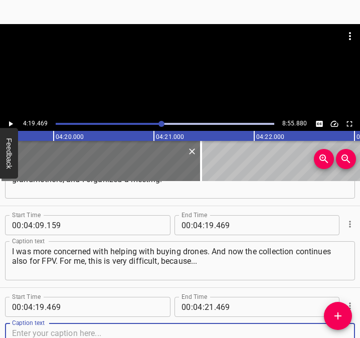
scroll to position [1686, 0]
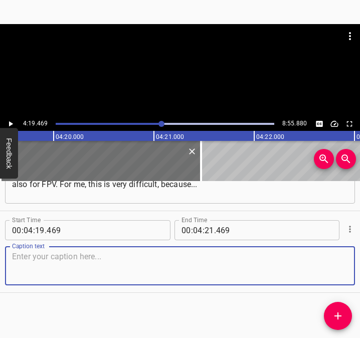
drag, startPoint x: 329, startPoint y: 267, endPoint x: 357, endPoint y: 265, distance: 27.7
click at [333, 267] on textarea at bounding box center [180, 265] width 336 height 29
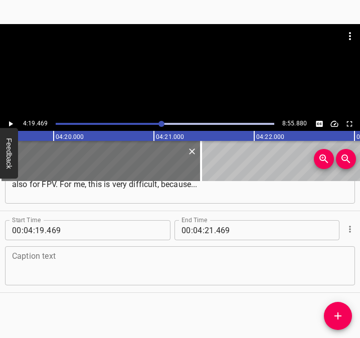
click at [43, 260] on textarea at bounding box center [180, 265] width 336 height 29
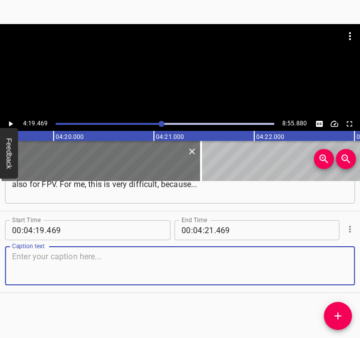
paste textarea "It's hard to understand that you can't close the collection now for 50 thousand…"
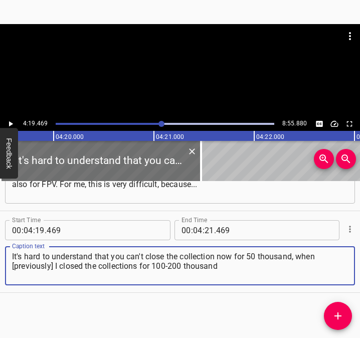
type textarea "It's hard to understand that you can't close the collection now for 50 thousand…"
click at [11, 123] on icon "Play/Pause" at bounding box center [11, 124] width 4 height 6
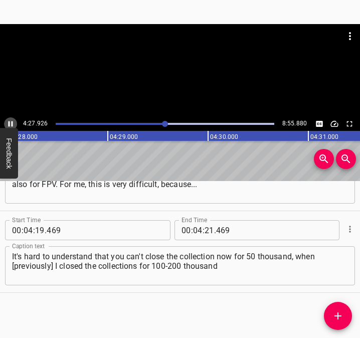
click at [8, 120] on icon "Play/Pause" at bounding box center [10, 123] width 9 height 9
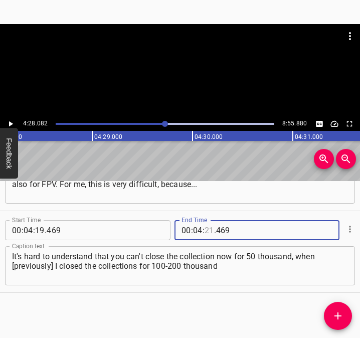
click at [206, 227] on input "number" at bounding box center [209, 230] width 10 height 20
type input "28"
type input "082"
drag, startPoint x: 338, startPoint y: 318, endPoint x: 359, endPoint y: 320, distance: 21.6
click at [339, 318] on icon "Add Cue" at bounding box center [338, 316] width 12 height 12
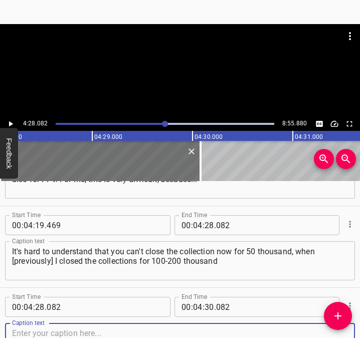
scroll to position [1768, 0]
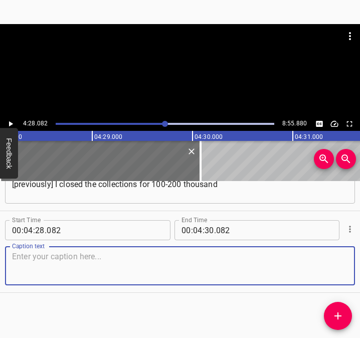
drag, startPoint x: 335, startPoint y: 266, endPoint x: 365, endPoint y: 258, distance: 31.1
click at [359, 258] on html "Caption Editor Batch Transcribe Login Sign Up Privacy Contact 4:28.082 8:55.880…" at bounding box center [180, 169] width 360 height 338
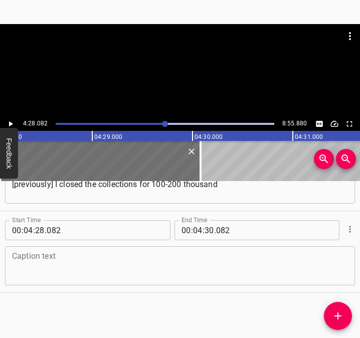
click at [39, 251] on textarea at bounding box center [180, 265] width 336 height 29
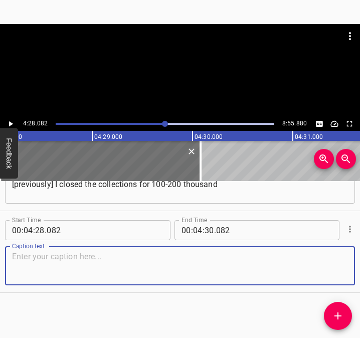
paste textarea "[DATE]. And now my collection lasts for the third month, we can't close 50 thou…"
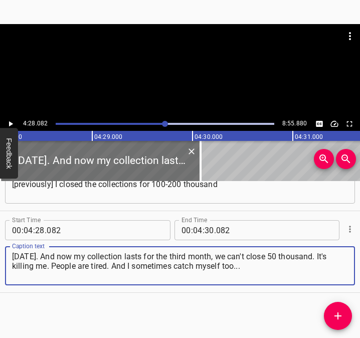
type textarea "[DATE]. And now my collection lasts for the third month, we can't close 50 thou…"
click at [14, 124] on icon "Play/Pause" at bounding box center [10, 123] width 9 height 9
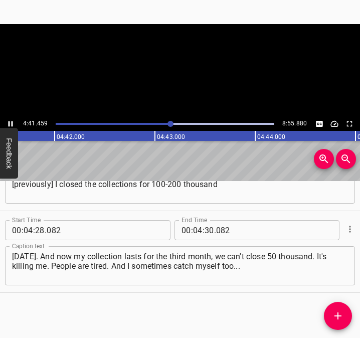
click at [11, 125] on icon "Play/Pause" at bounding box center [10, 123] width 9 height 9
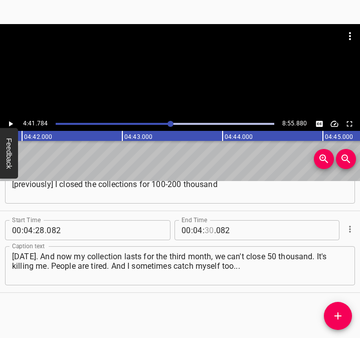
click at [205, 228] on input "number" at bounding box center [209, 230] width 10 height 20
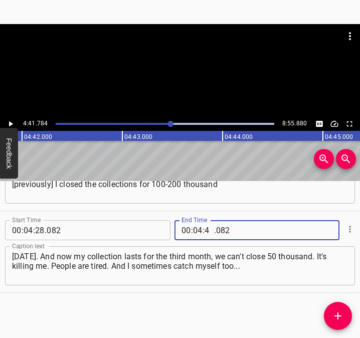
type input "41"
type input "784"
click at [334, 313] on icon "Add Cue" at bounding box center [338, 316] width 12 height 12
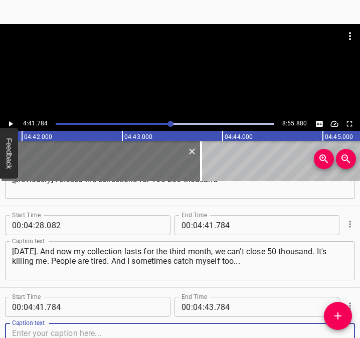
scroll to position [1850, 0]
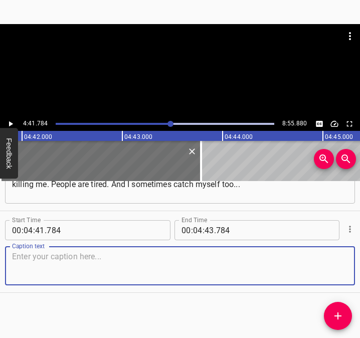
click at [352, 264] on div "Start Time 00 : 00 : 05 . 822 Start Time End Time 00 : 00 : 21 . 159 End Time C…" at bounding box center [180, 259] width 360 height 157
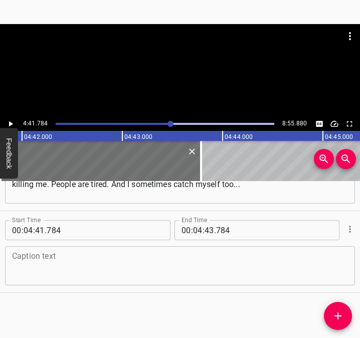
click at [109, 267] on textarea at bounding box center [180, 265] width 336 height 29
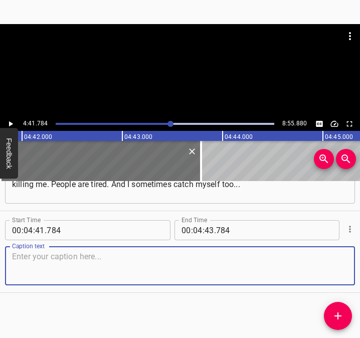
paste textarea "I got back from [GEOGRAPHIC_DATA] [DATE]. I went to a concert, and I... Here yo…"
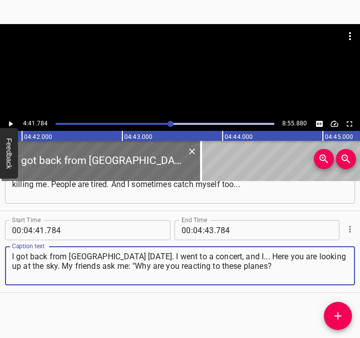
type textarea "I got back from [GEOGRAPHIC_DATA] [DATE]. I went to a concert, and I... Here yo…"
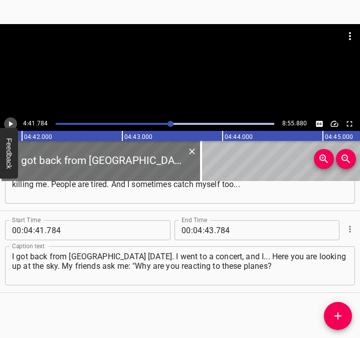
click at [12, 122] on icon "Play/Pause" at bounding box center [10, 123] width 9 height 9
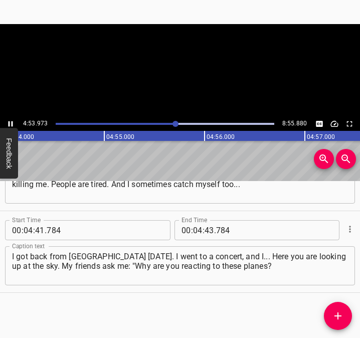
click at [13, 120] on icon "Play/Pause" at bounding box center [10, 123] width 9 height 9
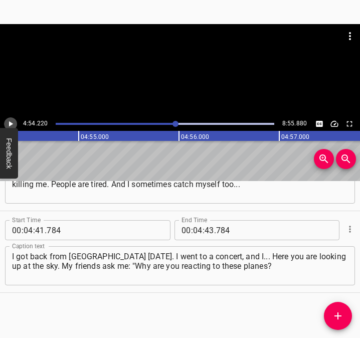
click at [13, 120] on icon "Play/Pause" at bounding box center [10, 123] width 9 height 9
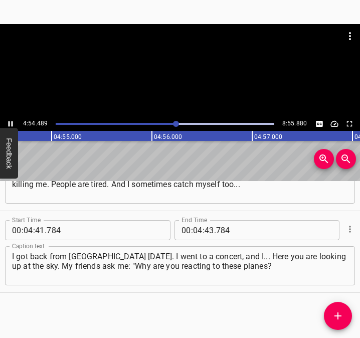
click at [13, 120] on icon "Play/Pause" at bounding box center [10, 123] width 9 height 9
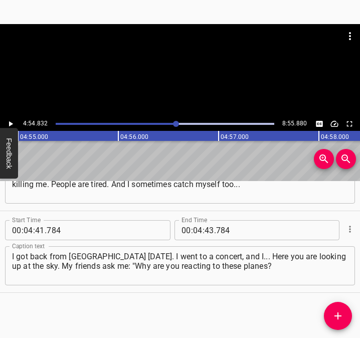
scroll to position [0, 29534]
click at [204, 231] on input "number" at bounding box center [209, 230] width 10 height 20
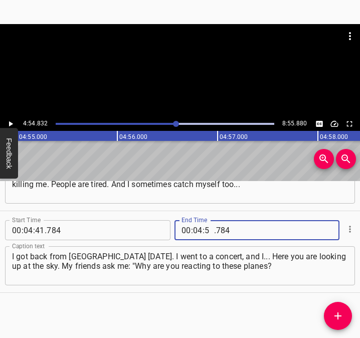
type input "54"
type input "9"
type input "784"
type input "54"
type input "832"
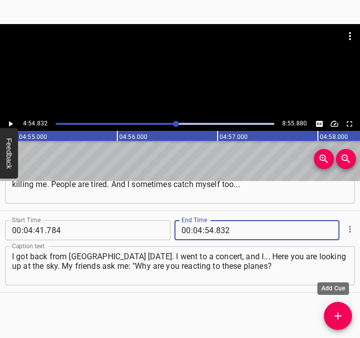
click at [338, 311] on icon "Add Cue" at bounding box center [338, 316] width 12 height 12
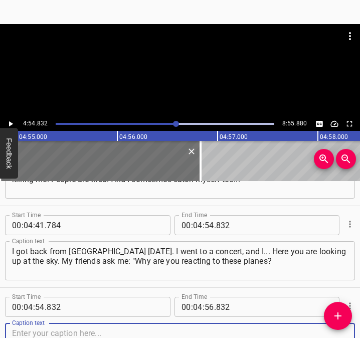
scroll to position [1931, 0]
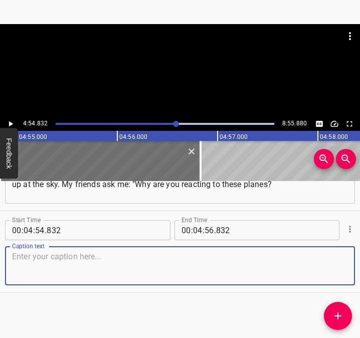
drag, startPoint x: 333, startPoint y: 270, endPoint x: 381, endPoint y: 262, distance: 48.3
click at [359, 262] on html "Caption Editor Batch Transcribe Login Sign Up Privacy Contact 4:54.832 8:55.880…" at bounding box center [180, 169] width 360 height 338
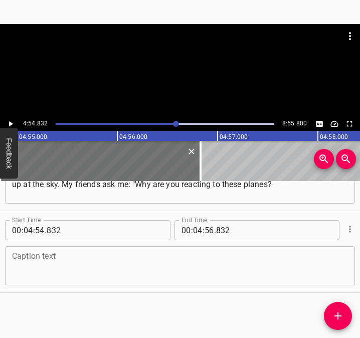
click at [108, 261] on textarea at bounding box center [180, 265] width 336 height 29
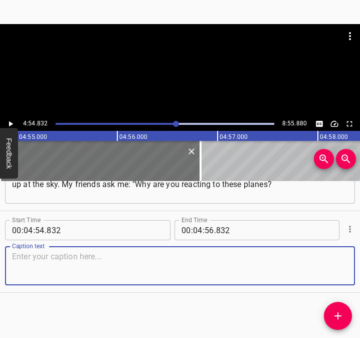
paste textarea "What are you doing?", and they have left since the beginning of the war. I'm so…"
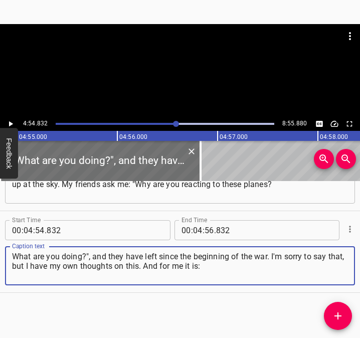
type textarea "What are you doing?", and they have left since the beginning of the war. I'm so…"
click at [6, 124] on button "Play/Pause" at bounding box center [10, 123] width 13 height 13
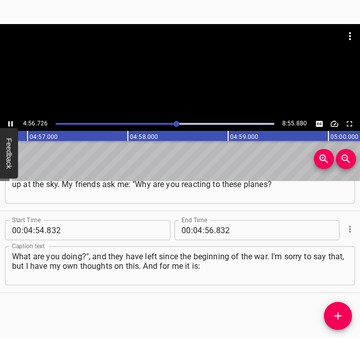
scroll to position [0, 29749]
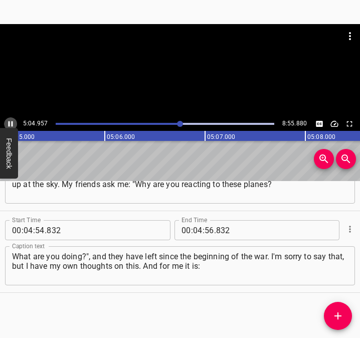
click at [10, 123] on icon "Play/Pause" at bounding box center [10, 123] width 9 height 9
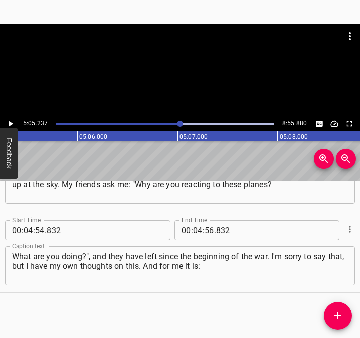
scroll to position [0, 30576]
click at [196, 224] on input "number" at bounding box center [198, 230] width 10 height 20
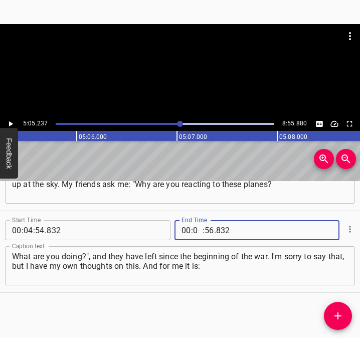
type input "05"
type input "237"
click at [337, 316] on icon "Add Cue" at bounding box center [337, 315] width 7 height 7
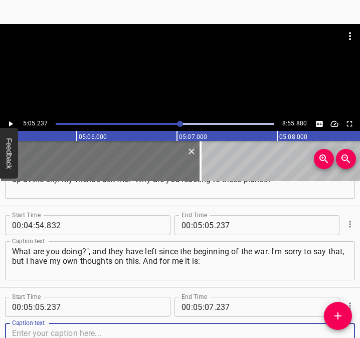
scroll to position [2013, 0]
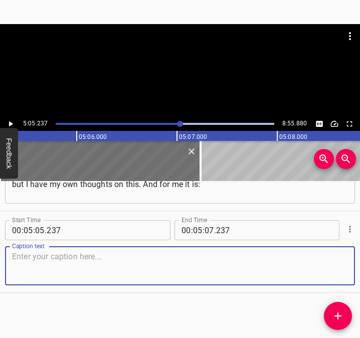
drag, startPoint x: 334, startPoint y: 267, endPoint x: 358, endPoint y: 258, distance: 25.0
click at [351, 260] on div "Start Time 00 : 00 : 05 . 822 Start Time End Time 00 : 00 : 21 . 159 End Time C…" at bounding box center [180, 259] width 360 height 157
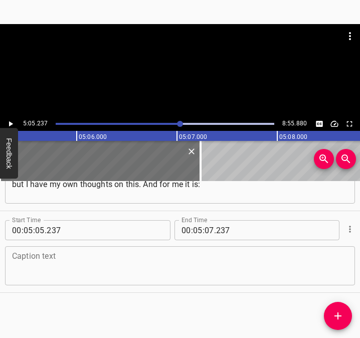
click at [40, 259] on textarea at bounding box center [180, 265] width 336 height 29
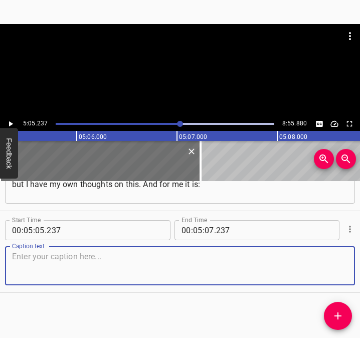
paste textarea ""Damn, just a plane flying." You can go outside at 2 a.m. – just take a walk. N…"
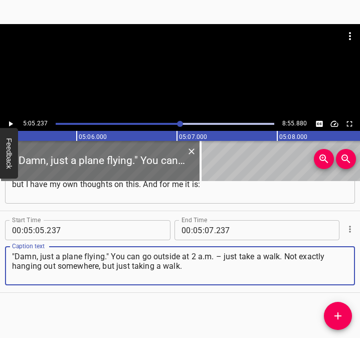
type textarea ""Damn, just a plane flying." You can go outside at 2 a.m. – just take a walk. N…"
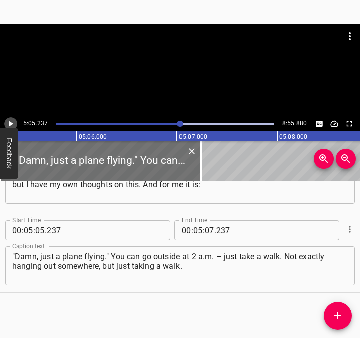
click at [11, 122] on icon "Play/Pause" at bounding box center [11, 124] width 4 height 6
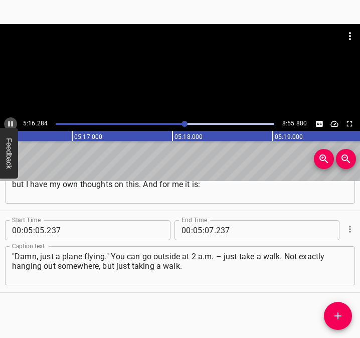
click at [13, 119] on icon "Play/Pause" at bounding box center [10, 123] width 9 height 9
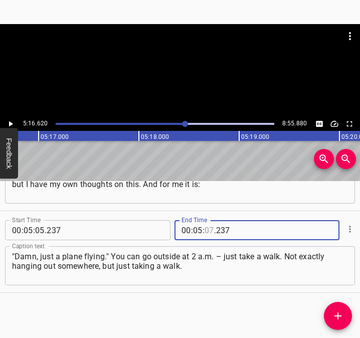
click at [204, 225] on input "number" at bounding box center [209, 230] width 10 height 20
type input "16"
type input "620"
click at [339, 317] on icon "Add Cue" at bounding box center [338, 316] width 12 height 12
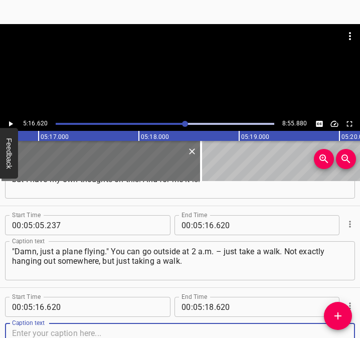
scroll to position [2095, 0]
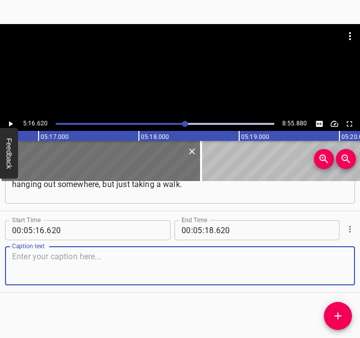
drag, startPoint x: 333, startPoint y: 269, endPoint x: 359, endPoint y: 266, distance: 26.2
click at [359, 266] on div "Start Time 00 : 00 : 05 . 822 Start Time End Time 00 : 00 : 21 . 159 End Time C…" at bounding box center [180, 259] width 360 height 157
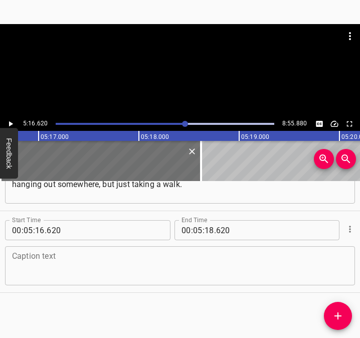
click at [58, 272] on textarea at bounding box center [180, 265] width 336 height 29
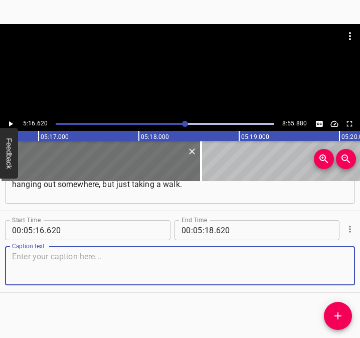
paste textarea "These are such basic things when you can plan for [DATE]. My clients suffer gre…"
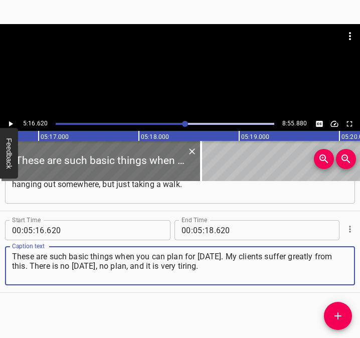
type textarea "These are such basic things when you can plan for [DATE]. My clients suffer gre…"
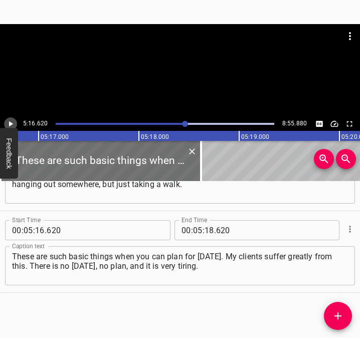
click at [13, 125] on icon "Play/Pause" at bounding box center [10, 123] width 9 height 9
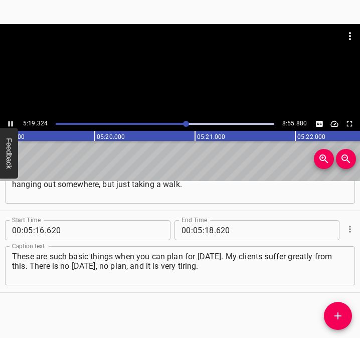
scroll to position [0, 31987]
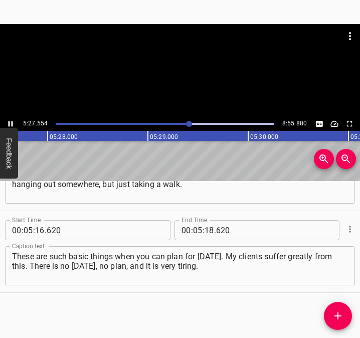
click at [11, 125] on icon "Play/Pause" at bounding box center [10, 123] width 9 height 9
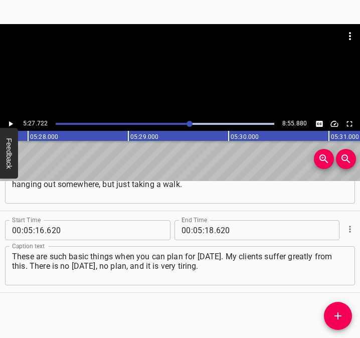
click at [201, 226] on div "00 : 05 : 18 . 620" at bounding box center [244, 230] width 140 height 20
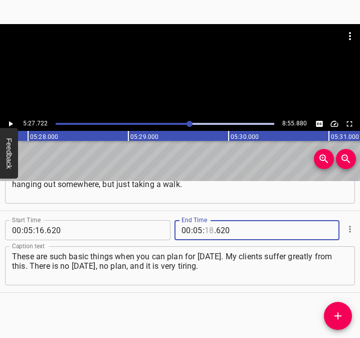
click at [204, 225] on input "number" at bounding box center [209, 230] width 10 height 20
type input "27"
type input "722"
click at [336, 315] on icon "Add Cue" at bounding box center [338, 316] width 12 height 12
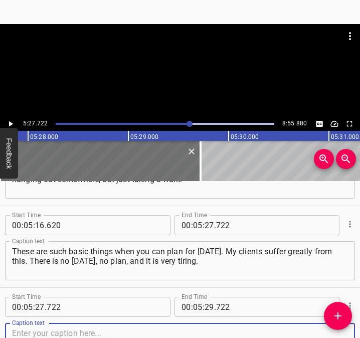
scroll to position [2176, 0]
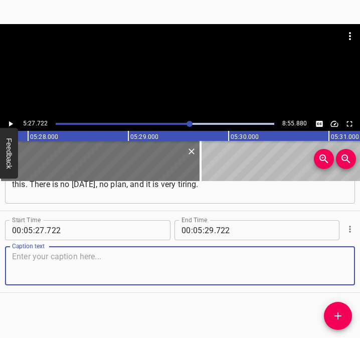
drag, startPoint x: 323, startPoint y: 272, endPoint x: 358, endPoint y: 269, distance: 34.7
click at [347, 270] on div "Start Time 00 : 05 : 27 . 722 Start Time End Time 00 : 05 : 29 . 722 End Time C…" at bounding box center [180, 251] width 360 height 81
click at [25, 258] on textarea at bounding box center [180, 265] width 336 height 29
paste textarea "I was on Vidradne before, it's a 20 minute walk from here, and we were sealing …"
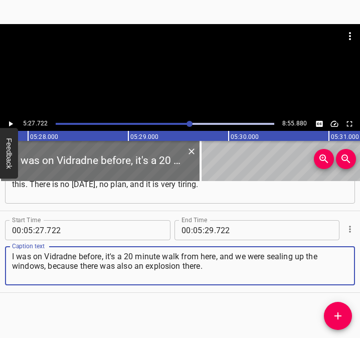
type textarea "I was on Vidradne before, it's a 20 minute walk from here, and we were sealing …"
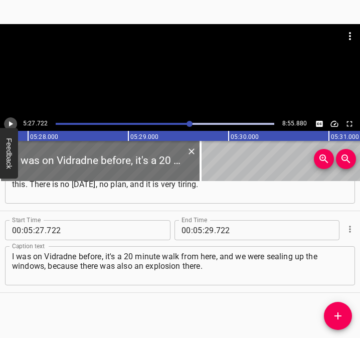
click at [13, 124] on icon "Play/Pause" at bounding box center [10, 123] width 9 height 9
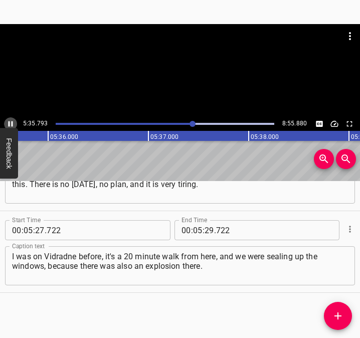
click at [14, 121] on icon "Play/Pause" at bounding box center [10, 123] width 9 height 9
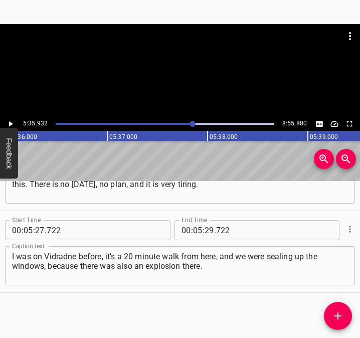
click at [14, 121] on icon "Play/Pause" at bounding box center [10, 123] width 9 height 9
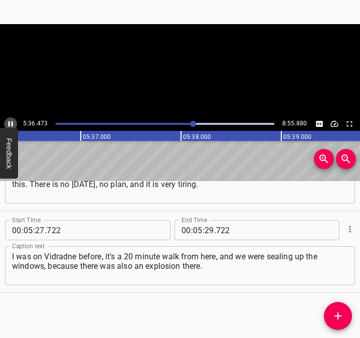
click at [14, 121] on icon "Play/Pause" at bounding box center [10, 123] width 9 height 9
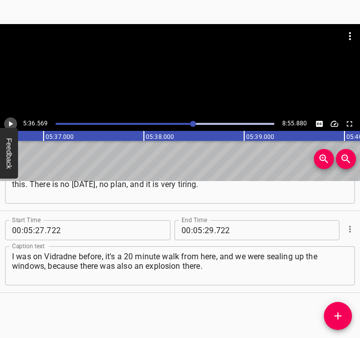
click at [14, 121] on icon "Play/Pause" at bounding box center [10, 123] width 9 height 9
drag, startPoint x: 14, startPoint y: 121, endPoint x: 141, endPoint y: 189, distance: 144.3
click at [14, 122] on icon "Play/Pause" at bounding box center [10, 123] width 9 height 9
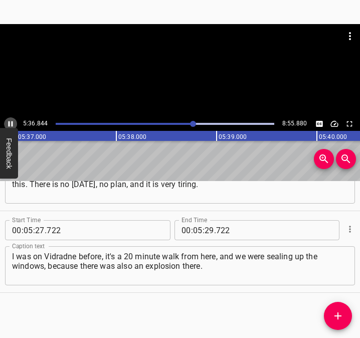
scroll to position [0, 33760]
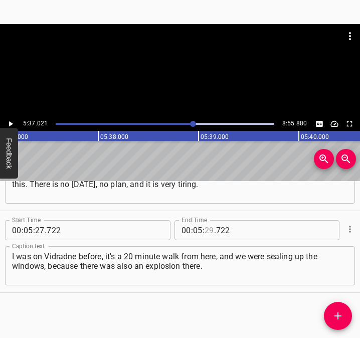
click at [206, 229] on input "number" at bounding box center [209, 230] width 10 height 20
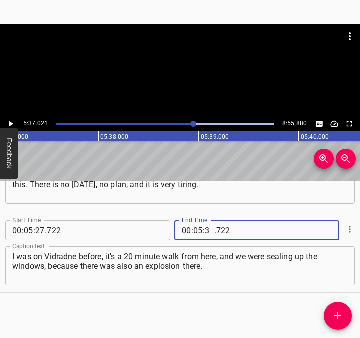
type input "37"
type input "021"
click at [337, 312] on icon "Add Cue" at bounding box center [338, 316] width 12 height 12
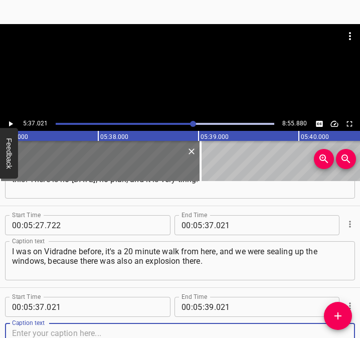
scroll to position [2258, 0]
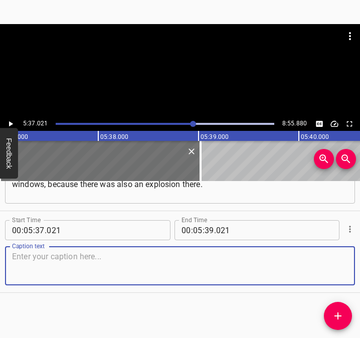
drag, startPoint x: 325, startPoint y: 262, endPoint x: 354, endPoint y: 262, distance: 28.5
click at [331, 262] on textarea at bounding box center [180, 265] width 336 height 29
click at [35, 265] on textarea at bounding box center [180, 265] width 336 height 29
paste textarea "Here in general... I want to help at least in some way: either psychologically …"
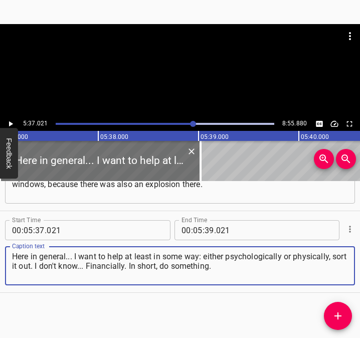
type textarea "Here in general... I want to help at least in some way: either psychologically …"
click at [11, 121] on icon "Play/Pause" at bounding box center [10, 123] width 9 height 9
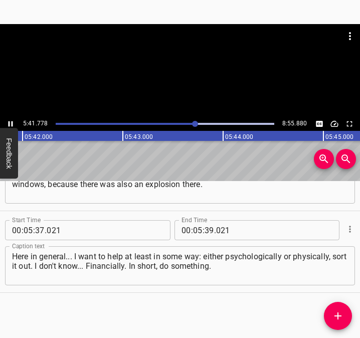
scroll to position [0, 34264]
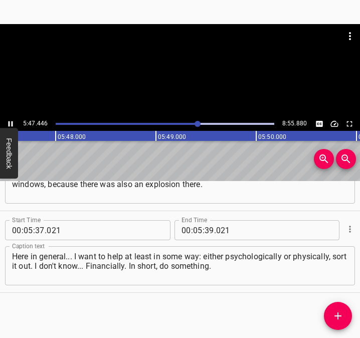
click at [11, 123] on icon "Play/Pause" at bounding box center [10, 123] width 9 height 9
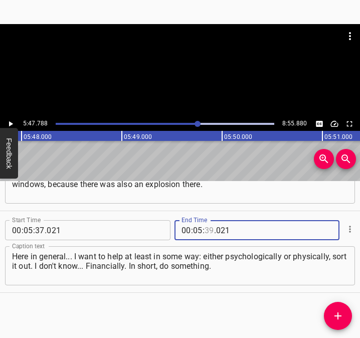
click at [208, 228] on input "number" at bounding box center [209, 230] width 10 height 20
type input "47"
type input "788"
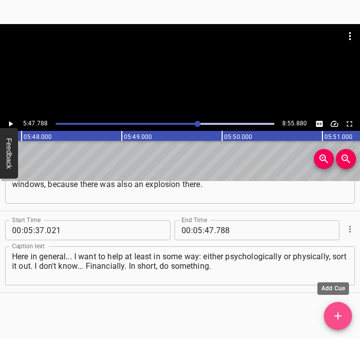
drag, startPoint x: 334, startPoint y: 309, endPoint x: 359, endPoint y: 323, distance: 28.7
click at [336, 310] on button "Add Cue" at bounding box center [338, 316] width 28 height 28
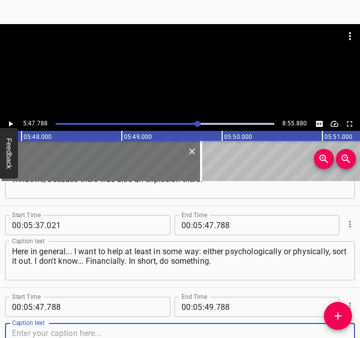
scroll to position [2340, 0]
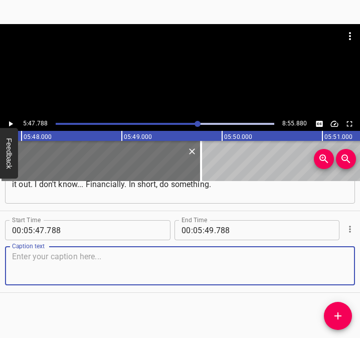
drag, startPoint x: 324, startPoint y: 268, endPoint x: 365, endPoint y: 258, distance: 42.3
click at [359, 258] on html "Caption Editor Batch Transcribe Login Sign Up Privacy Contact 5:47.788 8:55.880…" at bounding box center [180, 169] width 360 height 338
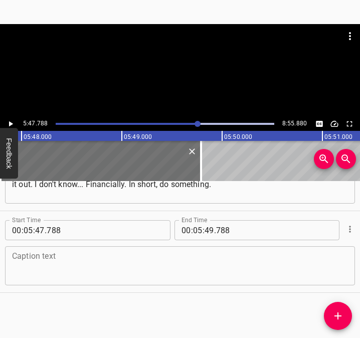
drag, startPoint x: 64, startPoint y: 266, endPoint x: 69, endPoint y: 260, distance: 8.2
click at [65, 266] on textarea at bounding box center [180, 265] width 336 height 29
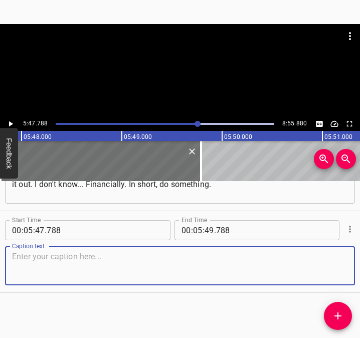
paste textarea "If it’s not me, then who? Many people judge by [appearance], although this is w…"
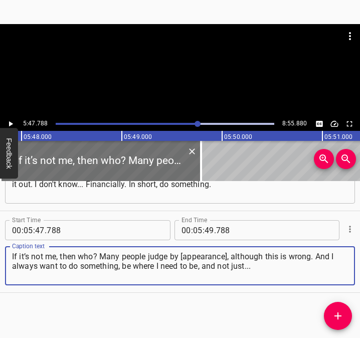
type textarea "If it’s not me, then who? Many people judge by [appearance], although this is w…"
click at [11, 122] on icon "Play/Pause" at bounding box center [10, 123] width 9 height 9
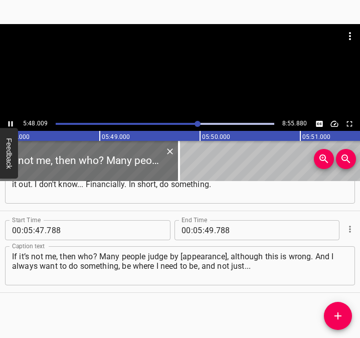
scroll to position [0, 34888]
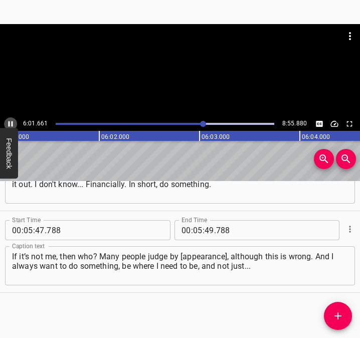
click at [13, 121] on icon "Play/Pause" at bounding box center [11, 124] width 5 height 6
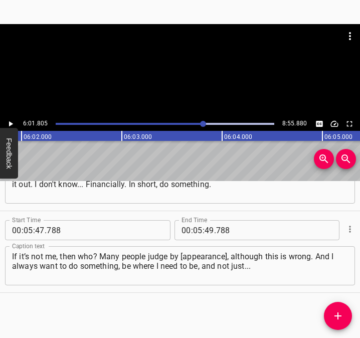
scroll to position [0, 36243]
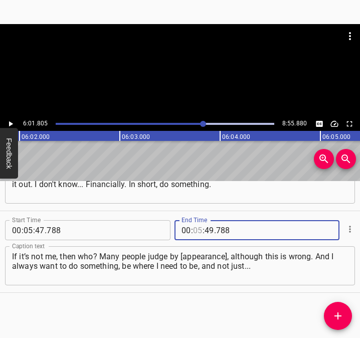
drag, startPoint x: 194, startPoint y: 235, endPoint x: 196, endPoint y: 228, distance: 6.8
click at [194, 234] on input "number" at bounding box center [198, 230] width 10 height 20
type input "06"
type input "01"
type input "805"
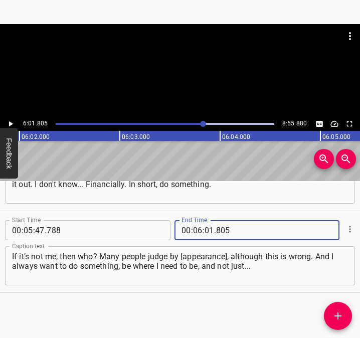
click at [337, 315] on icon "Add Cue" at bounding box center [338, 316] width 12 height 12
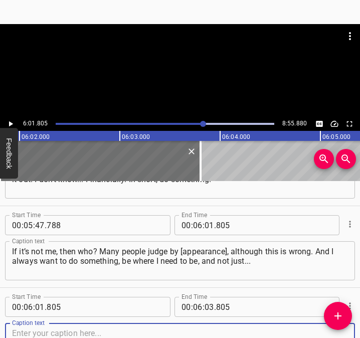
scroll to position [2421, 0]
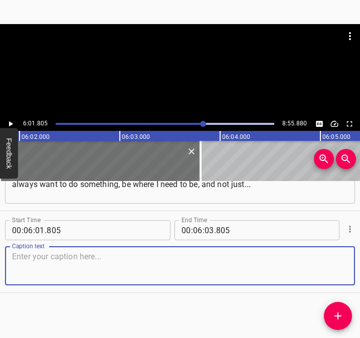
drag, startPoint x: 336, startPoint y: 272, endPoint x: 353, endPoint y: 267, distance: 18.4
click at [353, 267] on div "Start Time 00 : 00 : 05 . 822 Start Time End Time 00 : 00 : 21 . 159 End Time C…" at bounding box center [180, 259] width 360 height 157
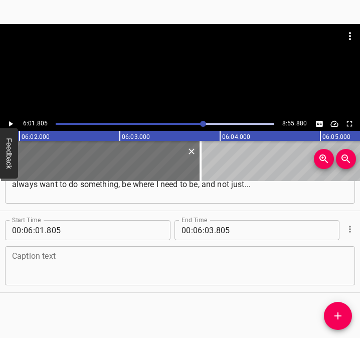
click at [200, 253] on textarea at bounding box center [180, 265] width 336 height 29
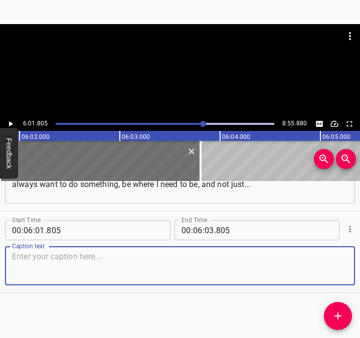
paste textarea "Reposts are cool, but tears can't help the grief, we need to do something. I wa…"
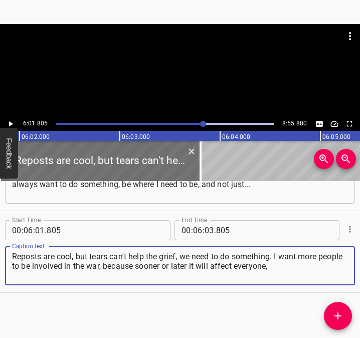
type textarea "Reposts are cool, but tears can't help the grief, we need to do something. I wa…"
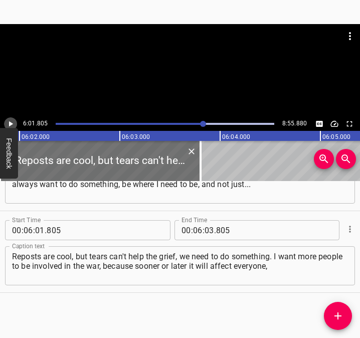
click at [13, 123] on icon "Play/Pause" at bounding box center [10, 123] width 9 height 9
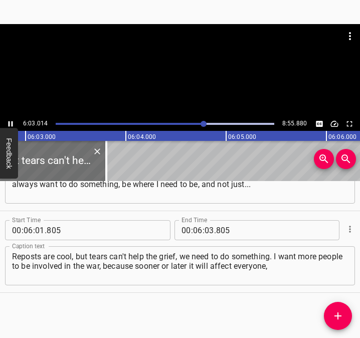
scroll to position [0, 36358]
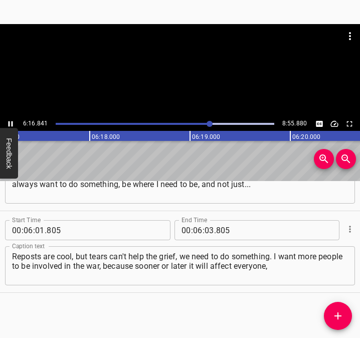
click at [13, 122] on icon "Play/Pause" at bounding box center [10, 123] width 9 height 9
click at [208, 227] on input "number" at bounding box center [209, 230] width 10 height 20
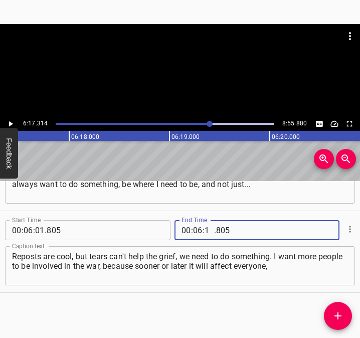
type input "17"
type input "314"
click at [338, 312] on icon "Add Cue" at bounding box center [338, 316] width 12 height 12
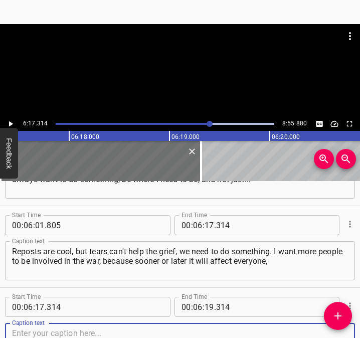
scroll to position [2503, 0]
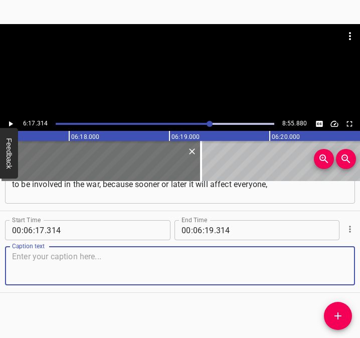
drag, startPoint x: 331, startPoint y: 267, endPoint x: 358, endPoint y: 258, distance: 28.5
click at [346, 261] on div "Caption text" at bounding box center [180, 265] width 350 height 39
click at [44, 262] on textarea at bounding box center [180, 265] width 336 height 29
paste textarea "and you can't be... Healthy selfishness is necessary, but not in this situation…"
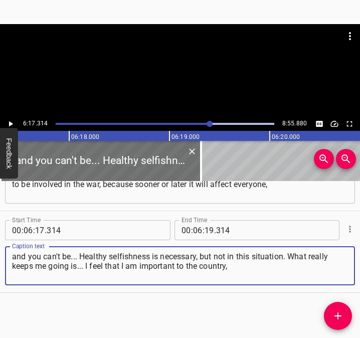
type textarea "and you can't be... Healthy selfishness is necessary, but not in this situation…"
click at [13, 123] on icon "Play/Pause" at bounding box center [10, 123] width 9 height 9
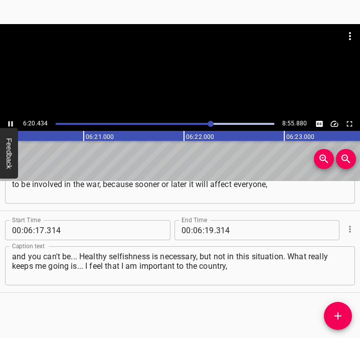
scroll to position [0, 38109]
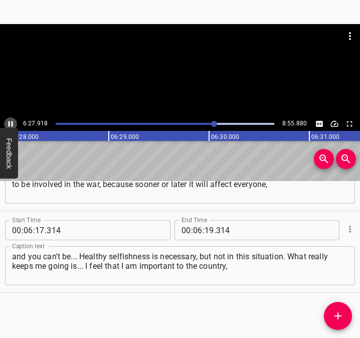
click at [9, 123] on icon "Play/Pause" at bounding box center [11, 124] width 5 height 6
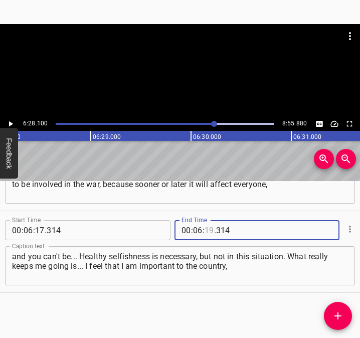
click at [206, 231] on input "number" at bounding box center [209, 230] width 10 height 20
type input "28"
type input "100"
click at [335, 316] on icon "Add Cue" at bounding box center [337, 315] width 7 height 7
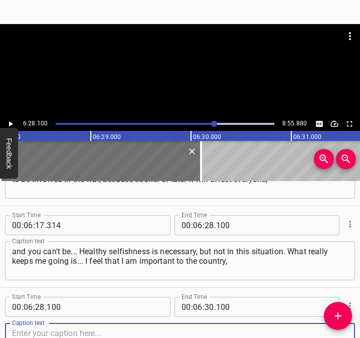
scroll to position [2584, 0]
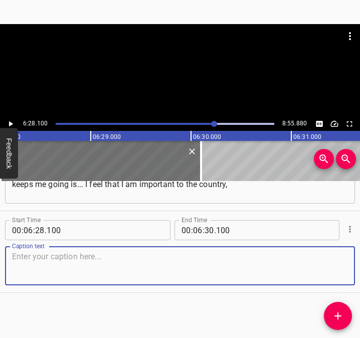
drag, startPoint x: 333, startPoint y: 272, endPoint x: 359, endPoint y: 271, distance: 26.6
click at [340, 271] on div "Caption text" at bounding box center [180, 265] width 350 height 39
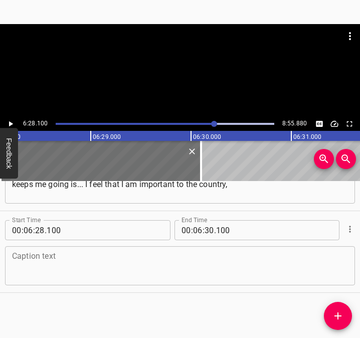
click at [61, 260] on textarea at bounding box center [180, 265] width 336 height 29
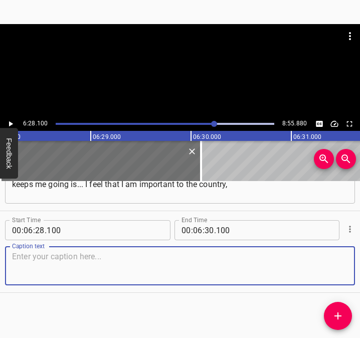
paste textarea "I feel it. We are currently developing a project on psychological support for t…"
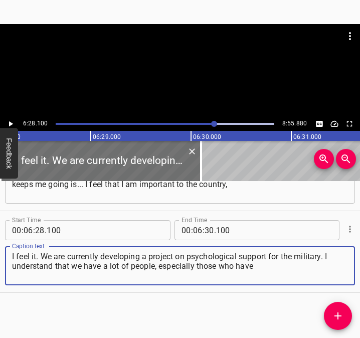
type textarea "I feel it. We are currently developing a project on psychological support for t…"
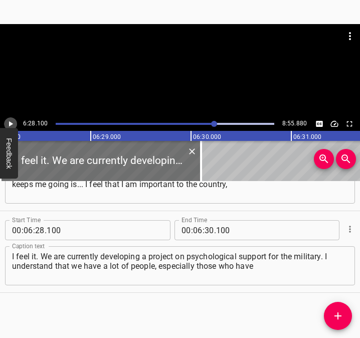
click at [12, 121] on icon "Play/Pause" at bounding box center [10, 123] width 9 height 9
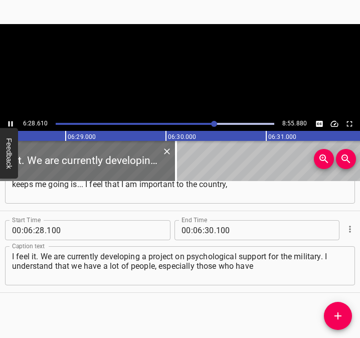
scroll to position [0, 38928]
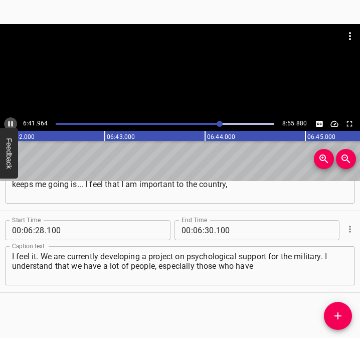
click at [10, 122] on icon "Play/Pause" at bounding box center [11, 124] width 5 height 6
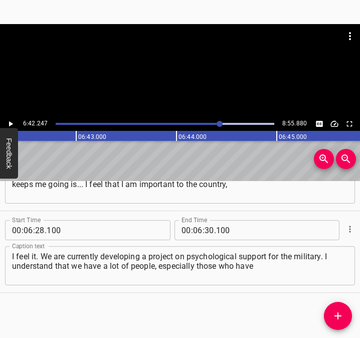
scroll to position [0, 40294]
click at [214, 228] on span "." at bounding box center [215, 230] width 2 height 20
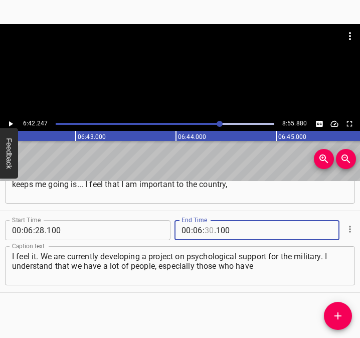
click at [208, 227] on input "number" at bounding box center [209, 230] width 10 height 20
type input "42"
type input "247"
drag, startPoint x: 332, startPoint y: 311, endPoint x: 352, endPoint y: 327, distance: 26.0
click at [333, 311] on icon "Add Cue" at bounding box center [338, 316] width 12 height 12
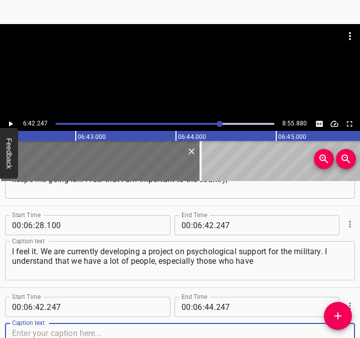
scroll to position [2666, 0]
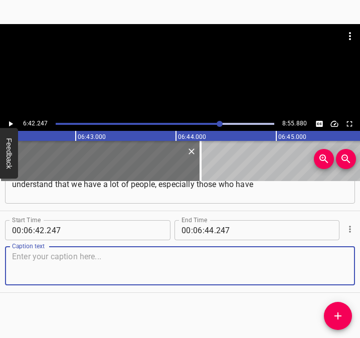
drag, startPoint x: 339, startPoint y: 274, endPoint x: 357, endPoint y: 271, distance: 18.8
click at [345, 272] on div "Caption text" at bounding box center [180, 265] width 350 height 39
click at [37, 264] on textarea at bounding box center [180, 265] width 336 height 29
paste textarea "experience, who want to work only for a lot of money. But I, perhaps... I've be…"
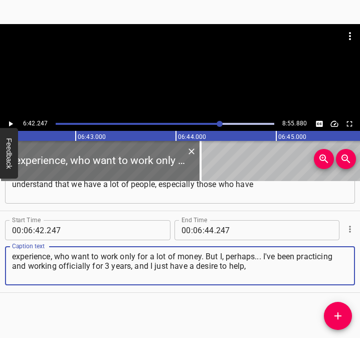
type textarea "experience, who want to work only for a lot of money. But I, perhaps... I've be…"
click at [12, 123] on icon "Play/Pause" at bounding box center [11, 124] width 4 height 6
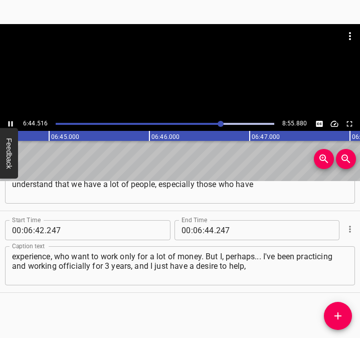
scroll to position [0, 40521]
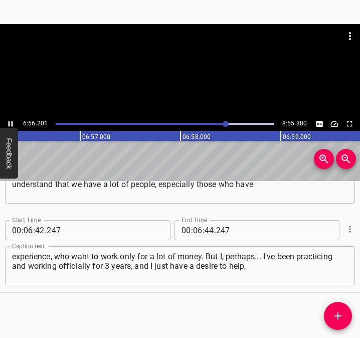
click at [10, 121] on icon "Play/Pause" at bounding box center [10, 123] width 9 height 9
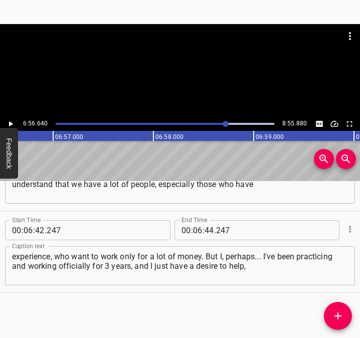
scroll to position [0, 41736]
click at [204, 228] on input "number" at bounding box center [209, 230] width 10 height 20
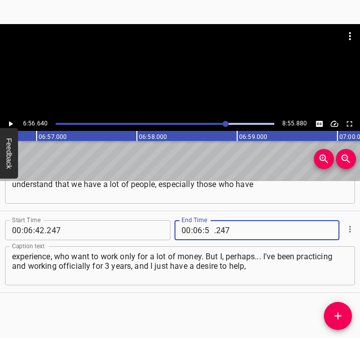
type input "56"
type input "640"
click at [344, 314] on span "Add Cue" at bounding box center [338, 316] width 28 height 12
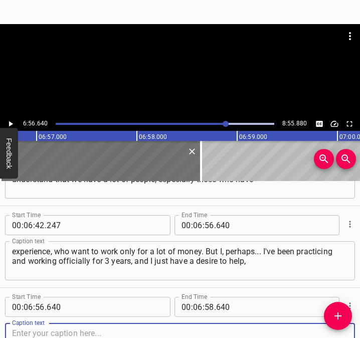
scroll to position [2748, 0]
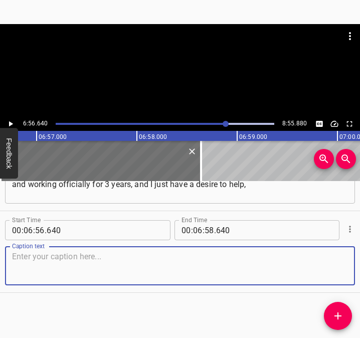
drag, startPoint x: 331, startPoint y: 257, endPoint x: 338, endPoint y: 257, distance: 7.5
click at [338, 257] on textarea at bounding box center [180, 265] width 336 height 29
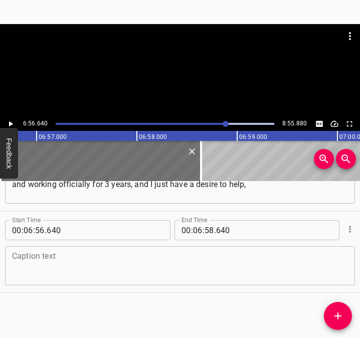
click at [102, 254] on textarea at bounding box center [180, 265] width 336 height 29
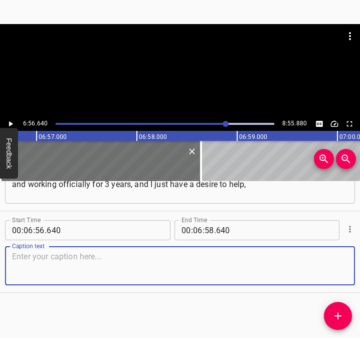
paste textarea "because I don't see that someone wants to do it for an idea, not for money. And…"
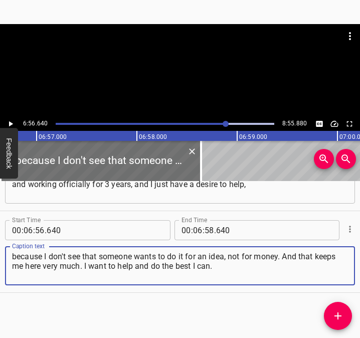
type textarea "because I don't see that someone wants to do it for an idea, not for money. And…"
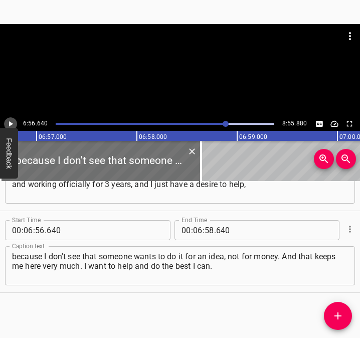
click at [16, 120] on button "Play/Pause" at bounding box center [10, 123] width 13 height 13
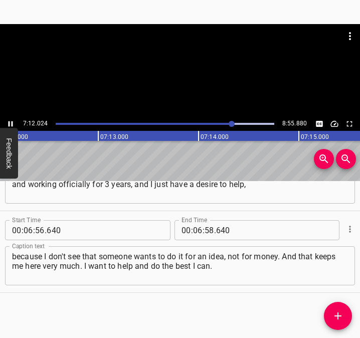
click at [10, 120] on icon "Play/Pause" at bounding box center [10, 123] width 9 height 9
click at [10, 118] on button "Play/Pause" at bounding box center [10, 123] width 13 height 13
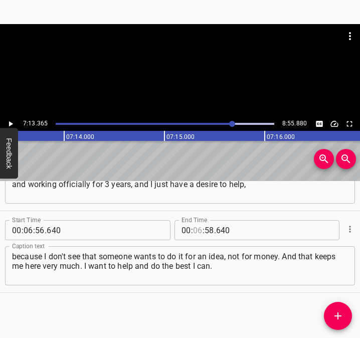
drag, startPoint x: 194, startPoint y: 227, endPoint x: 194, endPoint y: 220, distance: 7.5
click at [193, 227] on input "number" at bounding box center [198, 230] width 10 height 20
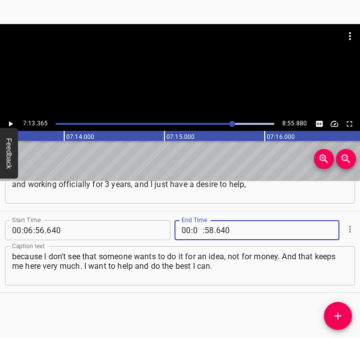
type input "07"
type input "13"
type input "365"
click at [341, 315] on icon "Add Cue" at bounding box center [337, 315] width 7 height 7
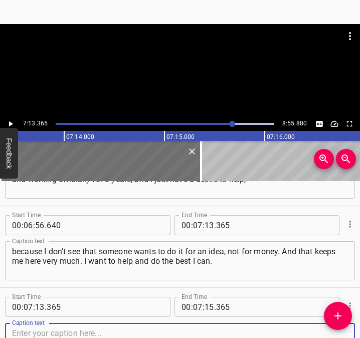
scroll to position [2829, 0]
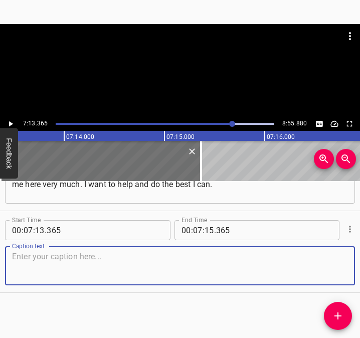
drag, startPoint x: 321, startPoint y: 270, endPoint x: 352, endPoint y: 268, distance: 31.7
click at [343, 268] on div "Caption text" at bounding box center [180, 265] width 350 height 39
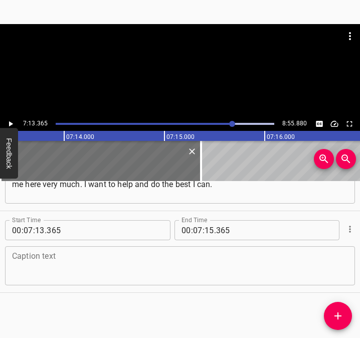
click at [93, 265] on textarea at bounding box center [180, 265] width 336 height 29
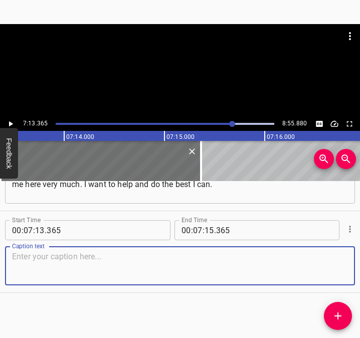
paste textarea "The focus is on that now. And this is to me, to be honest, emotionally... At ni…"
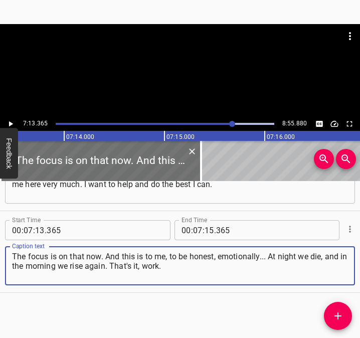
type textarea "The focus is on that now. And this is to me, to be honest, emotionally... At ni…"
click at [12, 125] on icon "Play/Pause" at bounding box center [11, 124] width 4 height 6
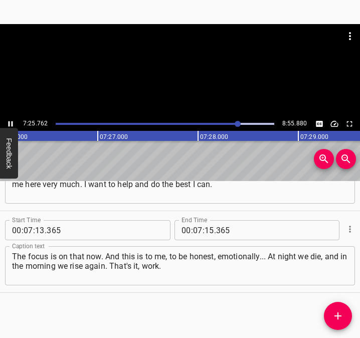
click at [9, 122] on icon "Play/Pause" at bounding box center [11, 124] width 5 height 6
click at [9, 122] on icon "Play/Pause" at bounding box center [11, 124] width 4 height 6
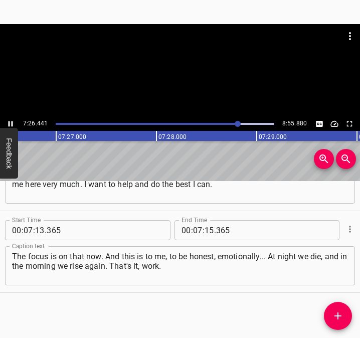
drag, startPoint x: 9, startPoint y: 122, endPoint x: 38, endPoint y: 141, distance: 34.7
click at [11, 122] on icon "Play/Pause" at bounding box center [10, 123] width 9 height 9
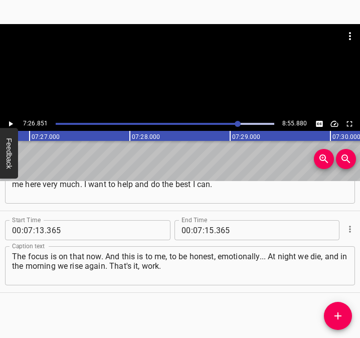
scroll to position [0, 44762]
click at [205, 229] on input "number" at bounding box center [209, 230] width 10 height 20
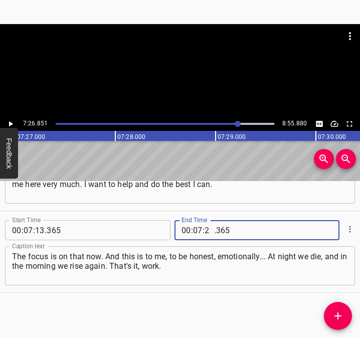
type input "26"
type input "851"
click at [345, 313] on span "Add Cue" at bounding box center [338, 316] width 28 height 12
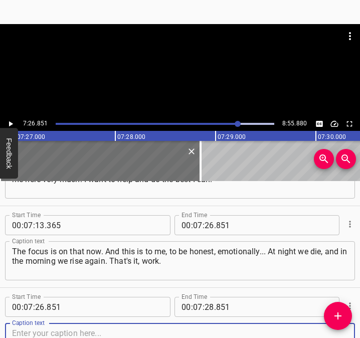
scroll to position [2911, 0]
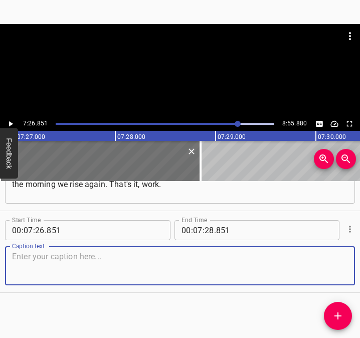
drag, startPoint x: 334, startPoint y: 267, endPoint x: 354, endPoint y: 268, distance: 20.1
click at [347, 268] on div "Start Time 00 : 07 : 26 . 851 Start Time End Time 00 : 07 : 28 . 851 End Time C…" at bounding box center [180, 251] width 360 height 81
click at [28, 254] on textarea at bounding box center [180, 265] width 336 height 29
paste textarea "It is very supportive psychologically, because you feel really needed. I have g…"
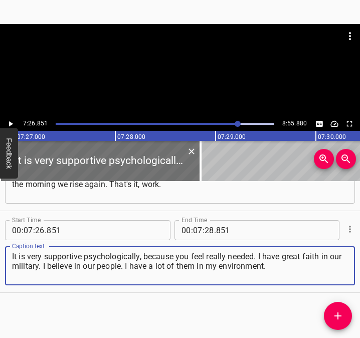
type textarea "It is very supportive psychologically, because you feel really needed. I have g…"
click at [8, 123] on icon "Play/Pause" at bounding box center [10, 123] width 9 height 9
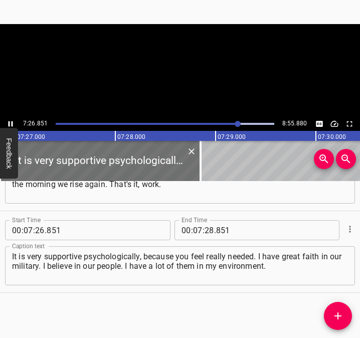
scroll to position [0, 44780]
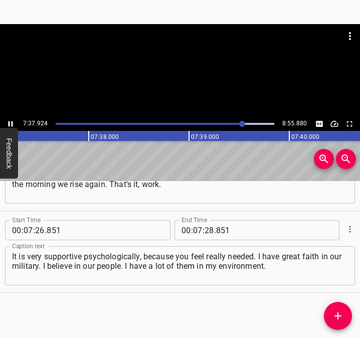
click at [10, 123] on icon "Play/Pause" at bounding box center [10, 123] width 9 height 9
click at [10, 123] on icon "Play/Pause" at bounding box center [11, 124] width 4 height 6
click at [10, 123] on icon "Play/Pause" at bounding box center [10, 123] width 9 height 9
click at [205, 225] on input "number" at bounding box center [209, 230] width 10 height 20
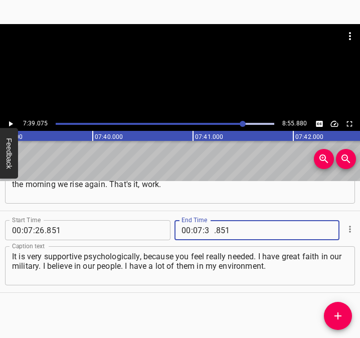
type input "39"
type input "075"
drag, startPoint x: 335, startPoint y: 313, endPoint x: 350, endPoint y: 326, distance: 19.8
click at [336, 315] on icon "Add Cue" at bounding box center [338, 316] width 12 height 12
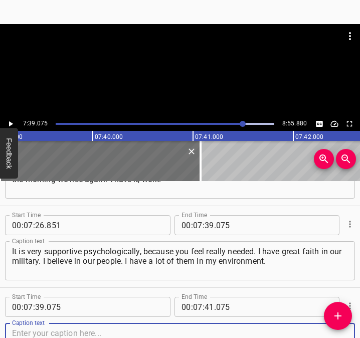
scroll to position [2993, 0]
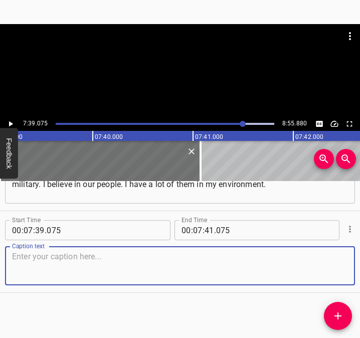
drag, startPoint x: 334, startPoint y: 259, endPoint x: 358, endPoint y: 260, distance: 23.6
click at [350, 259] on div "Start Time 00 : 07 : 39 . 075 Start Time End Time 00 : 07 : 41 . 075 End Time C…" at bounding box center [180, 251] width 360 height 81
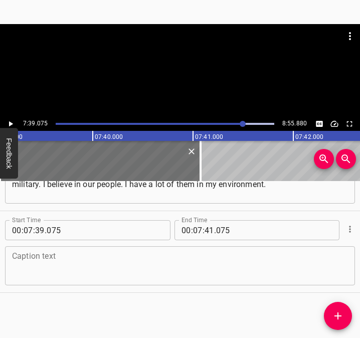
click at [50, 260] on textarea at bounding box center [180, 265] width 336 height 29
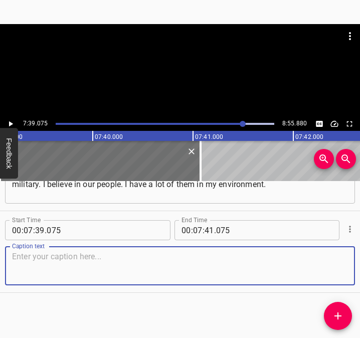
paste textarea "These are people who, even after a very... I also work with people after captiv…"
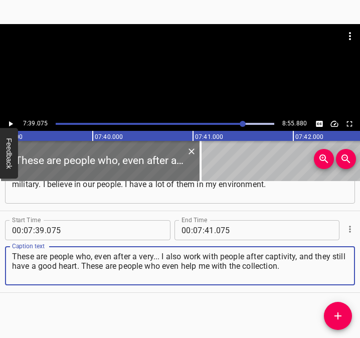
type textarea "These are people who, even after a very... I also work with people after captiv…"
click at [12, 121] on icon "Play/Pause" at bounding box center [10, 123] width 9 height 9
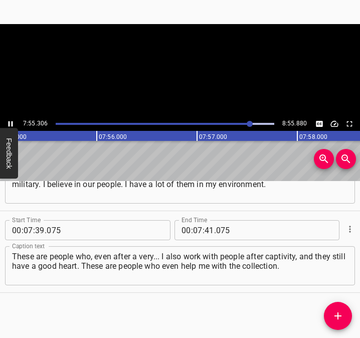
scroll to position [0, 47613]
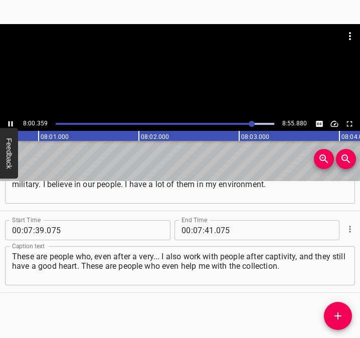
click at [9, 123] on icon "Play/Pause" at bounding box center [11, 124] width 5 height 6
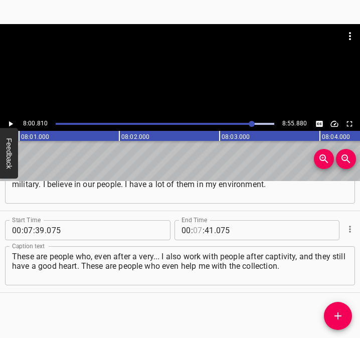
click at [195, 230] on input "number" at bounding box center [198, 230] width 10 height 20
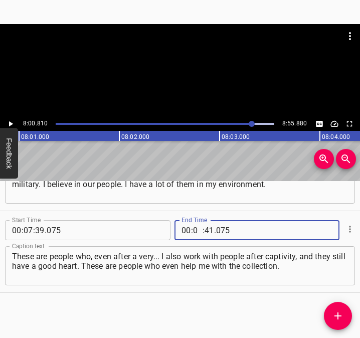
type input "08"
type input "00"
type input "810"
click at [339, 311] on icon "Add Cue" at bounding box center [338, 316] width 12 height 12
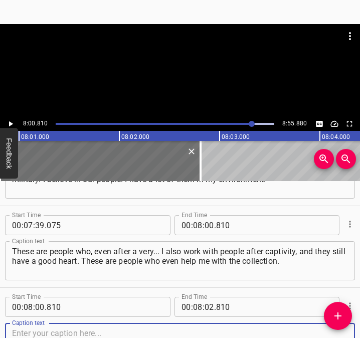
scroll to position [3074, 0]
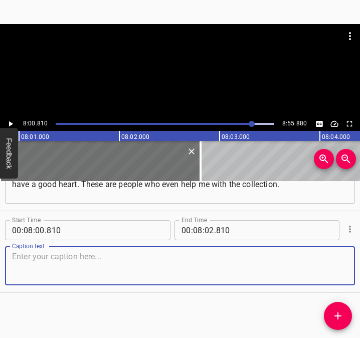
drag, startPoint x: 320, startPoint y: 267, endPoint x: 352, endPoint y: 269, distance: 32.1
click at [352, 269] on div "Start Time 00 : 00 : 05 . 822 Start Time End Time 00 : 00 : 21 . 159 End Time C…" at bounding box center [180, 259] width 360 height 157
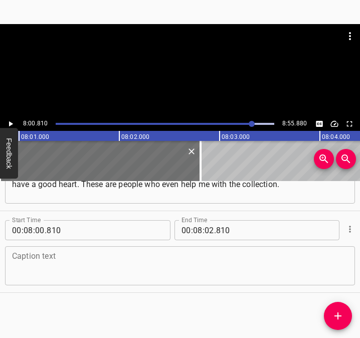
click at [15, 255] on textarea at bounding box center [180, 265] width 336 height 29
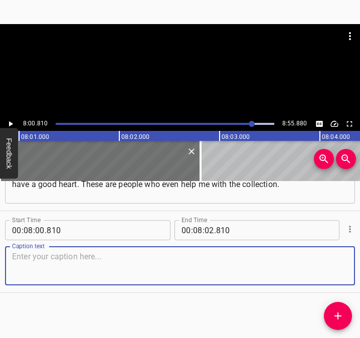
paste textarea "I want to believe that they will have a family. I want people to adapt more to …"
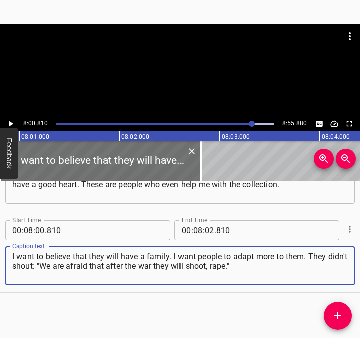
type textarea "I want to believe that they will have a family. I want people to adapt more to …"
click at [13, 122] on icon "Play/Pause" at bounding box center [10, 123] width 9 height 9
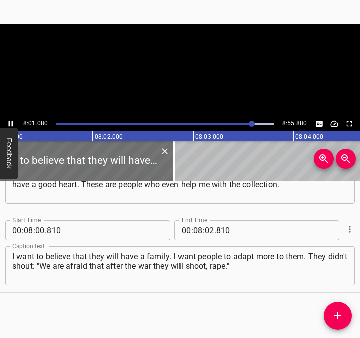
scroll to position [0, 48191]
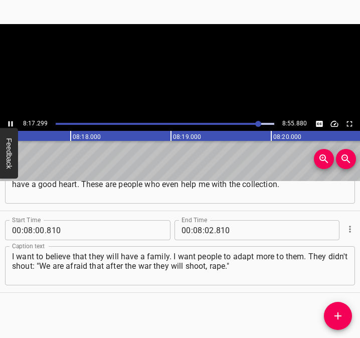
click at [9, 122] on icon "Play/Pause" at bounding box center [11, 124] width 5 height 6
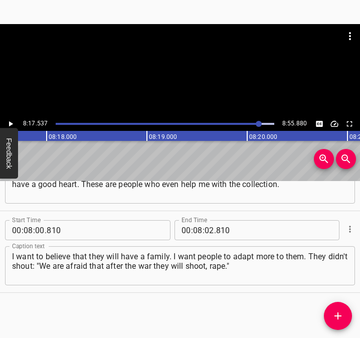
click at [214, 233] on span "." at bounding box center [215, 230] width 2 height 20
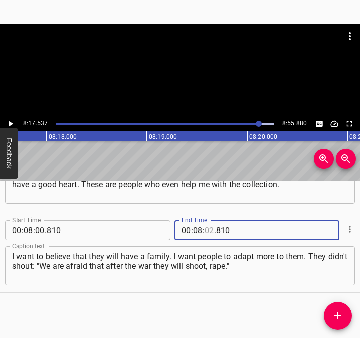
click at [207, 230] on input "number" at bounding box center [209, 230] width 10 height 20
type input "17"
type input "537"
click at [338, 311] on icon "Add Cue" at bounding box center [338, 316] width 12 height 12
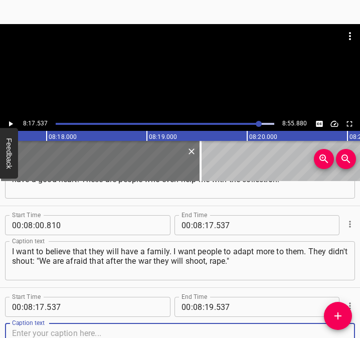
scroll to position [3156, 0]
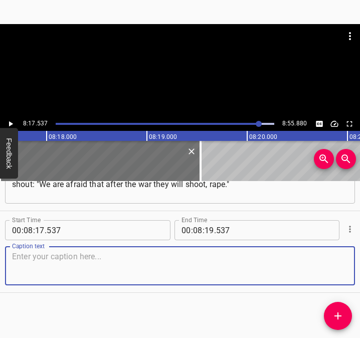
drag, startPoint x: 334, startPoint y: 272, endPoint x: 355, endPoint y: 272, distance: 20.5
click at [347, 272] on div "Start Time 00 : 08 : 17 . 537 Start Time End Time 00 : 08 : 19 . 537 End Time C…" at bounding box center [180, 251] width 360 height 81
click at [79, 264] on textarea at bounding box center [180, 265] width 336 height 29
paste textarea "So learn how to help them, how to adapt. Of course, to a certain extent not to …"
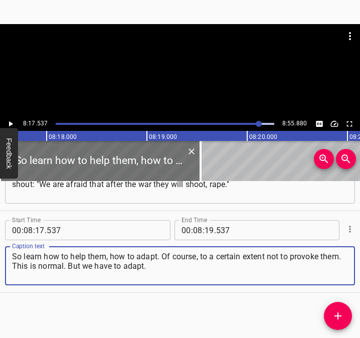
type textarea "So learn how to help them, how to adapt. Of course, to a certain extent not to …"
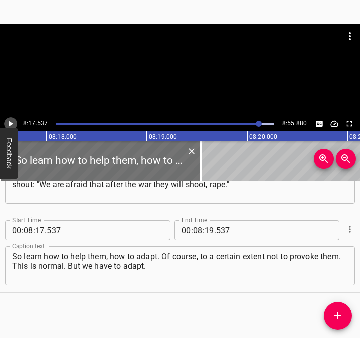
click at [12, 118] on button "Play/Pause" at bounding box center [10, 123] width 13 height 13
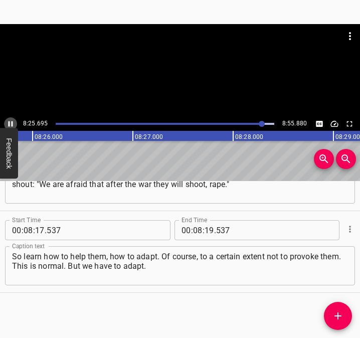
click at [10, 121] on icon "Play/Pause" at bounding box center [10, 123] width 9 height 9
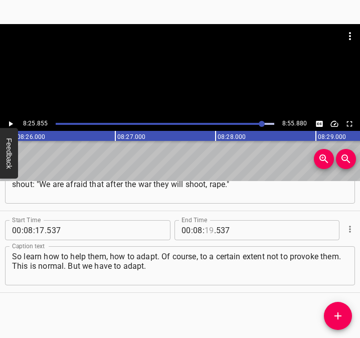
click at [206, 228] on input "number" at bounding box center [209, 230] width 10 height 20
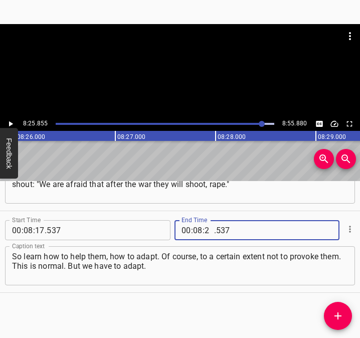
type input "25"
type input "855"
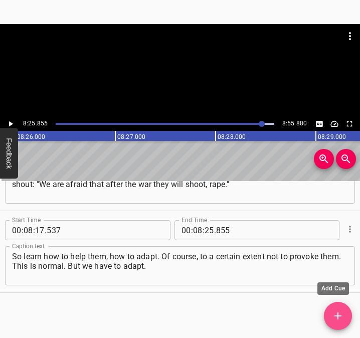
click at [335, 312] on span "Add Cue" at bounding box center [338, 316] width 28 height 12
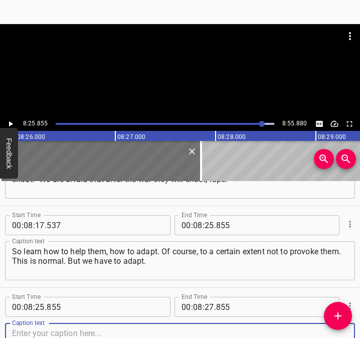
scroll to position [3238, 0]
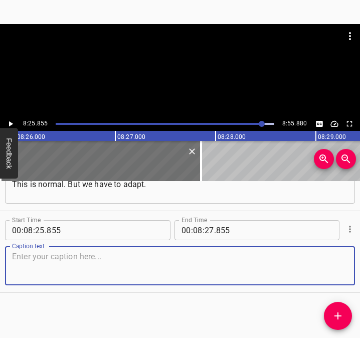
drag, startPoint x: 329, startPoint y: 256, endPoint x: 354, endPoint y: 261, distance: 26.0
click at [339, 258] on textarea at bounding box center [180, 265] width 336 height 29
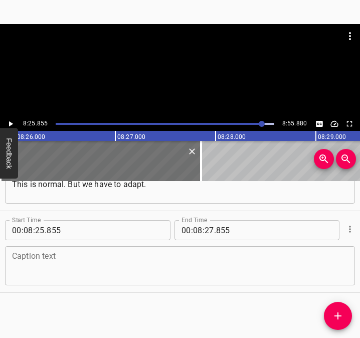
click at [19, 264] on textarea at bounding box center [180, 265] width 336 height 29
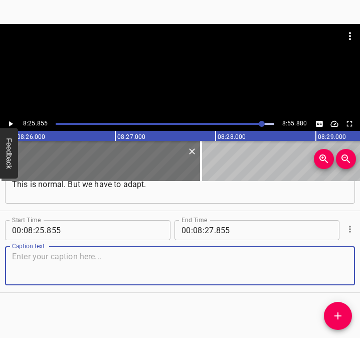
paste textarea "I want to convey this to people. I really want to. Because it all starts with y…"
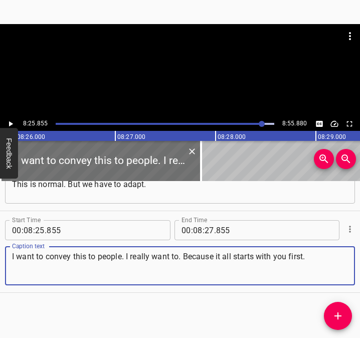
type textarea "I want to convey this to people. I really want to. Because it all starts with y…"
click at [11, 117] on button "Play/Pause" at bounding box center [10, 123] width 13 height 13
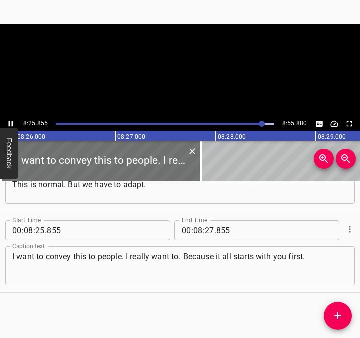
scroll to position [0, 50688]
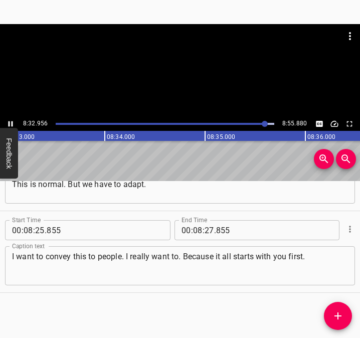
click at [12, 124] on icon "Play/Pause" at bounding box center [11, 124] width 5 height 6
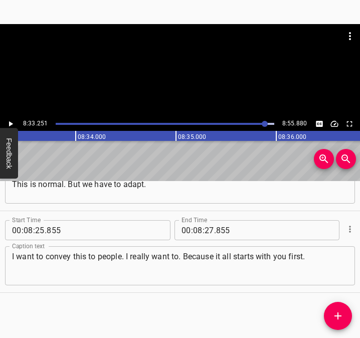
scroll to position [0, 51414]
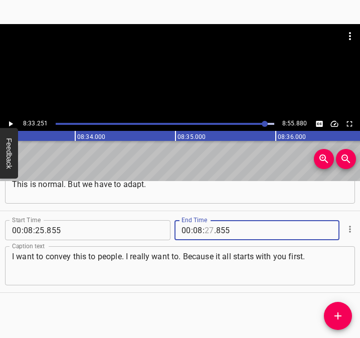
click at [205, 230] on input "number" at bounding box center [209, 230] width 10 height 20
type input "33"
type input "251"
click at [345, 314] on span "Add Cue" at bounding box center [338, 316] width 28 height 12
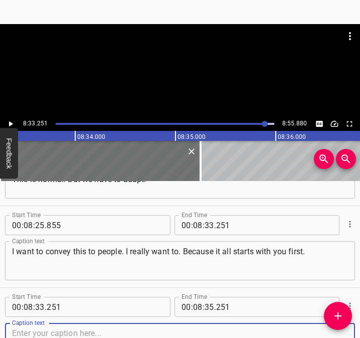
scroll to position [3319, 0]
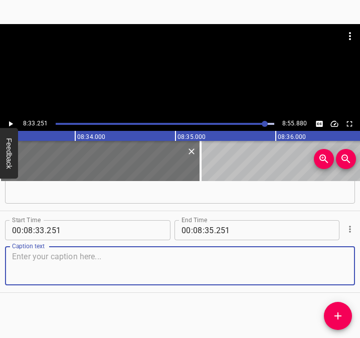
drag, startPoint x: 334, startPoint y: 269, endPoint x: 357, endPoint y: 271, distance: 23.7
click at [357, 271] on div "Start Time 00 : 00 : 05 . 822 Start Time End Time 00 : 00 : 21 . 159 End Time C…" at bounding box center [180, 259] width 360 height 157
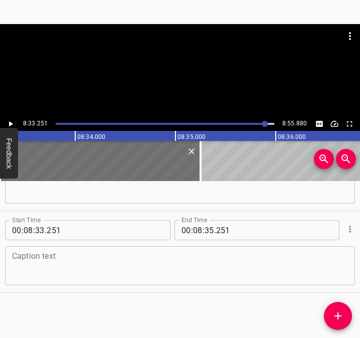
click at [44, 255] on textarea at bounding box center [180, 265] width 336 height 29
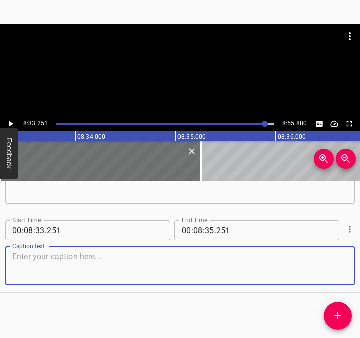
paste textarea "I still have a lot of work to do. I understand that this country needs me. Peop…"
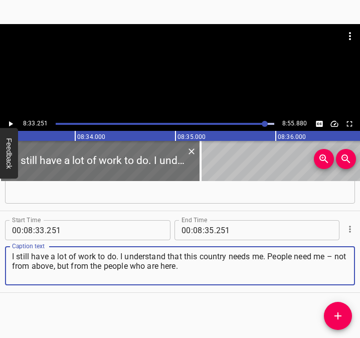
type textarea "I still have a lot of work to do. I understand that this country needs me. Peop…"
click at [204, 228] on input "number" at bounding box center [209, 230] width 10 height 20
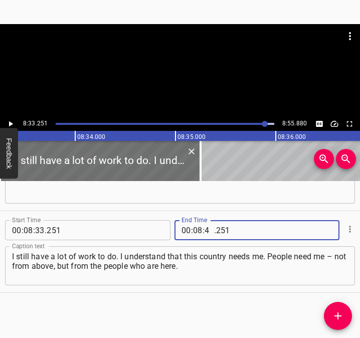
type input "45"
type input "880"
click at [12, 126] on icon "Play/Pause" at bounding box center [10, 123] width 9 height 9
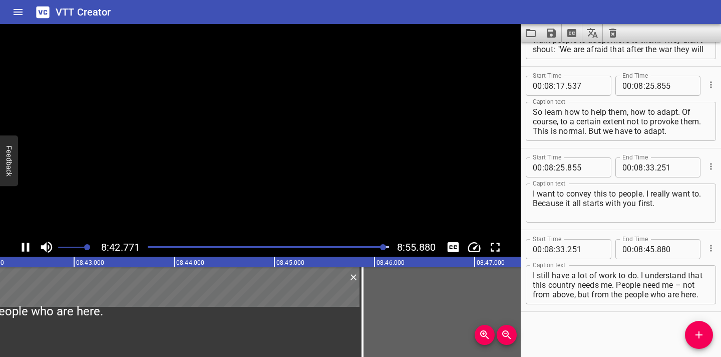
scroll to position [3161, 0]
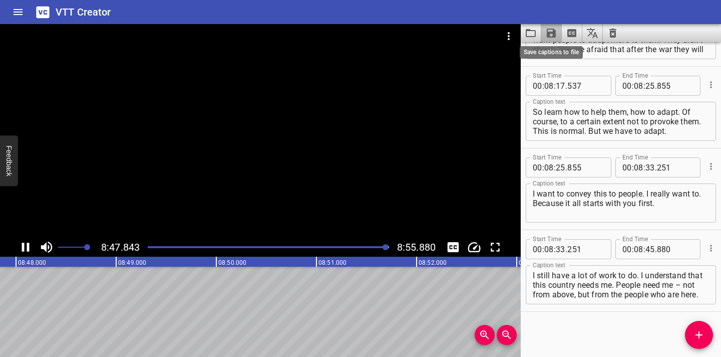
click at [359, 33] on icon "Save captions to file" at bounding box center [551, 33] width 9 height 9
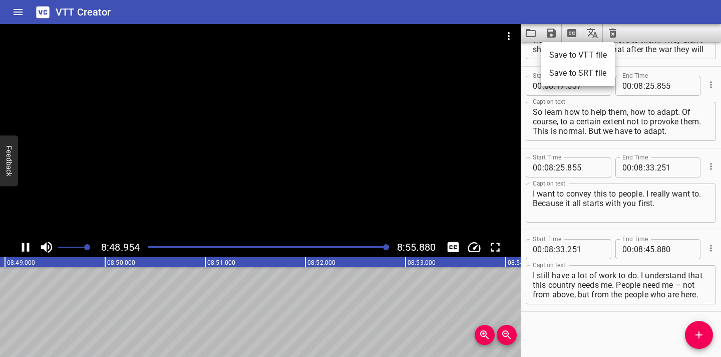
click at [359, 55] on li "Save to VTT file" at bounding box center [578, 55] width 74 height 18
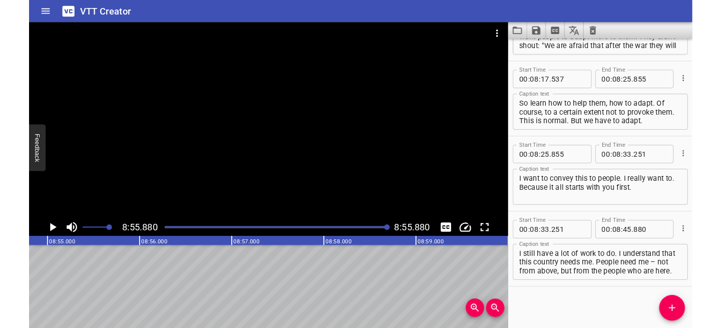
scroll to position [3190, 0]
